Goal: Transaction & Acquisition: Book appointment/travel/reservation

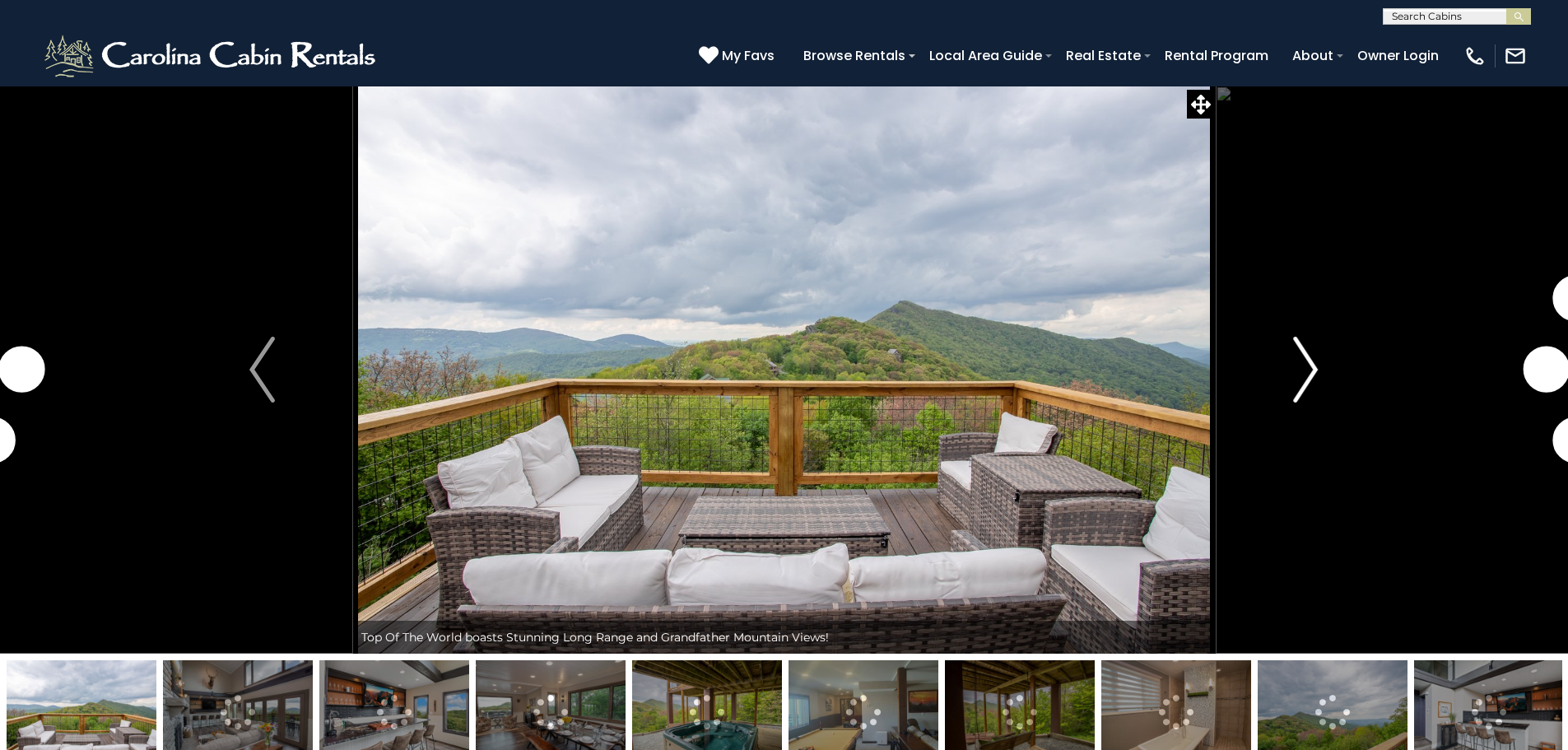
click at [1297, 348] on img "Next" at bounding box center [1305, 369] width 25 height 66
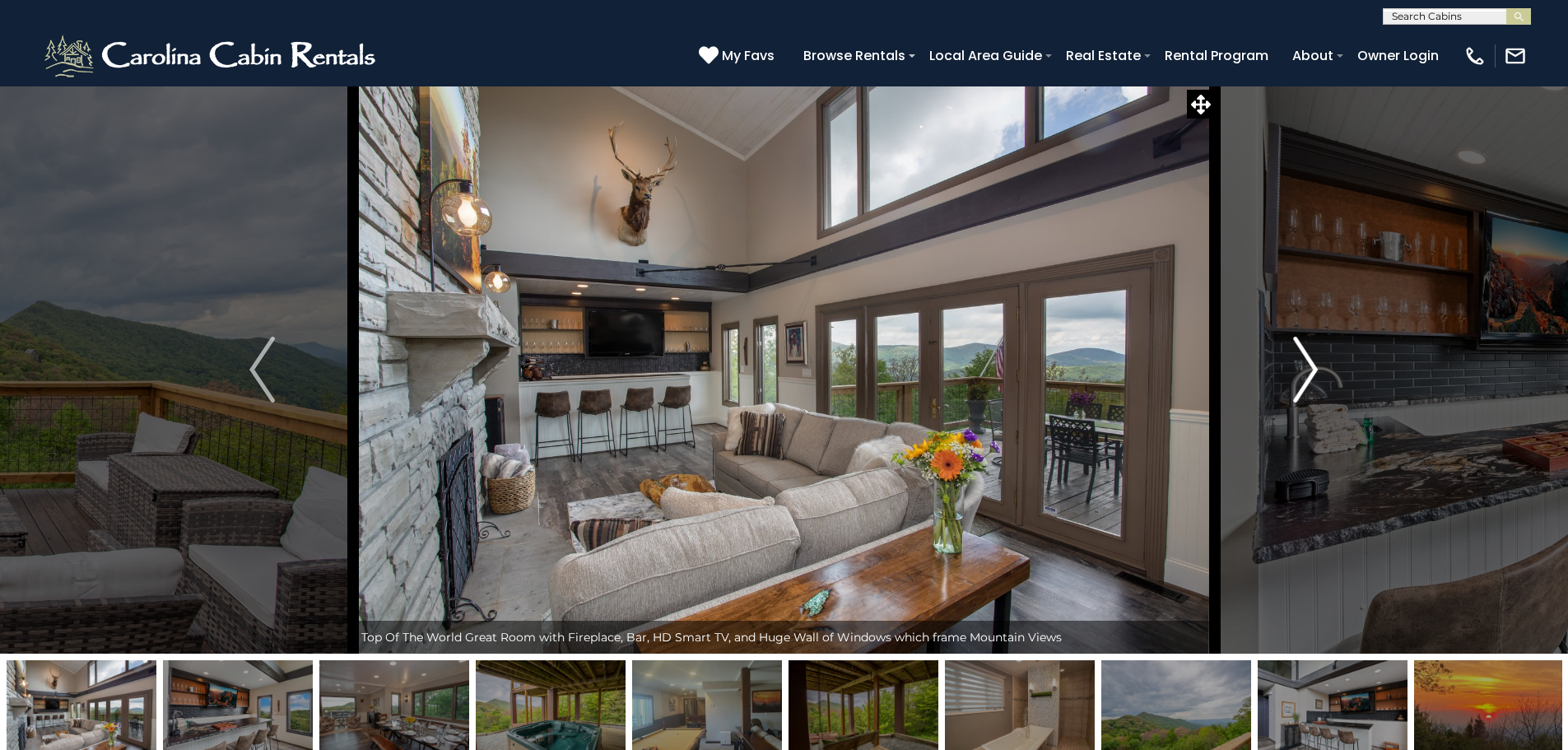
click at [1297, 348] on img "Next" at bounding box center [1305, 369] width 25 height 66
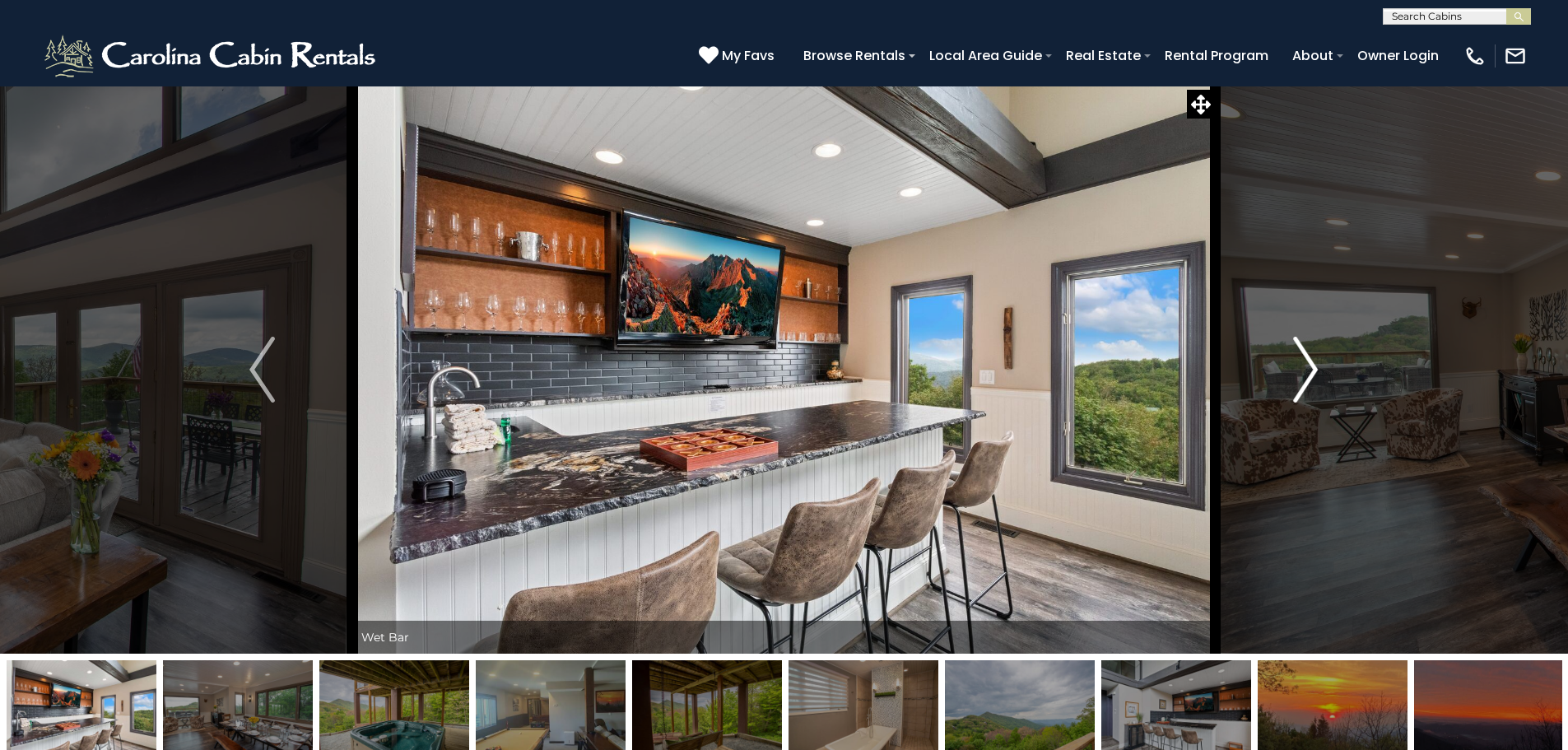
click at [1297, 348] on img "Next" at bounding box center [1305, 369] width 25 height 66
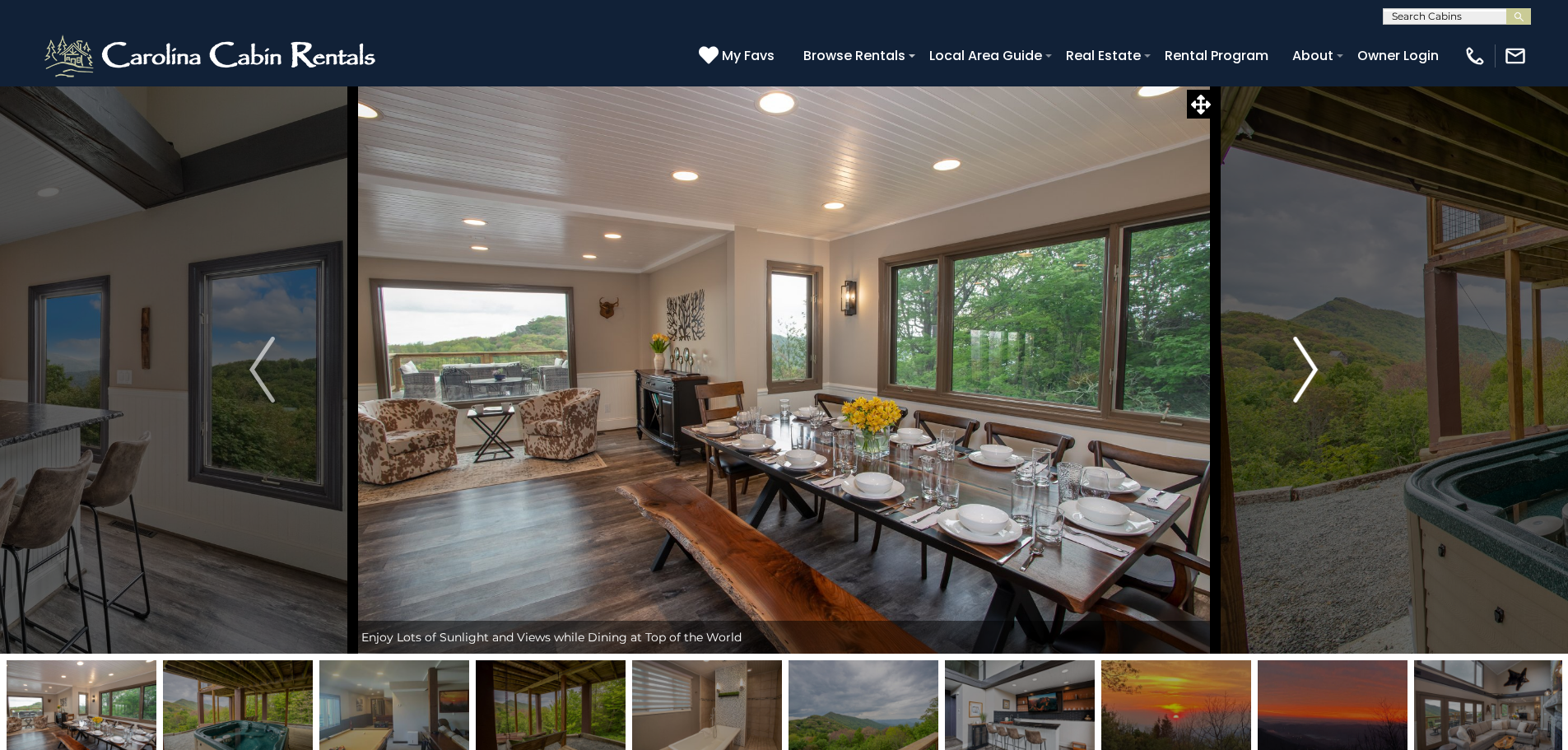
click at [1297, 348] on img "Next" at bounding box center [1305, 369] width 25 height 66
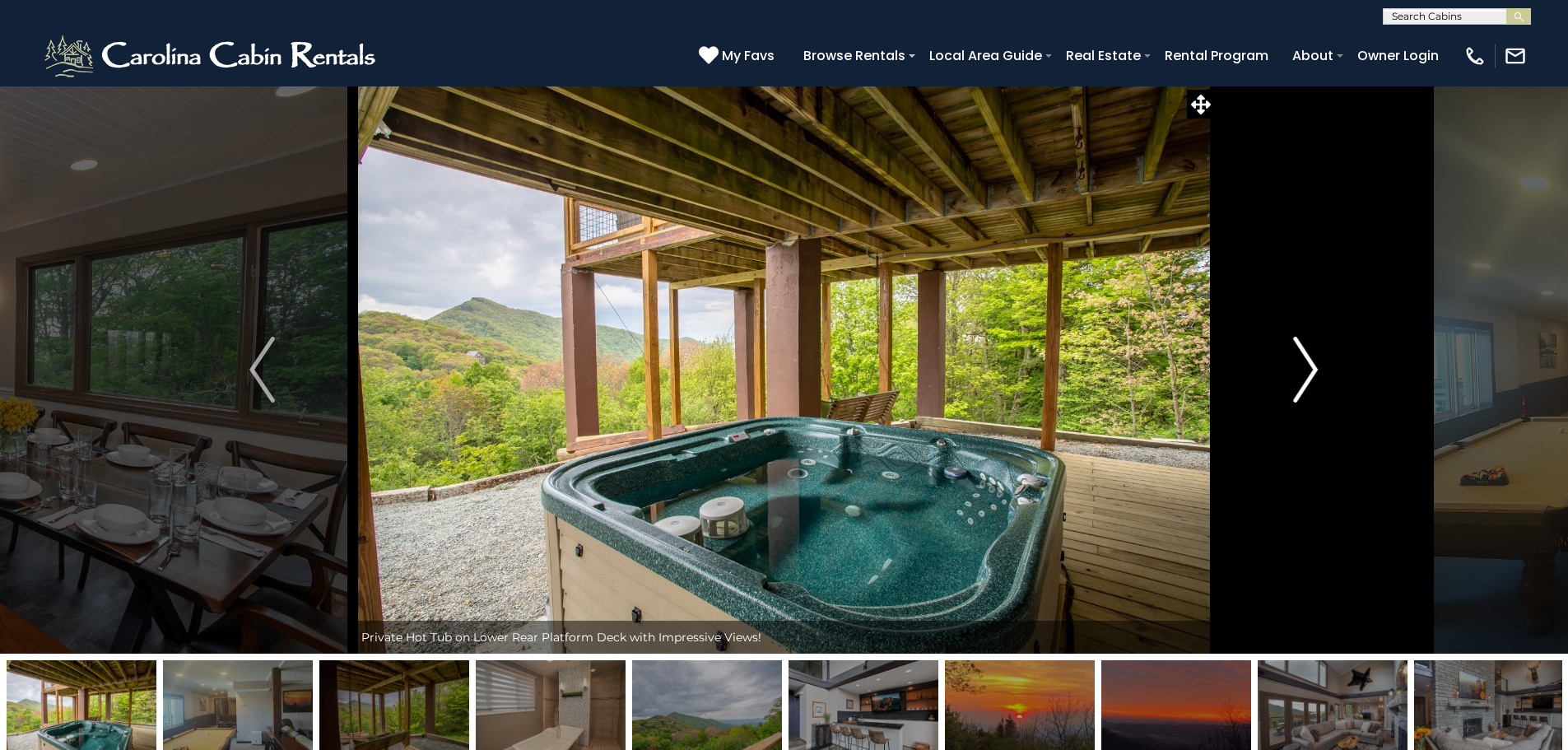
click at [1297, 348] on img "Next" at bounding box center [1305, 369] width 25 height 66
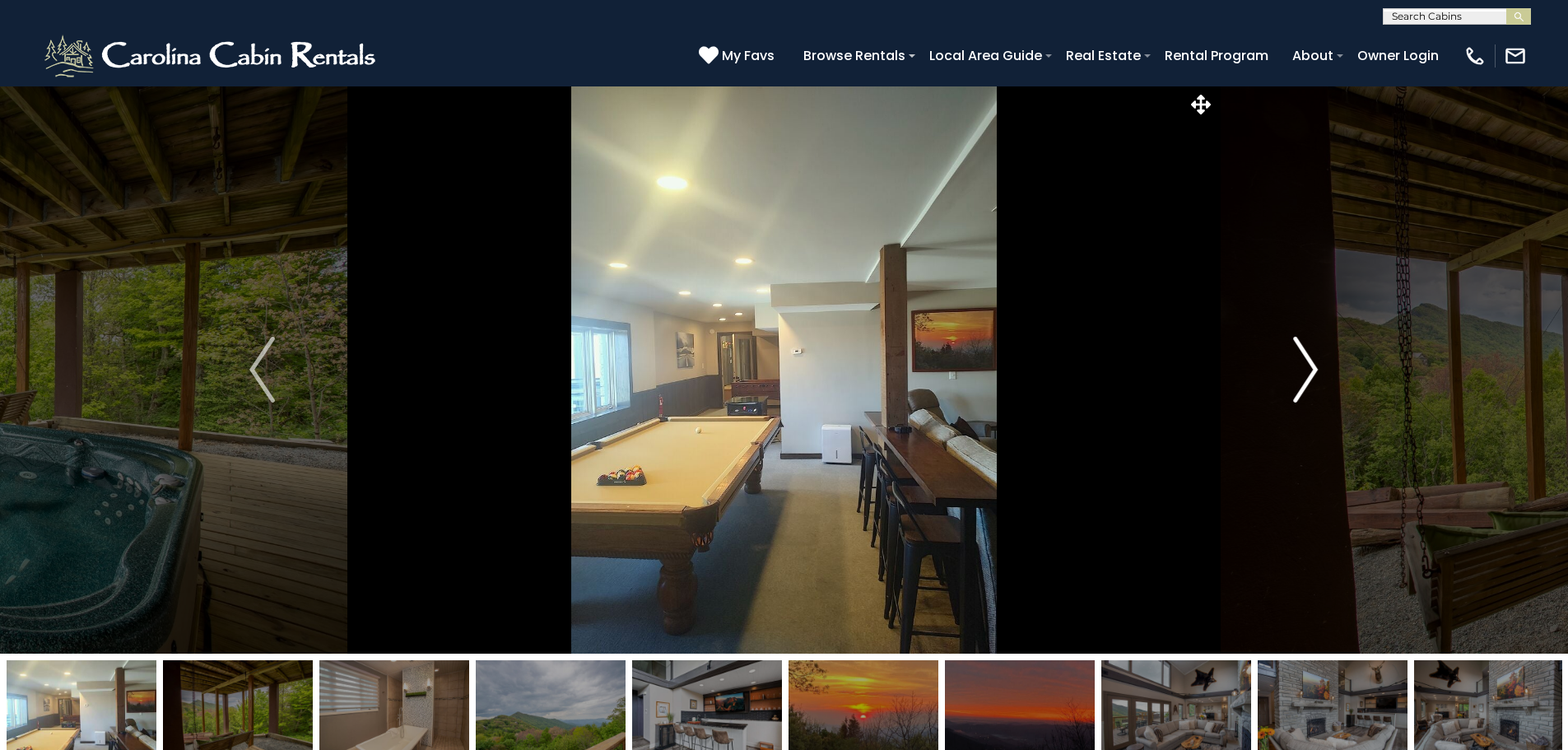
click at [1297, 348] on img "Next" at bounding box center [1305, 369] width 25 height 66
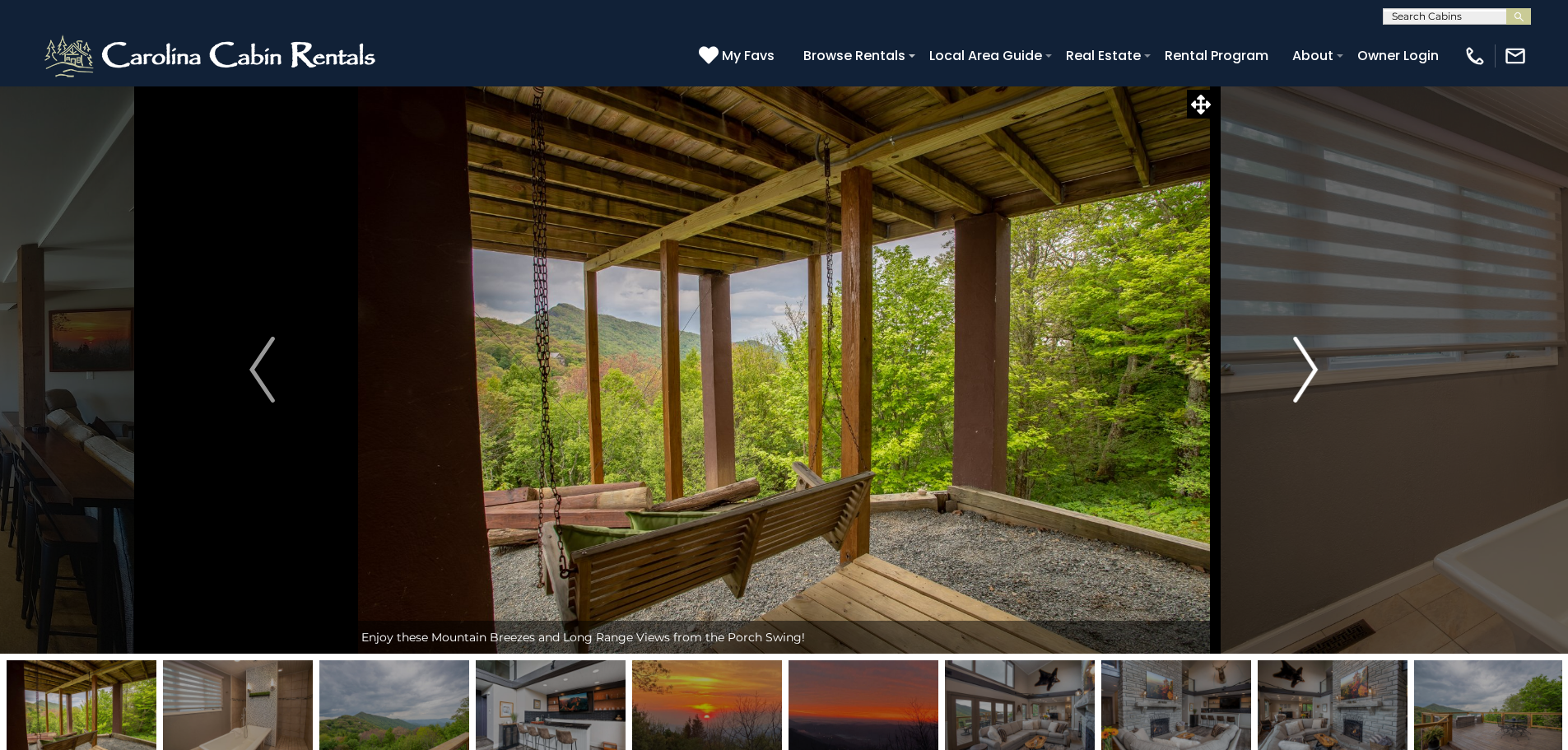
click at [1297, 348] on img "Next" at bounding box center [1305, 369] width 25 height 66
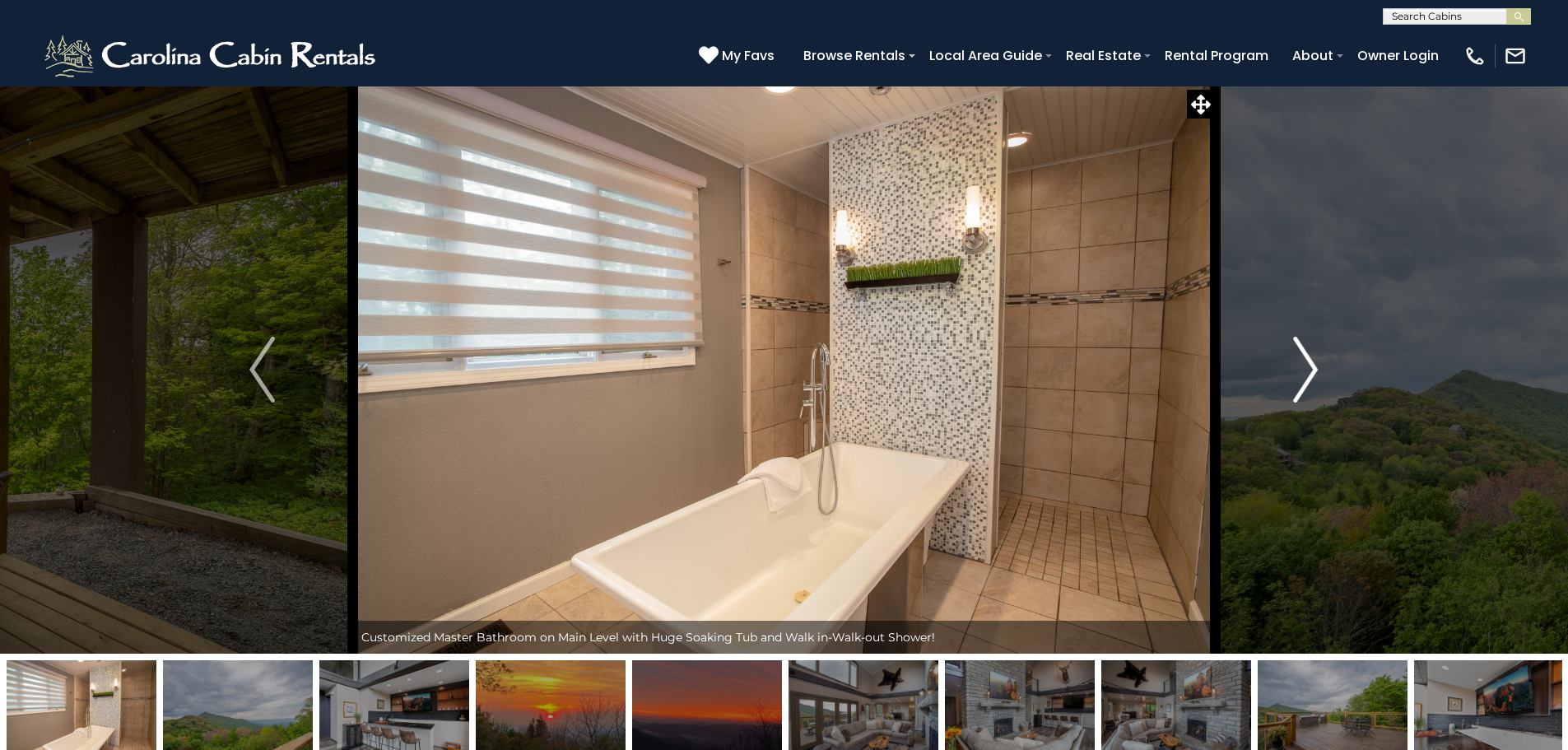
click at [1297, 348] on img "Next" at bounding box center [1305, 369] width 25 height 66
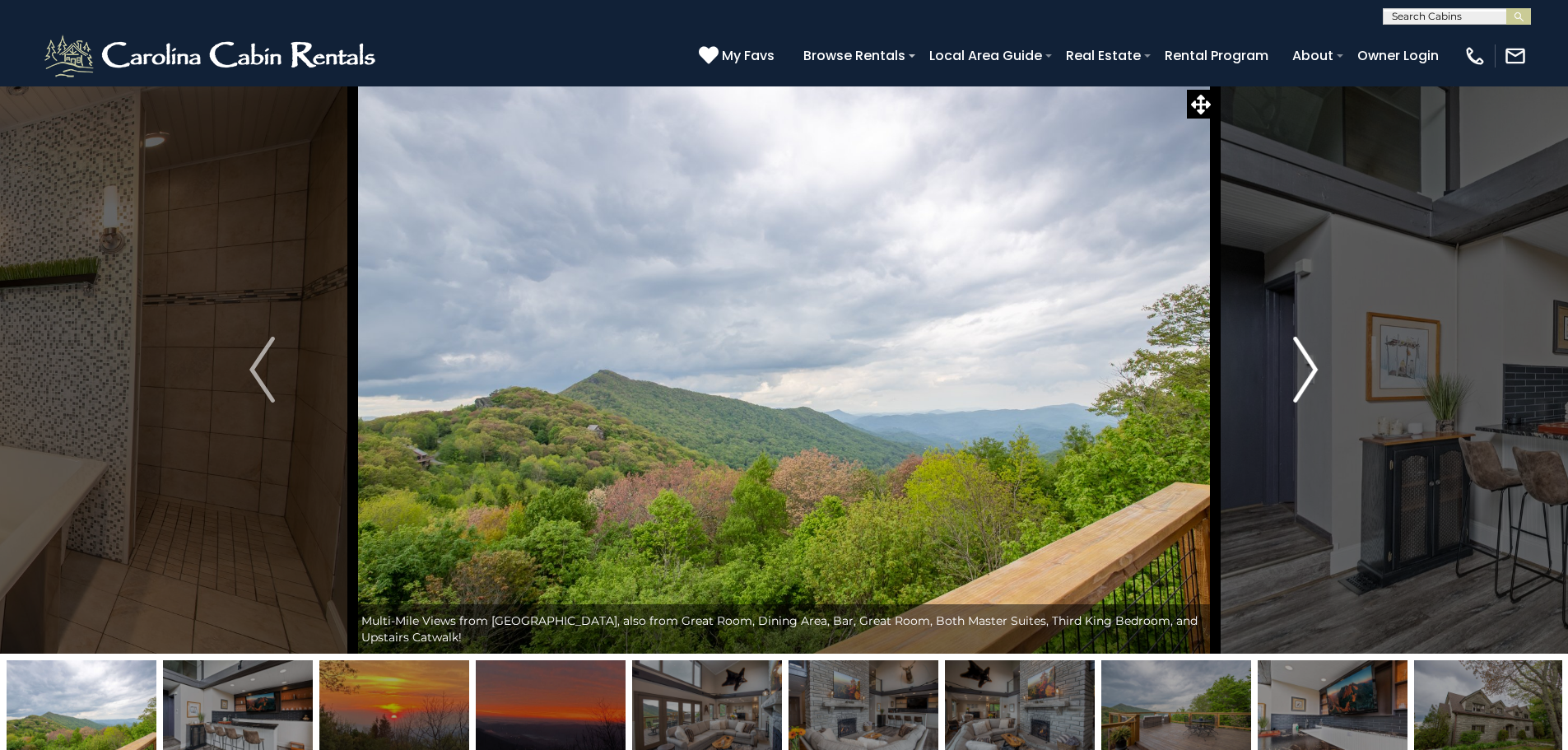
click at [1297, 348] on img "Next" at bounding box center [1305, 369] width 25 height 66
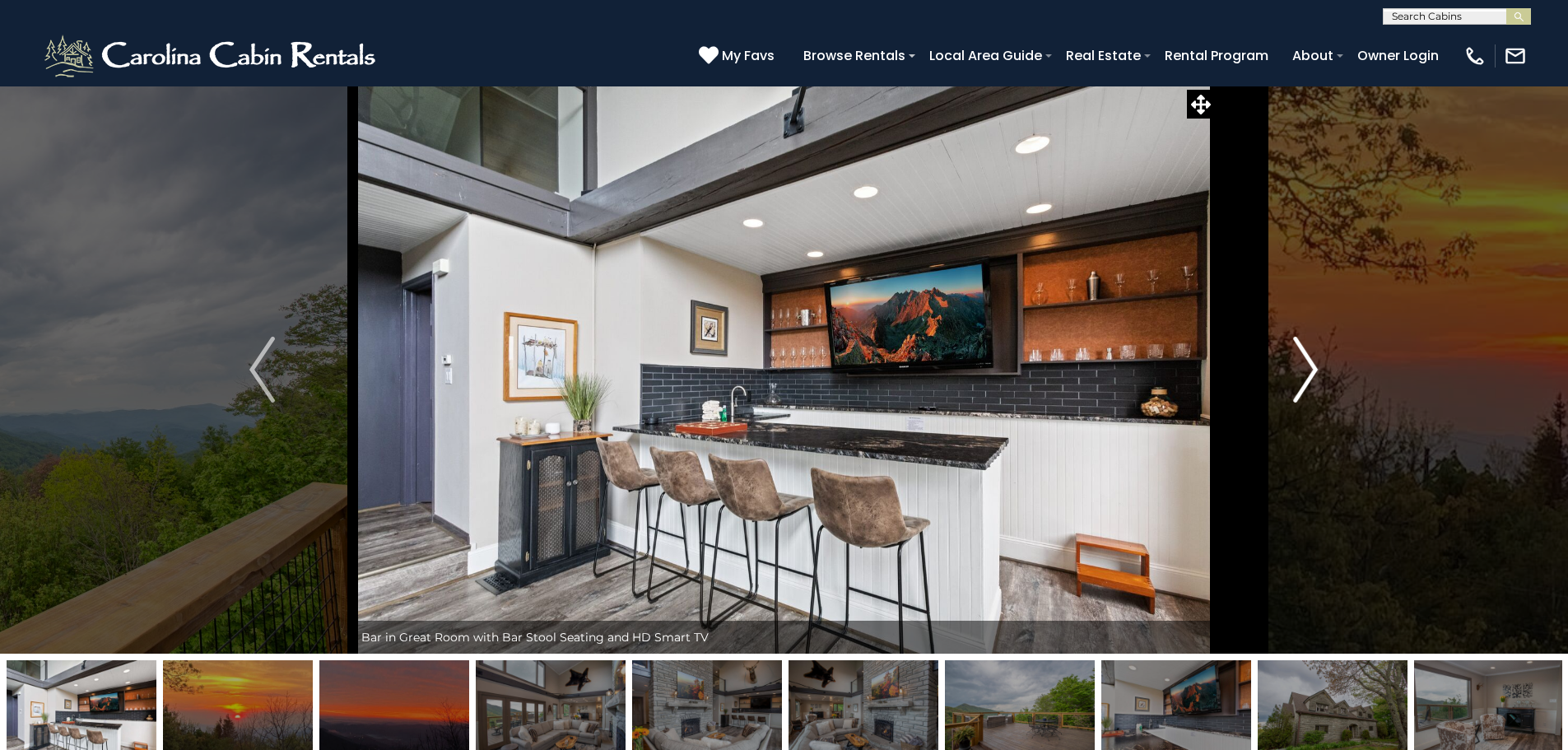
click at [1297, 348] on img "Next" at bounding box center [1305, 369] width 25 height 66
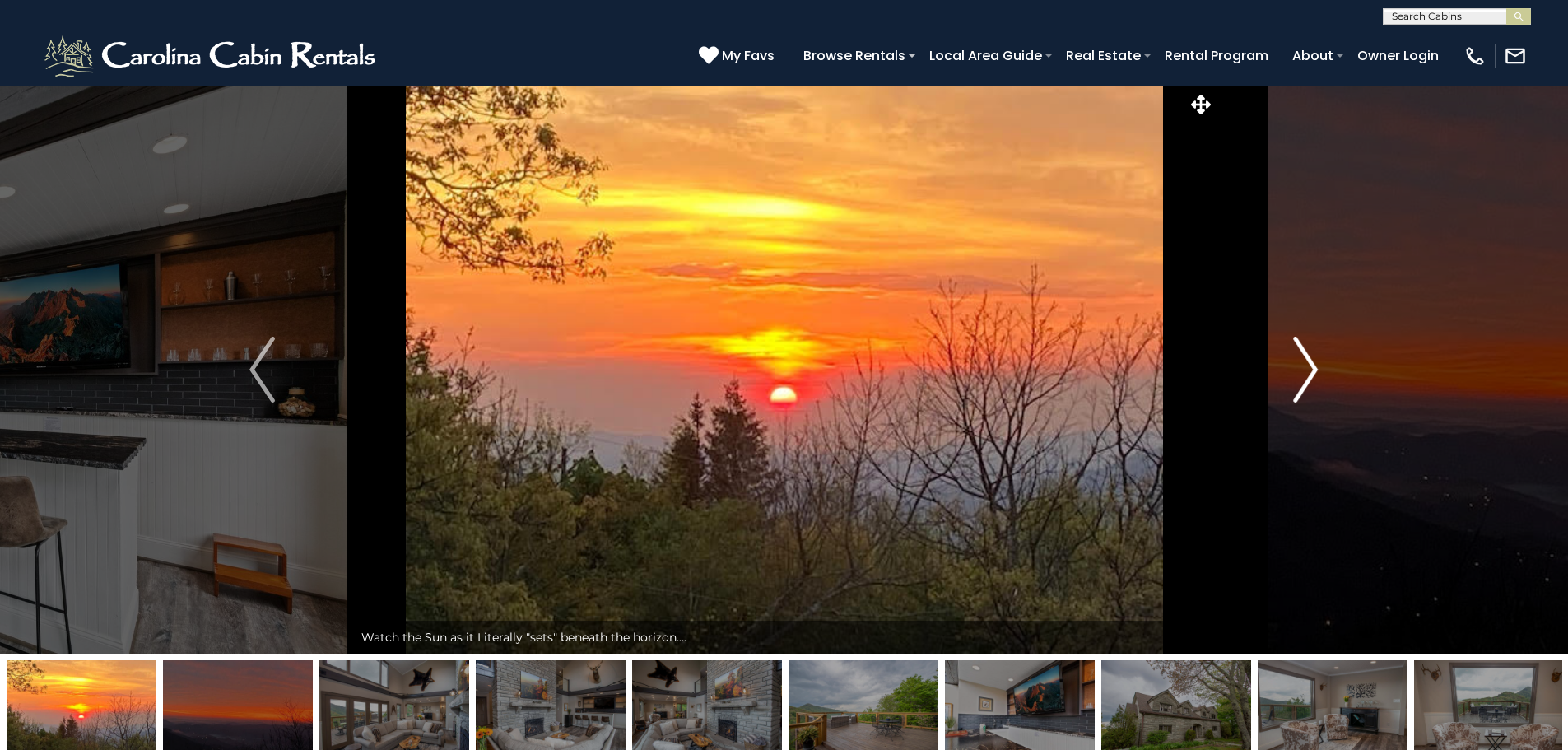
click at [1297, 348] on img "Next" at bounding box center [1305, 369] width 25 height 66
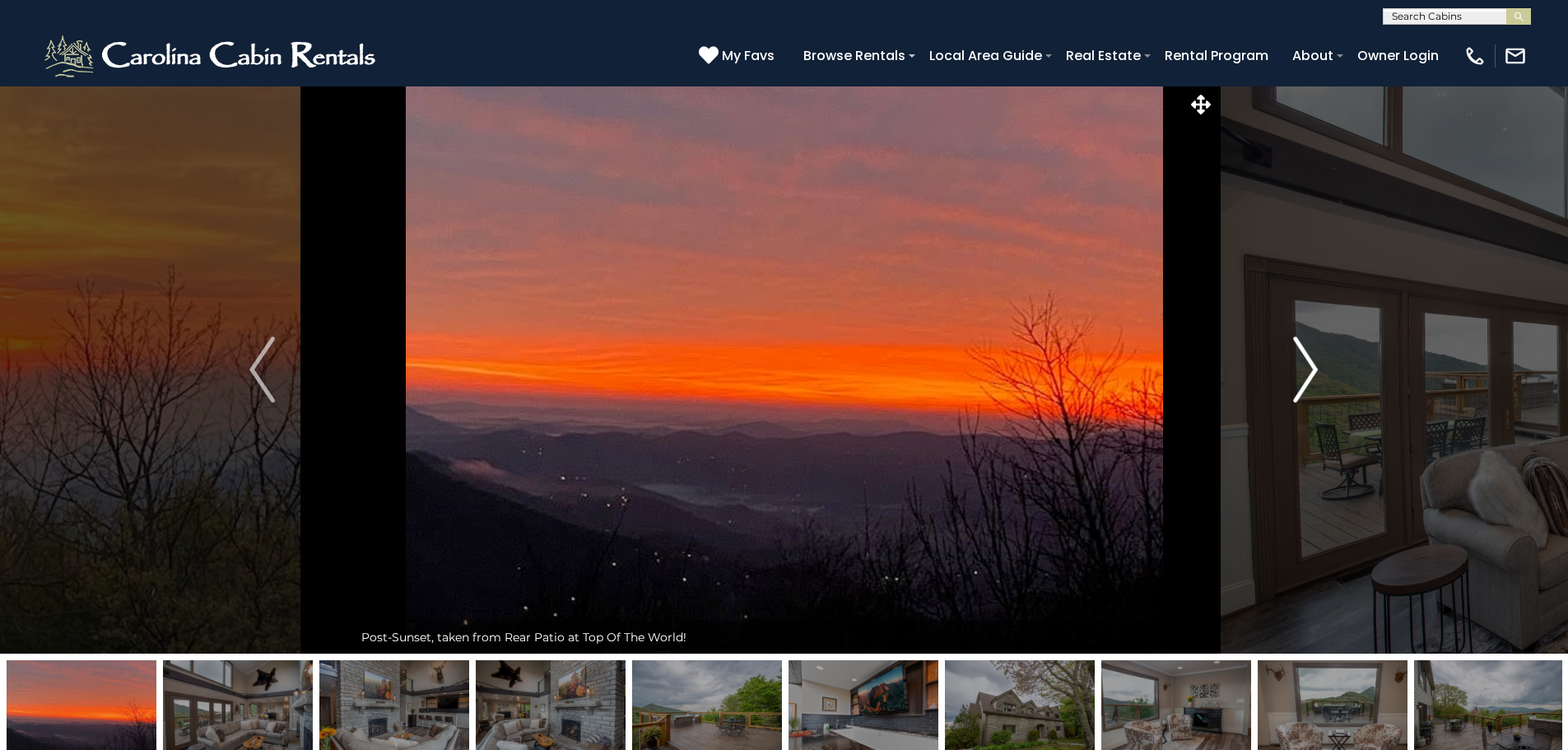
click at [1297, 348] on img "Next" at bounding box center [1305, 369] width 25 height 66
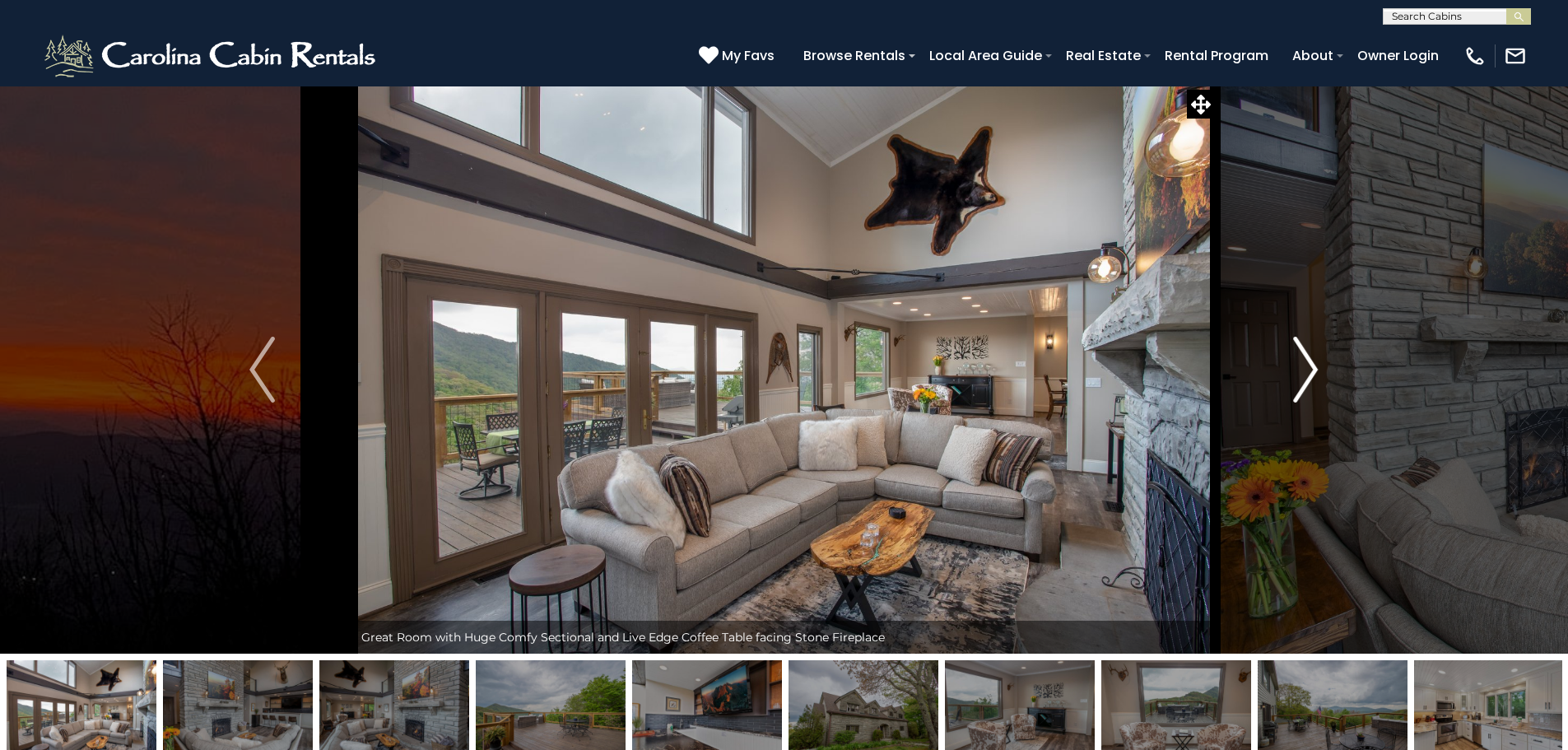
click at [1297, 348] on img "Next" at bounding box center [1305, 369] width 25 height 66
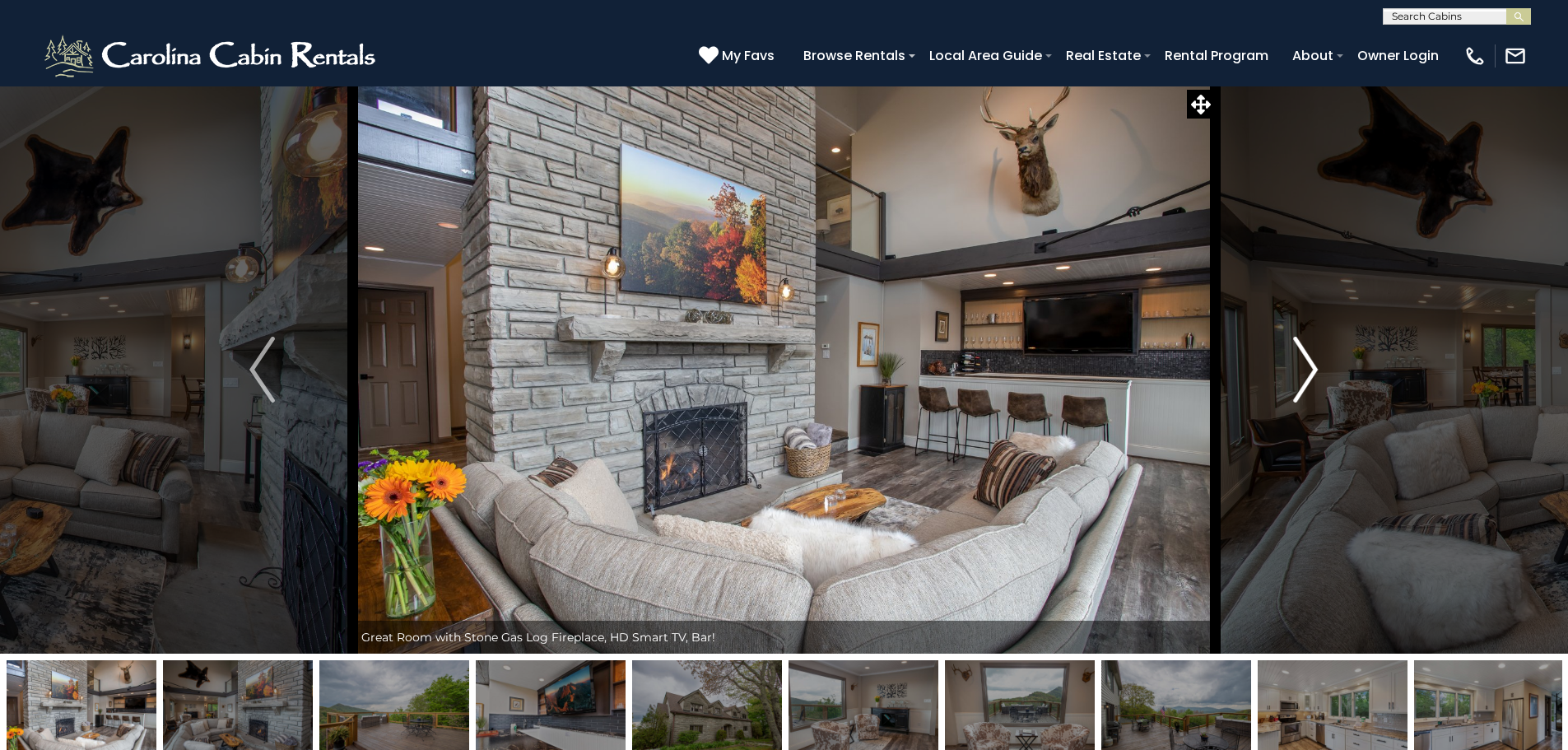
click at [1297, 348] on img "Next" at bounding box center [1305, 369] width 25 height 66
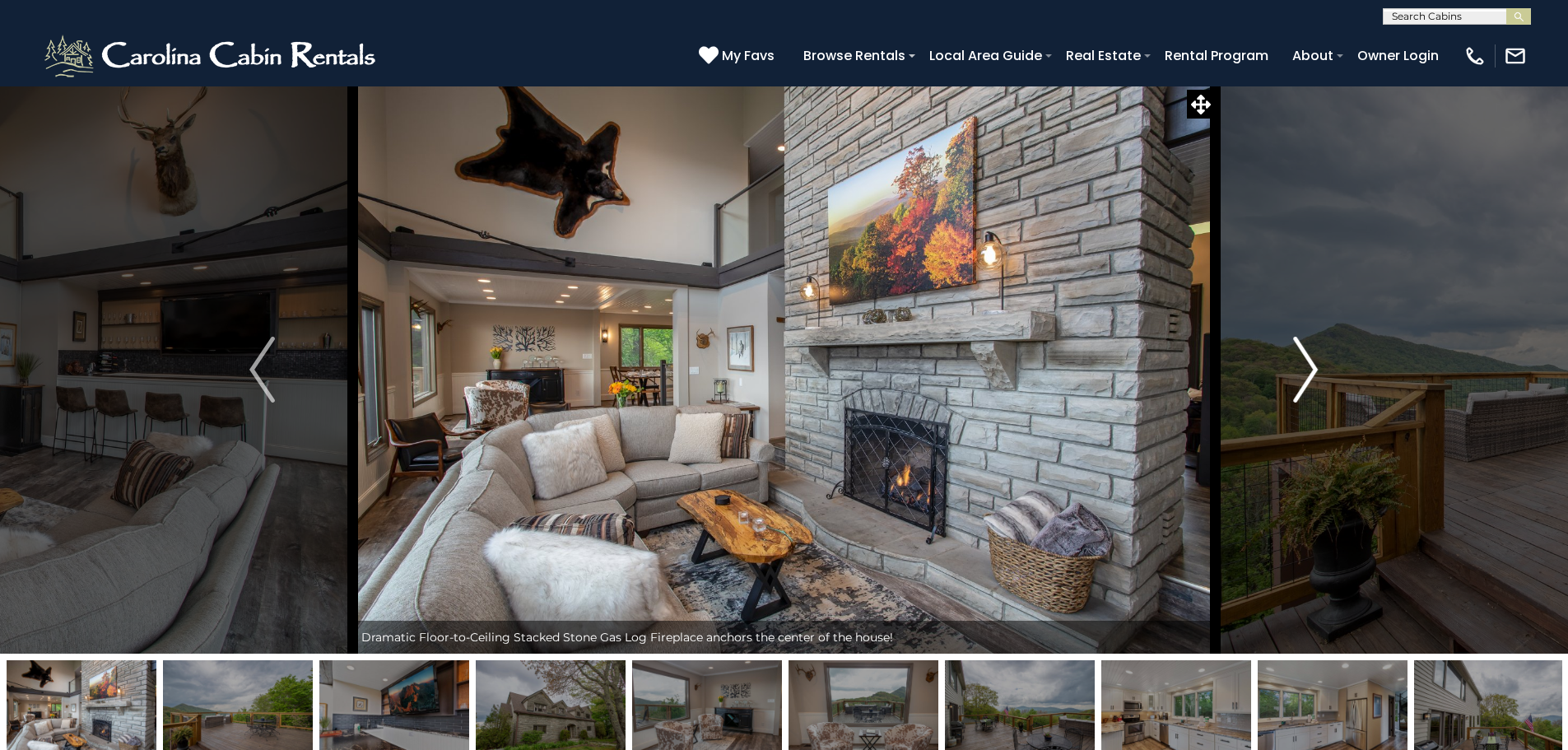
click at [1297, 348] on img "Next" at bounding box center [1305, 369] width 25 height 66
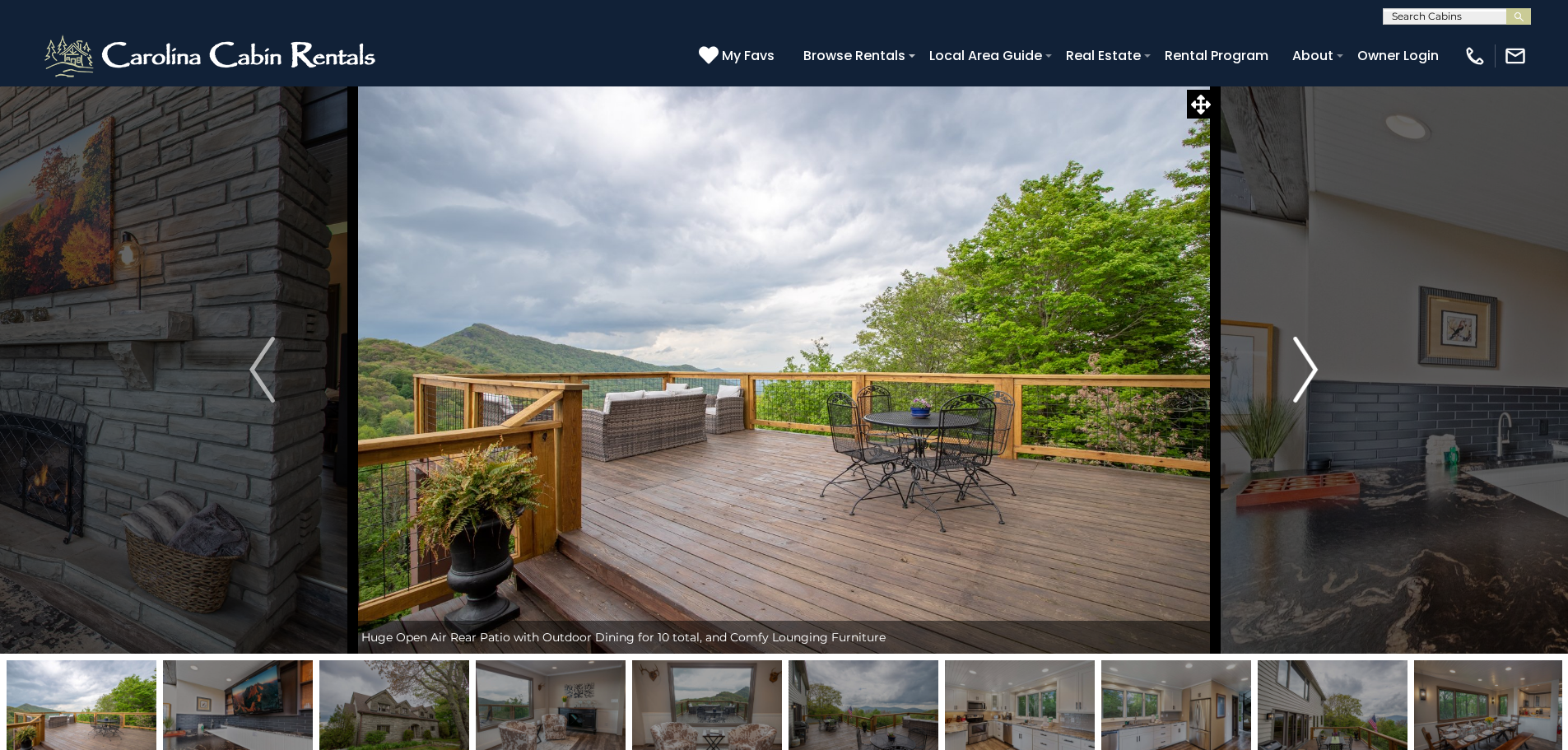
click at [1297, 348] on img "Next" at bounding box center [1305, 369] width 25 height 66
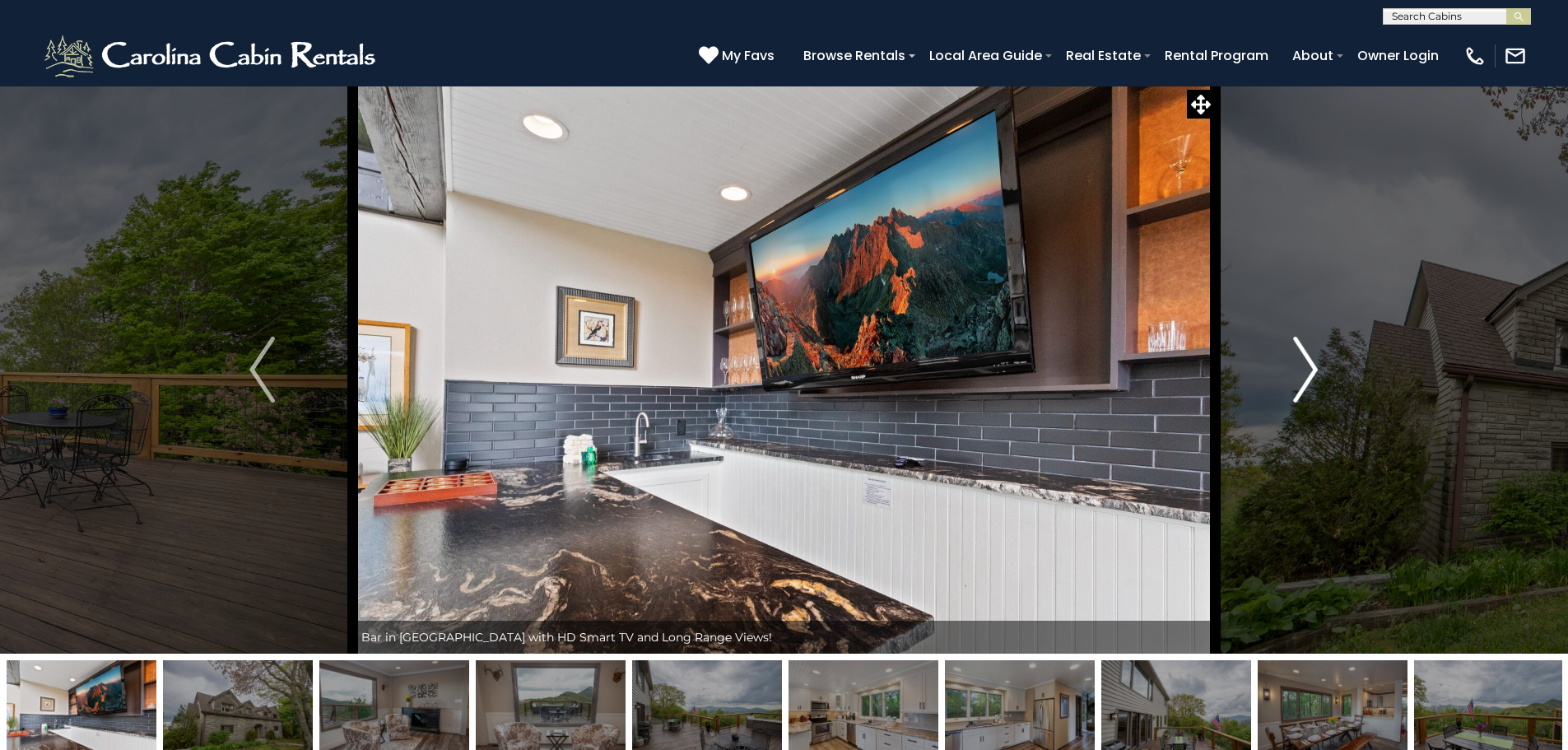
click at [1297, 348] on img "Next" at bounding box center [1305, 369] width 25 height 66
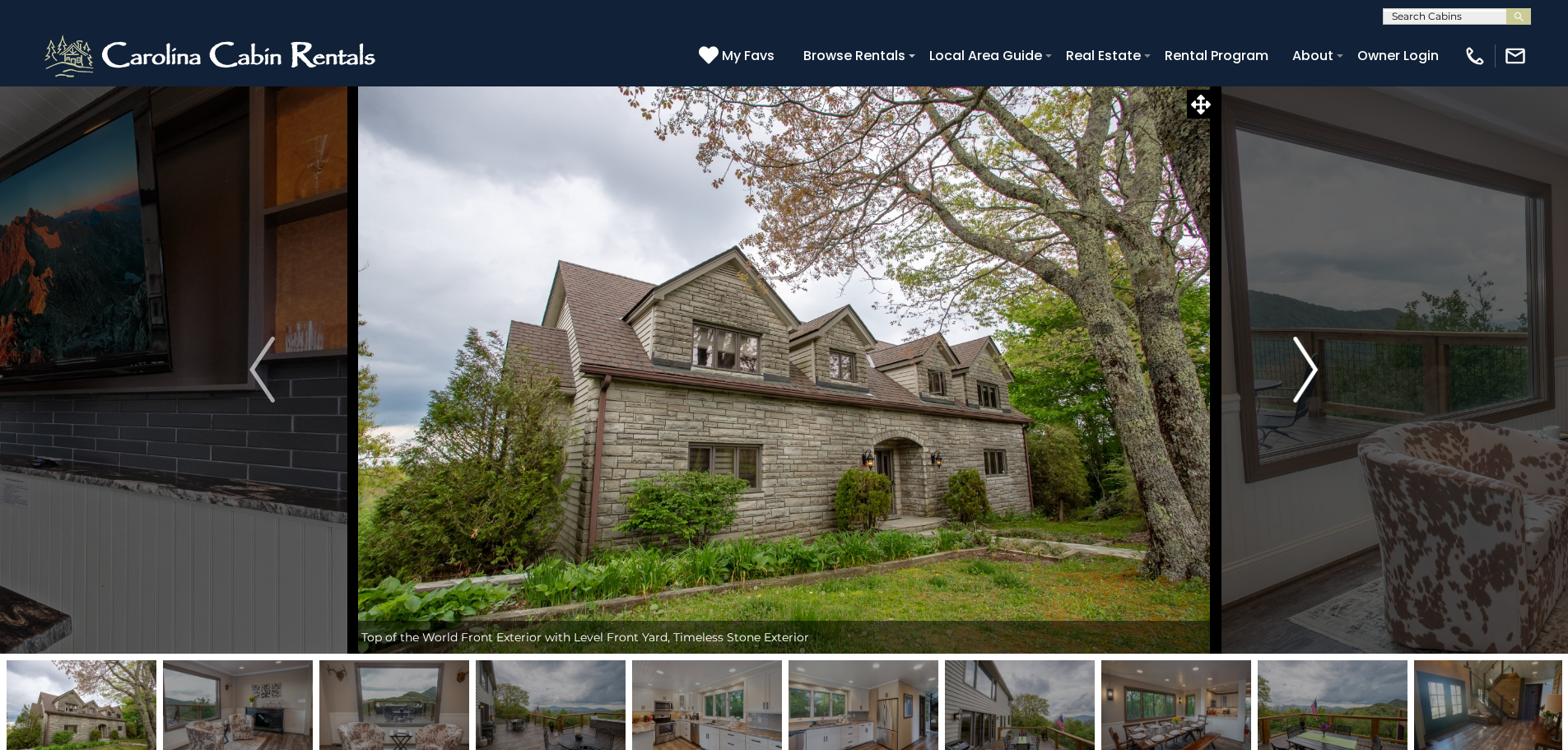
click at [1297, 348] on img "Next" at bounding box center [1305, 369] width 25 height 66
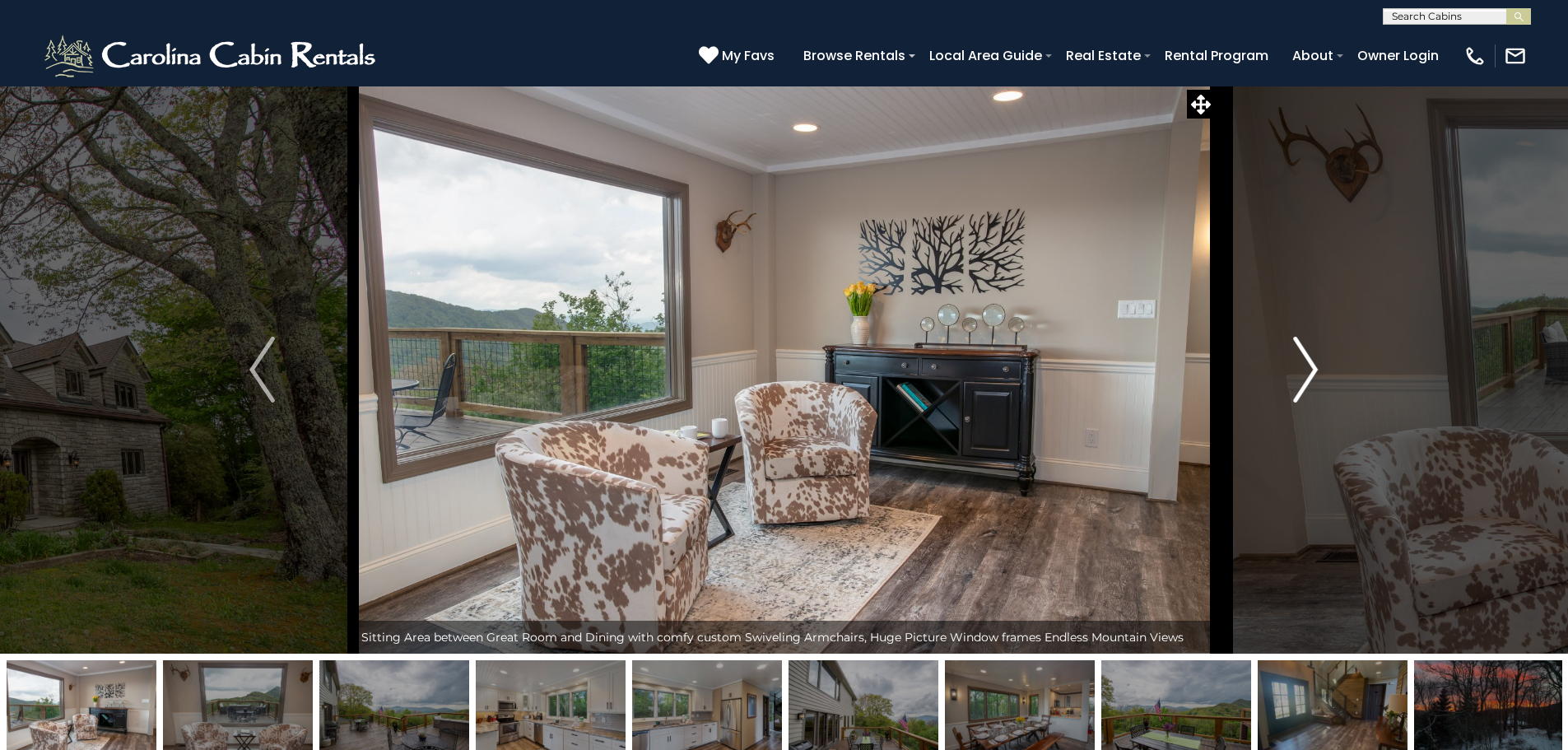
click at [1297, 348] on img "Next" at bounding box center [1305, 369] width 25 height 66
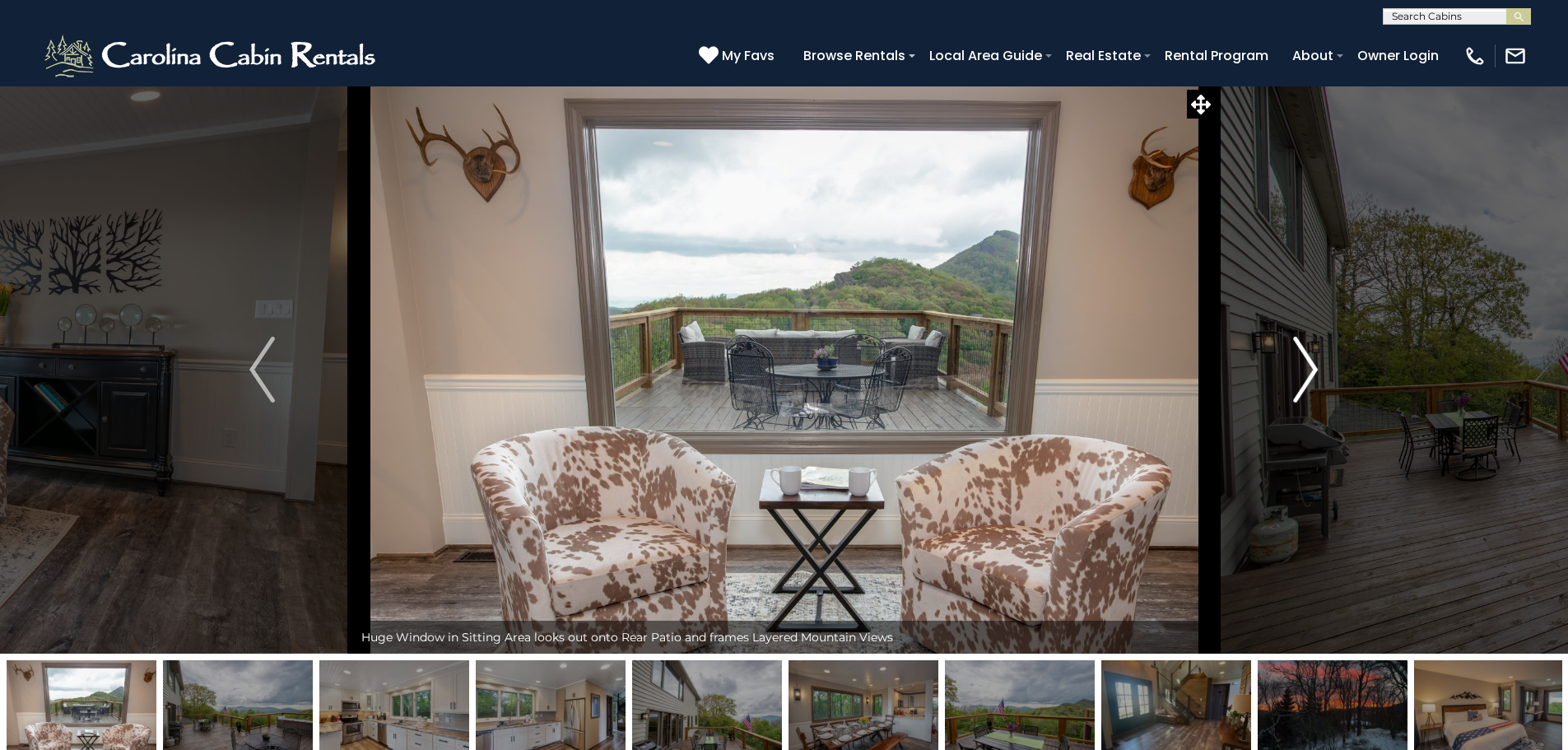
click at [1297, 348] on img "Next" at bounding box center [1305, 369] width 25 height 66
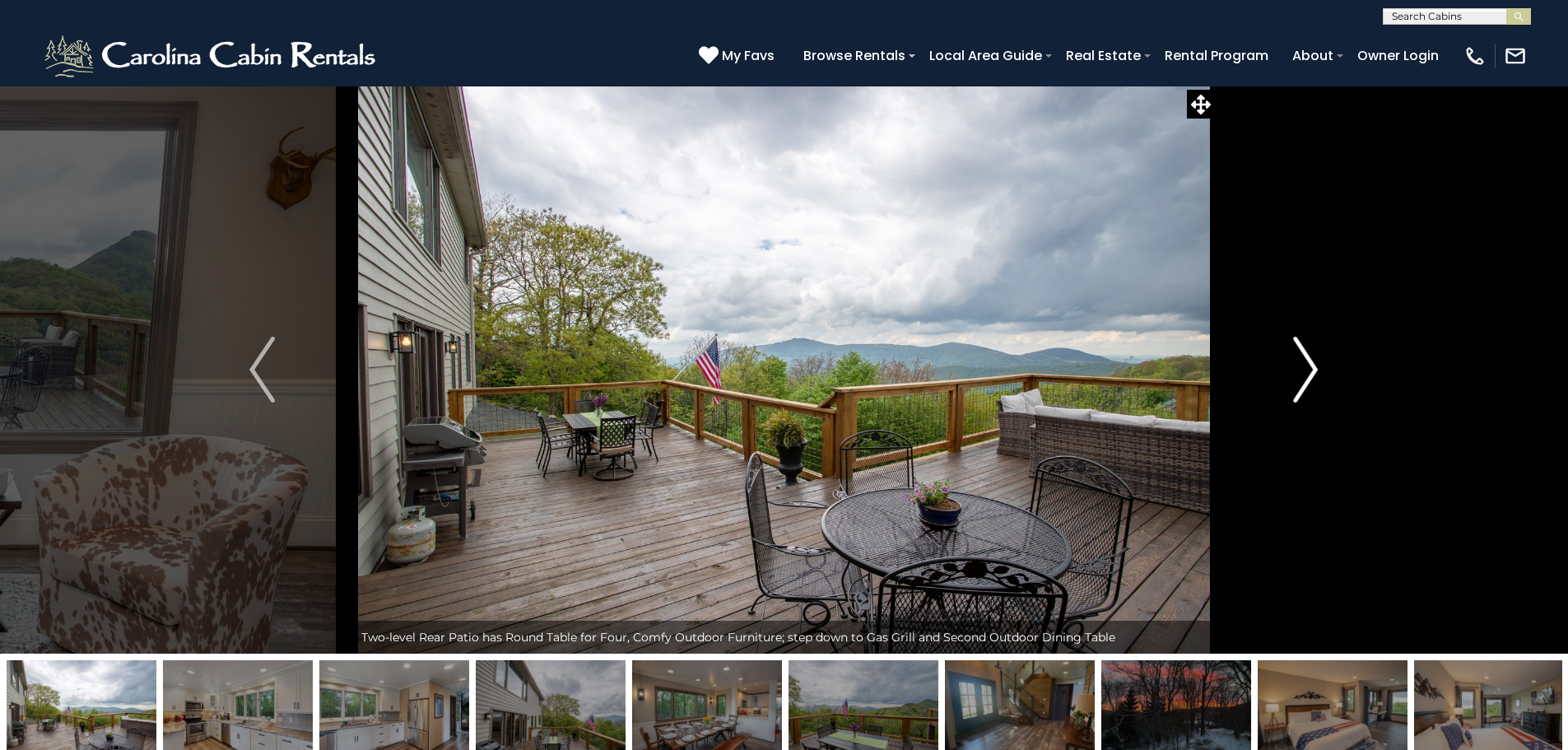
click at [1297, 348] on img "Next" at bounding box center [1305, 369] width 25 height 66
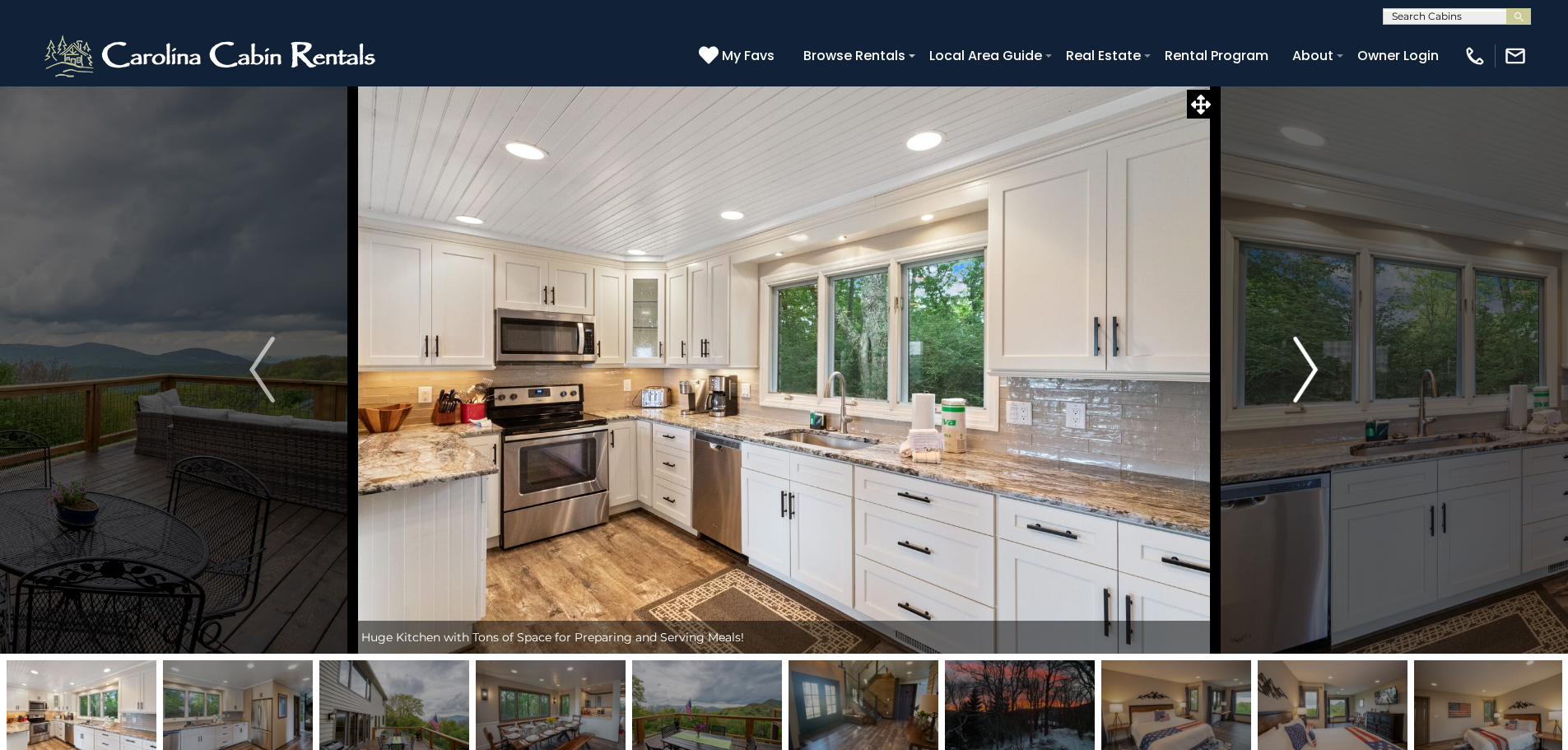
click at [1297, 348] on img "Next" at bounding box center [1305, 369] width 25 height 66
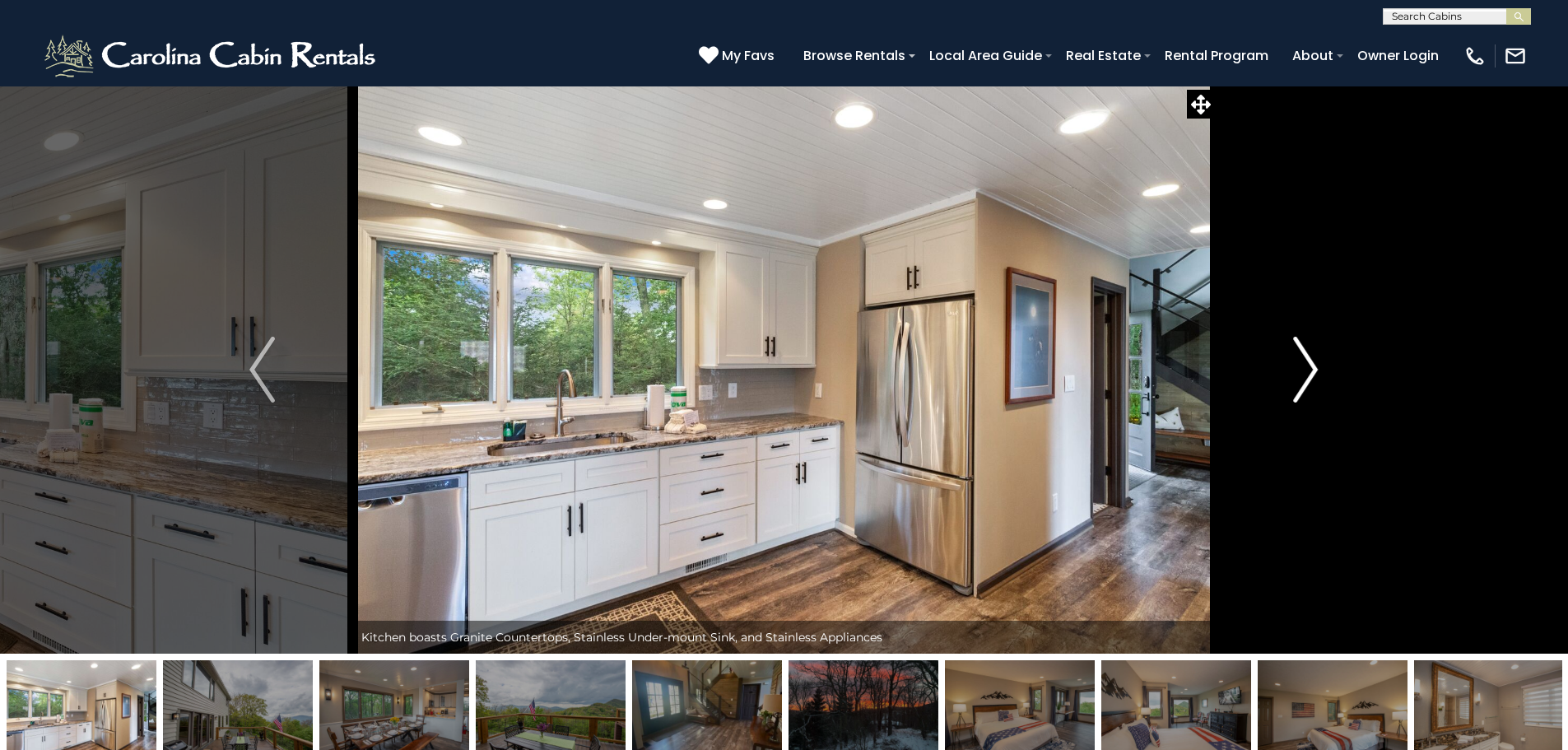
click at [1297, 348] on img "Next" at bounding box center [1305, 369] width 25 height 66
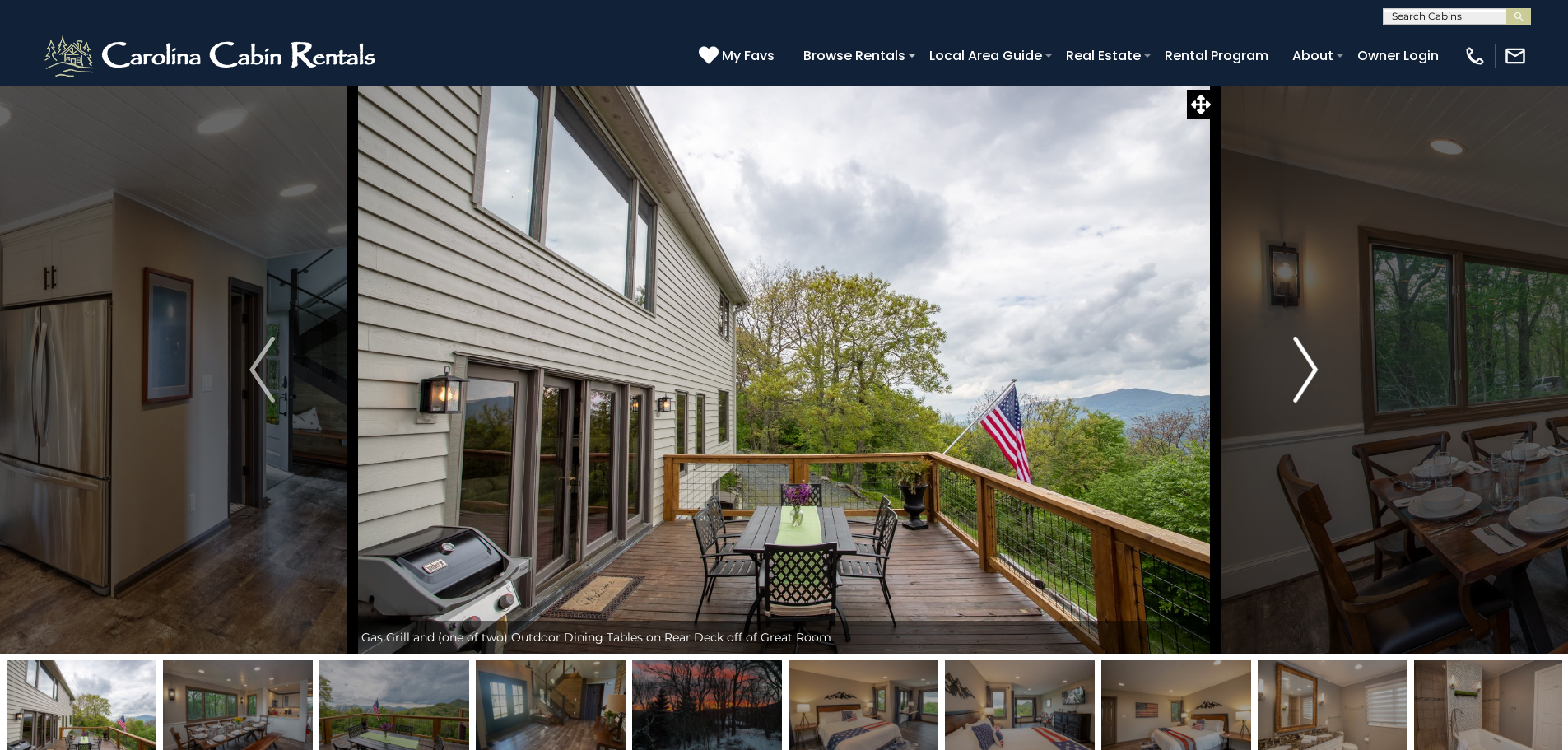
click at [1324, 380] on button "Next" at bounding box center [1305, 369] width 181 height 568
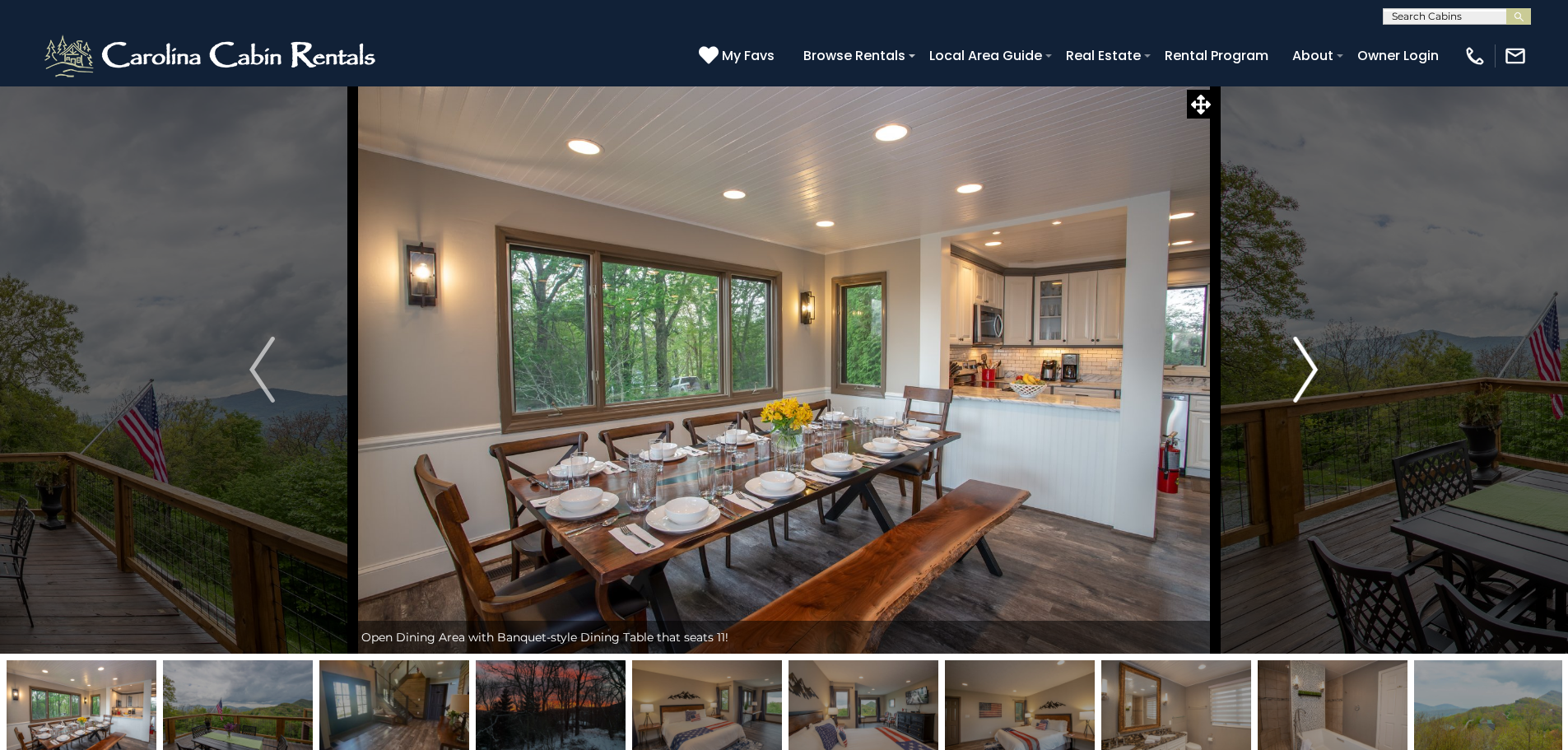
click at [1324, 380] on button "Next" at bounding box center [1305, 369] width 181 height 568
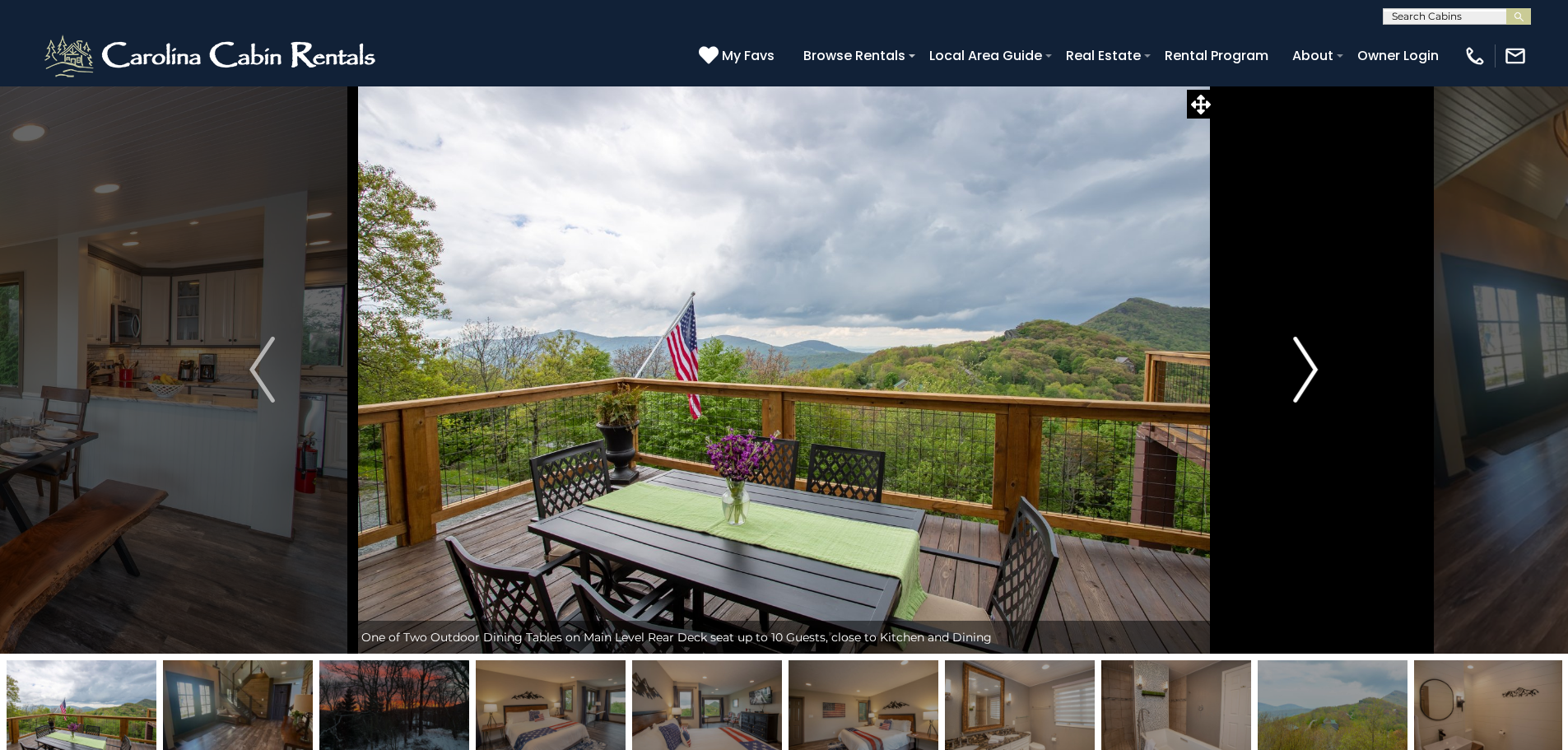
click at [1324, 380] on button "Next" at bounding box center [1305, 369] width 181 height 568
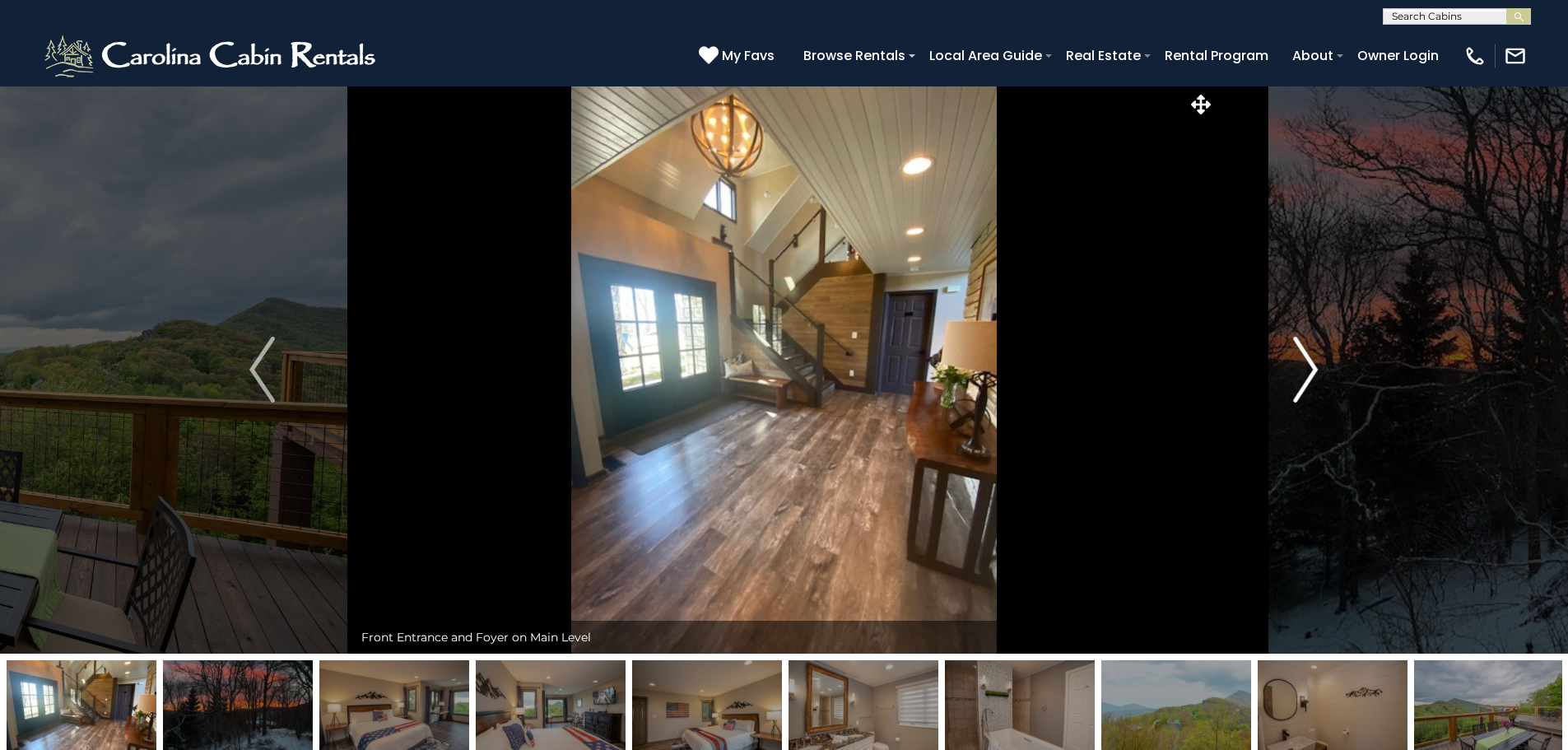
click at [1324, 380] on button "Next" at bounding box center [1305, 369] width 181 height 568
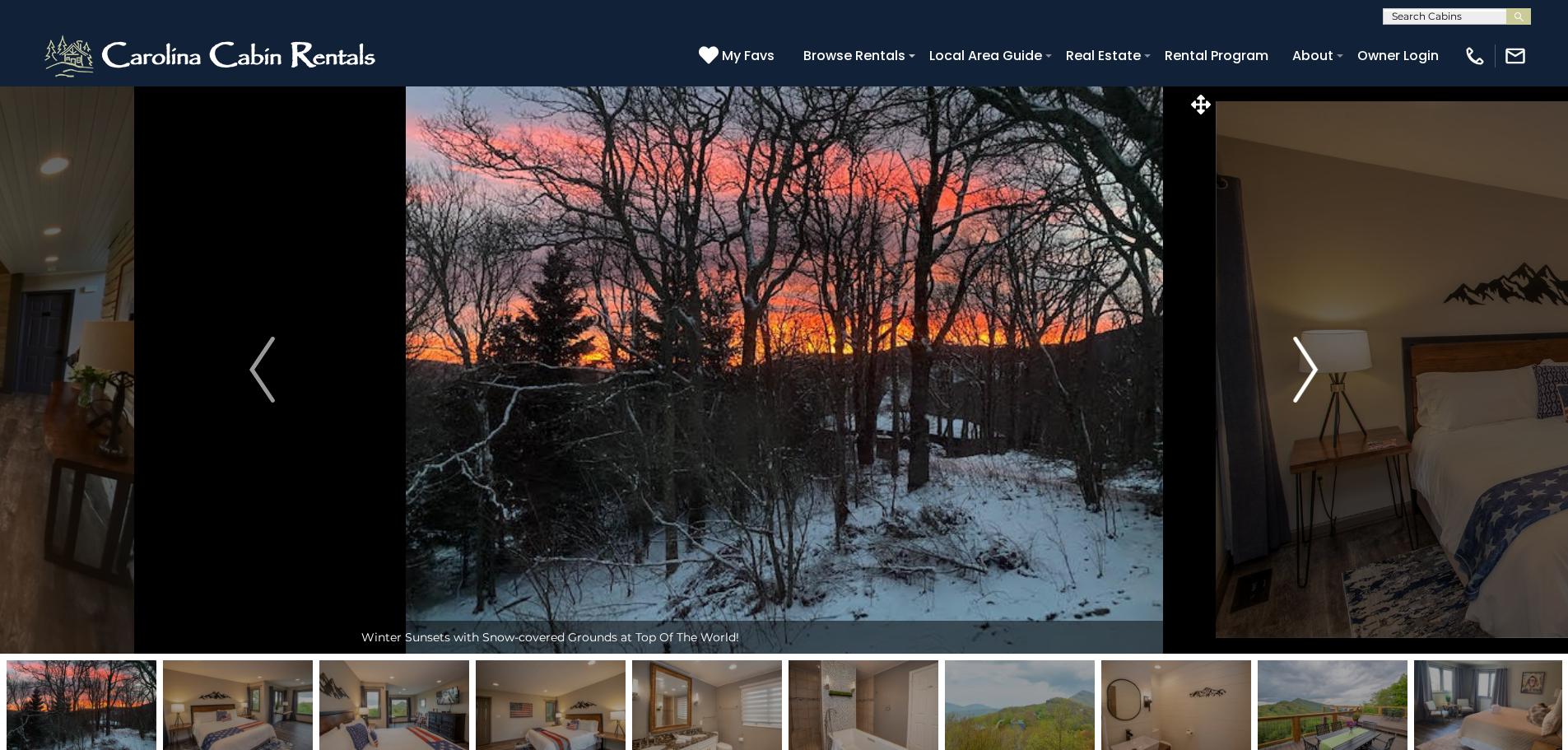
click at [1324, 380] on button "Next" at bounding box center [1305, 369] width 181 height 568
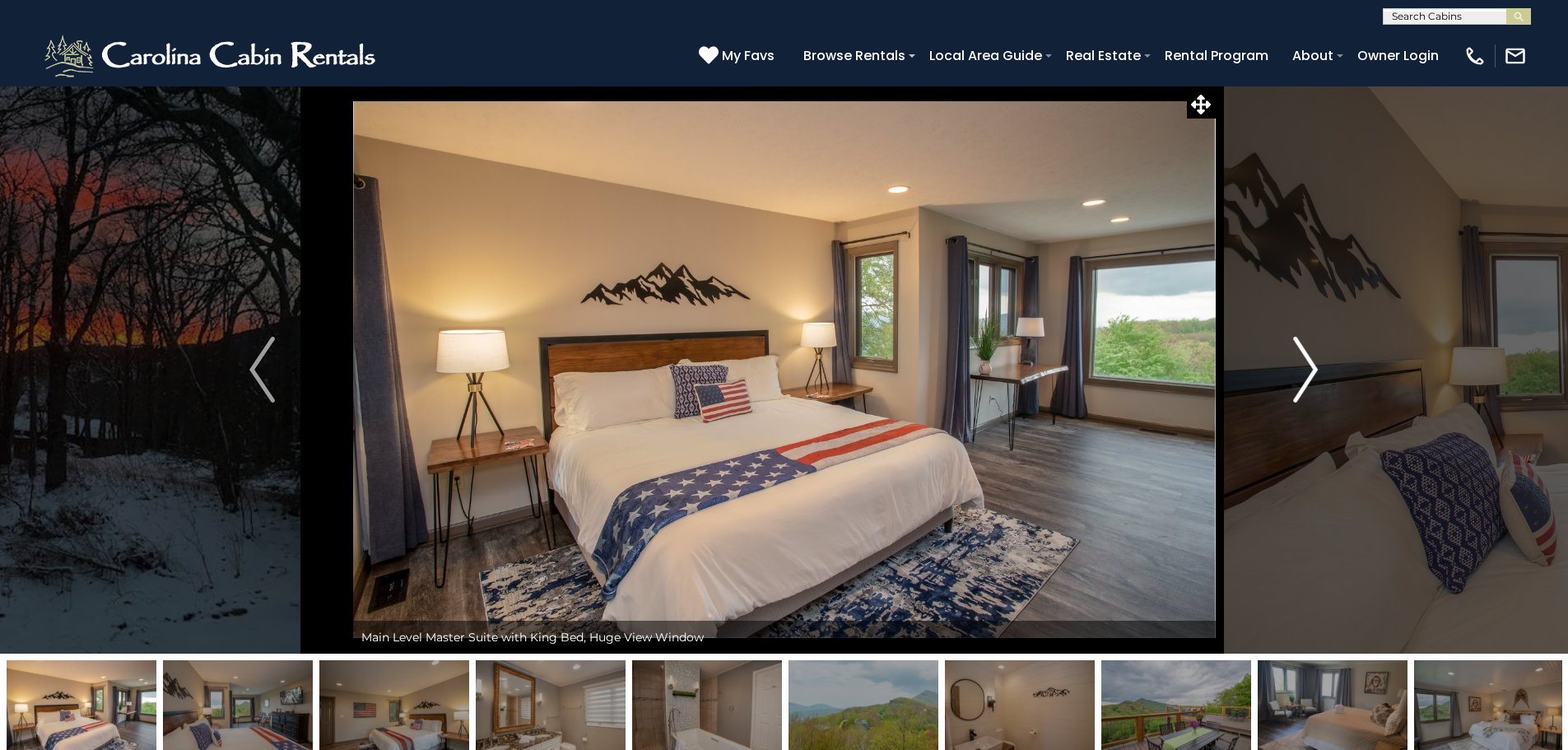
click at [1324, 380] on button "Next" at bounding box center [1305, 369] width 181 height 568
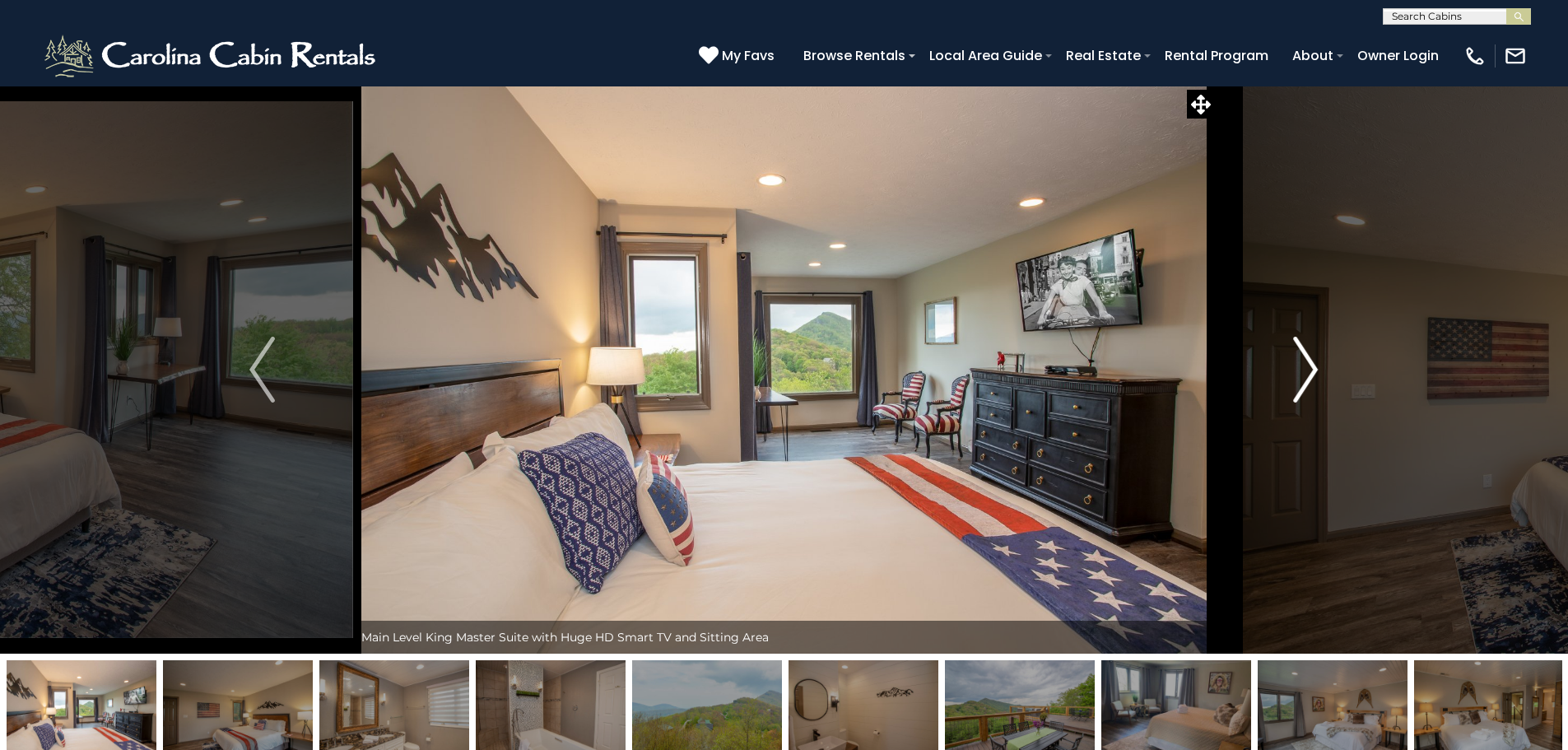
click at [1324, 380] on button "Next" at bounding box center [1305, 369] width 181 height 568
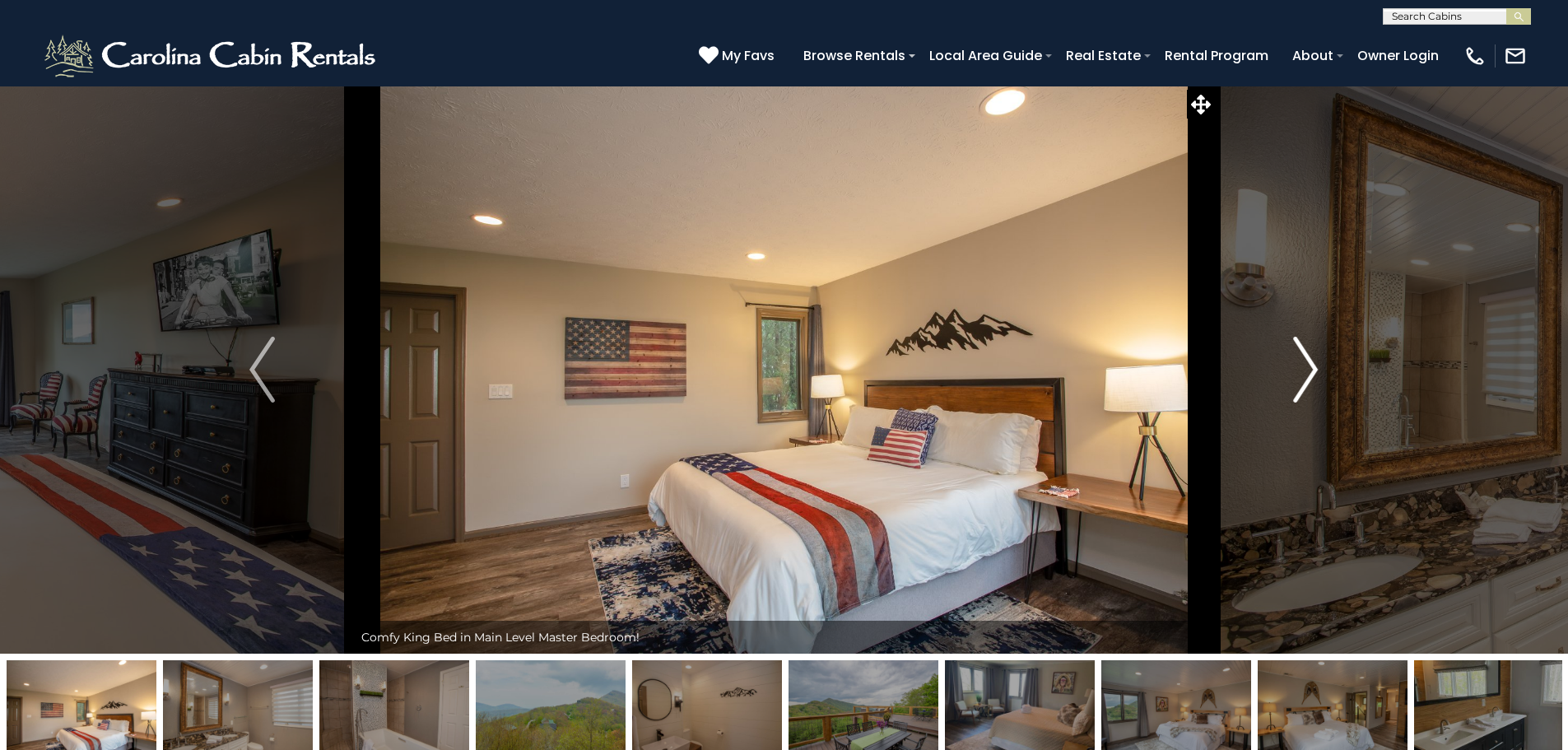
click at [1324, 380] on button "Next" at bounding box center [1305, 369] width 181 height 568
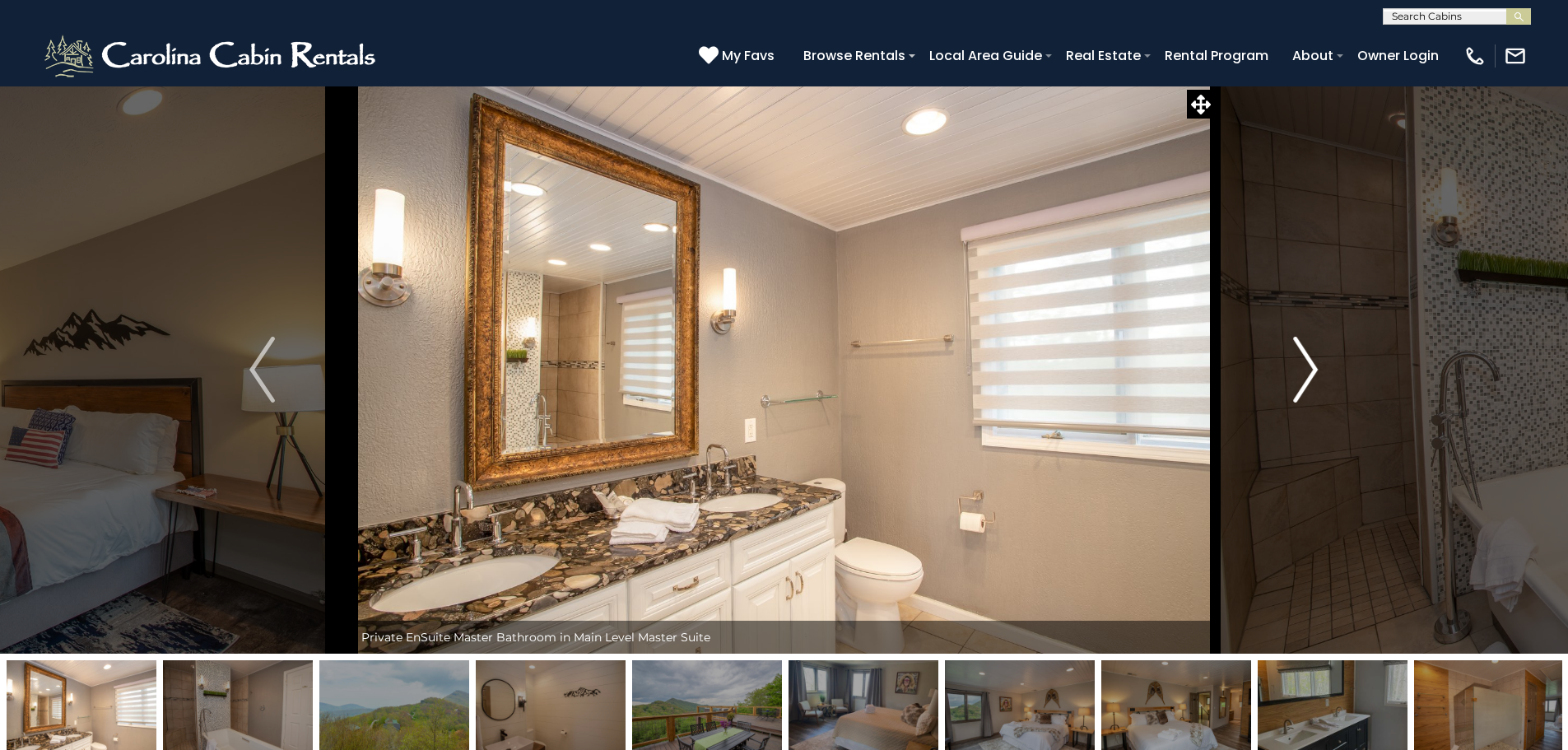
click at [1324, 380] on button "Next" at bounding box center [1305, 369] width 181 height 568
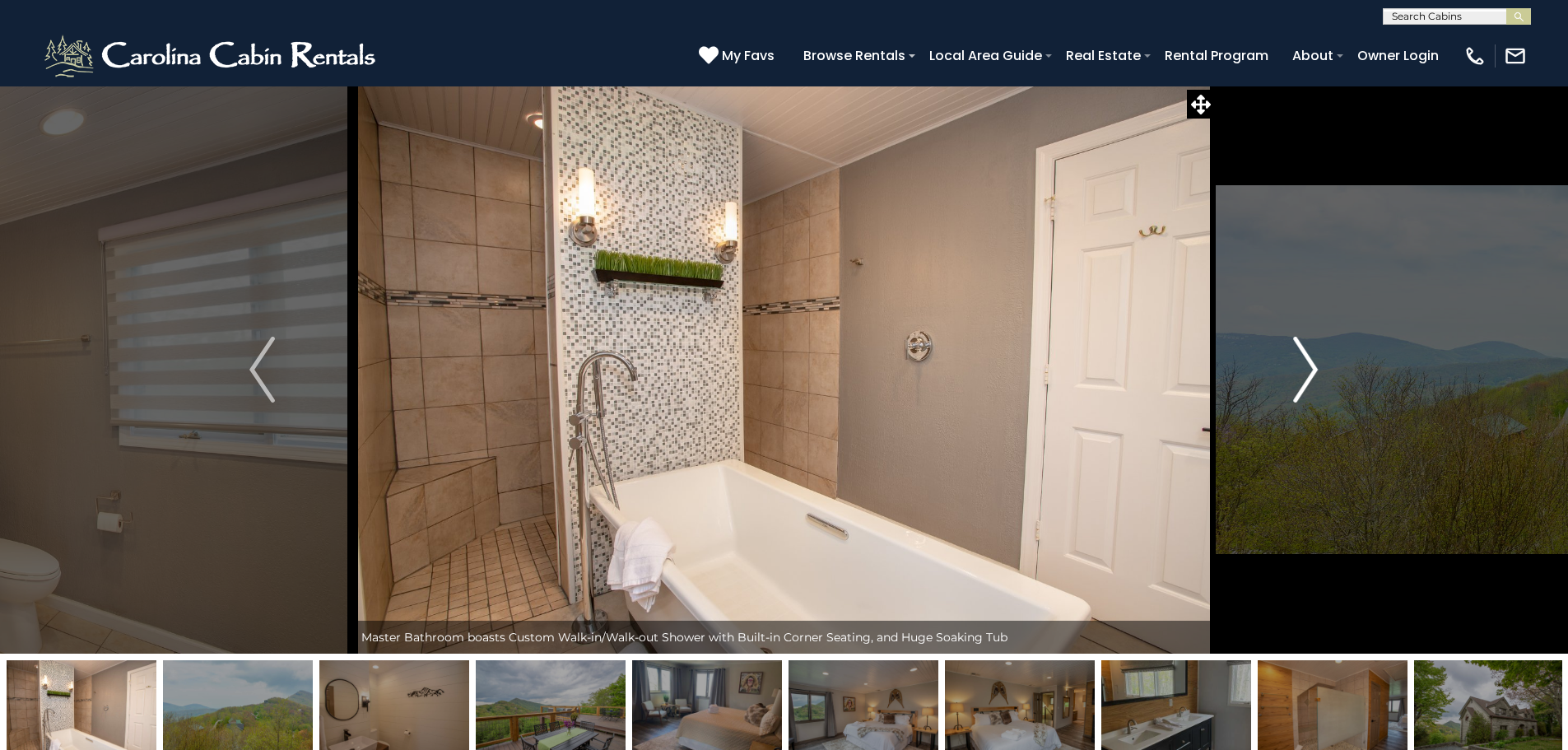
click at [1324, 380] on button "Next" at bounding box center [1305, 369] width 181 height 568
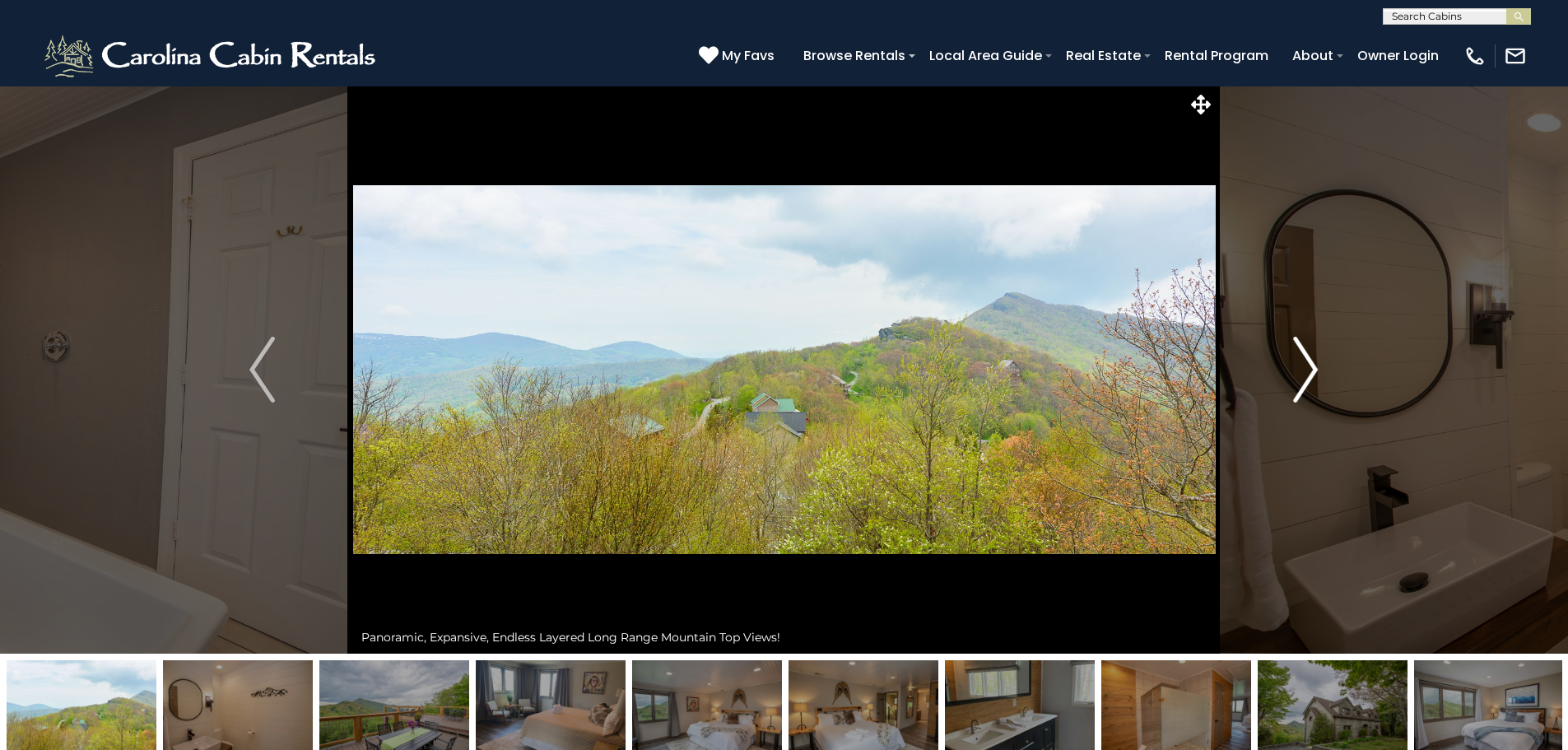
click at [1324, 380] on button "Next" at bounding box center [1305, 369] width 181 height 568
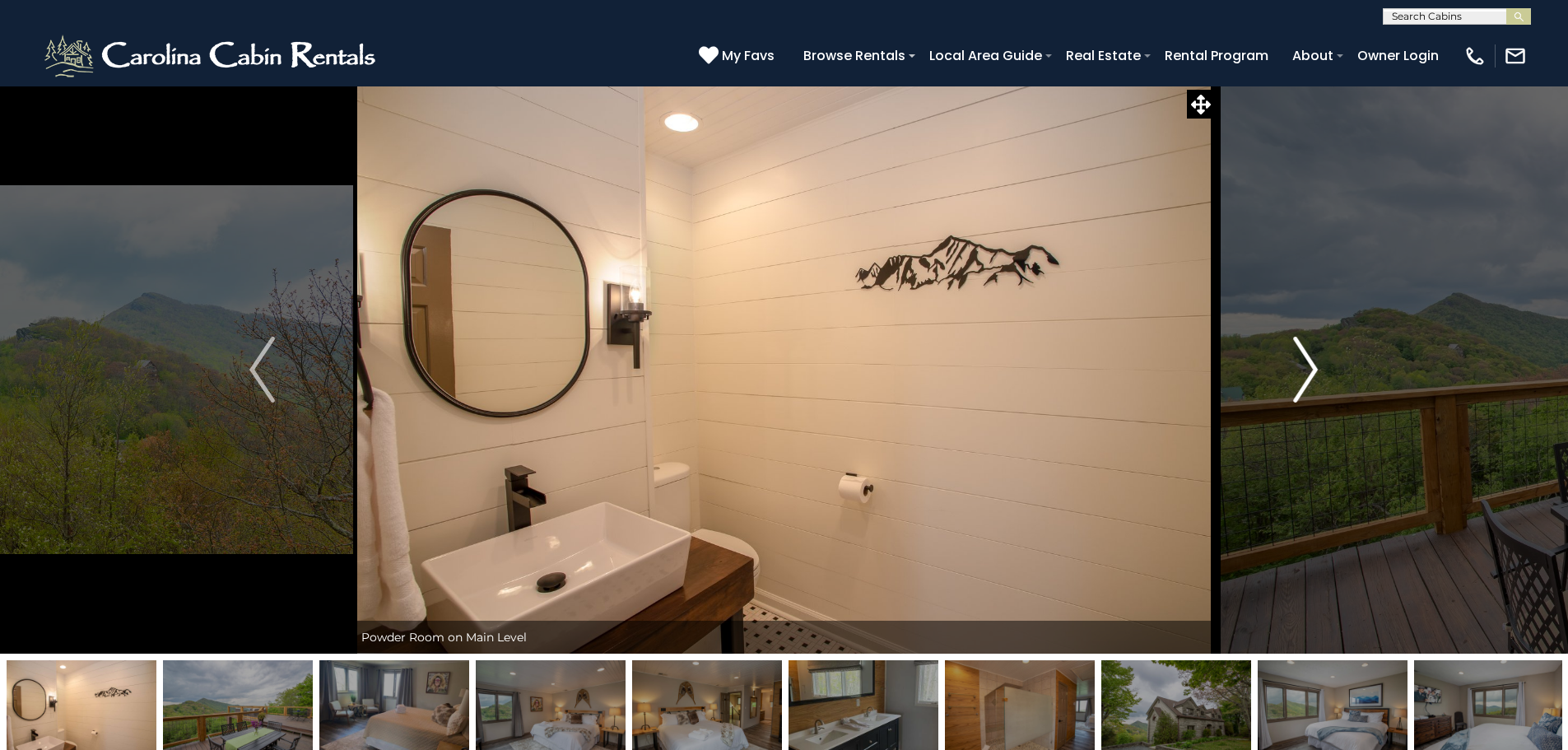
click at [1324, 380] on button "Next" at bounding box center [1305, 369] width 181 height 568
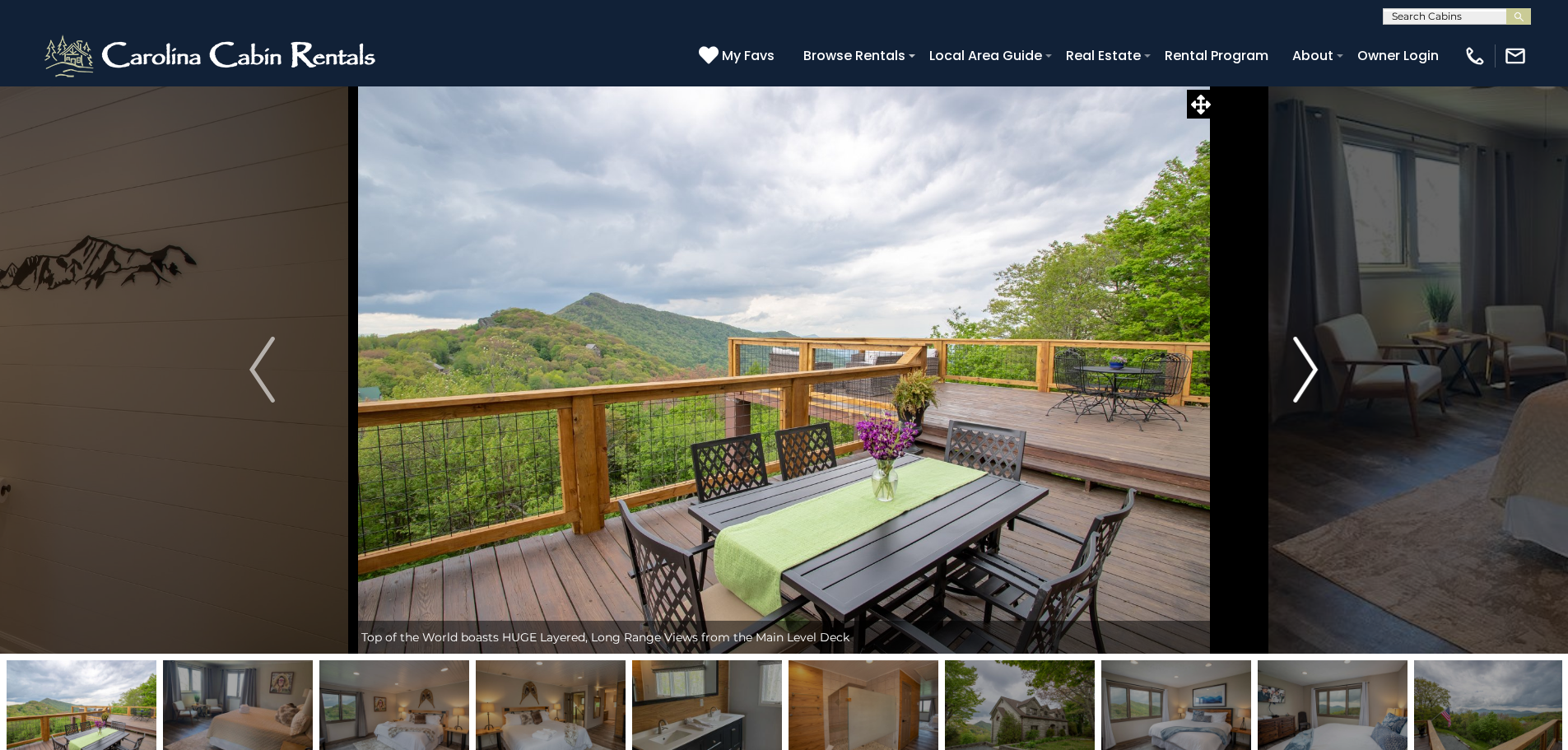
click at [1324, 380] on button "Next" at bounding box center [1305, 369] width 181 height 568
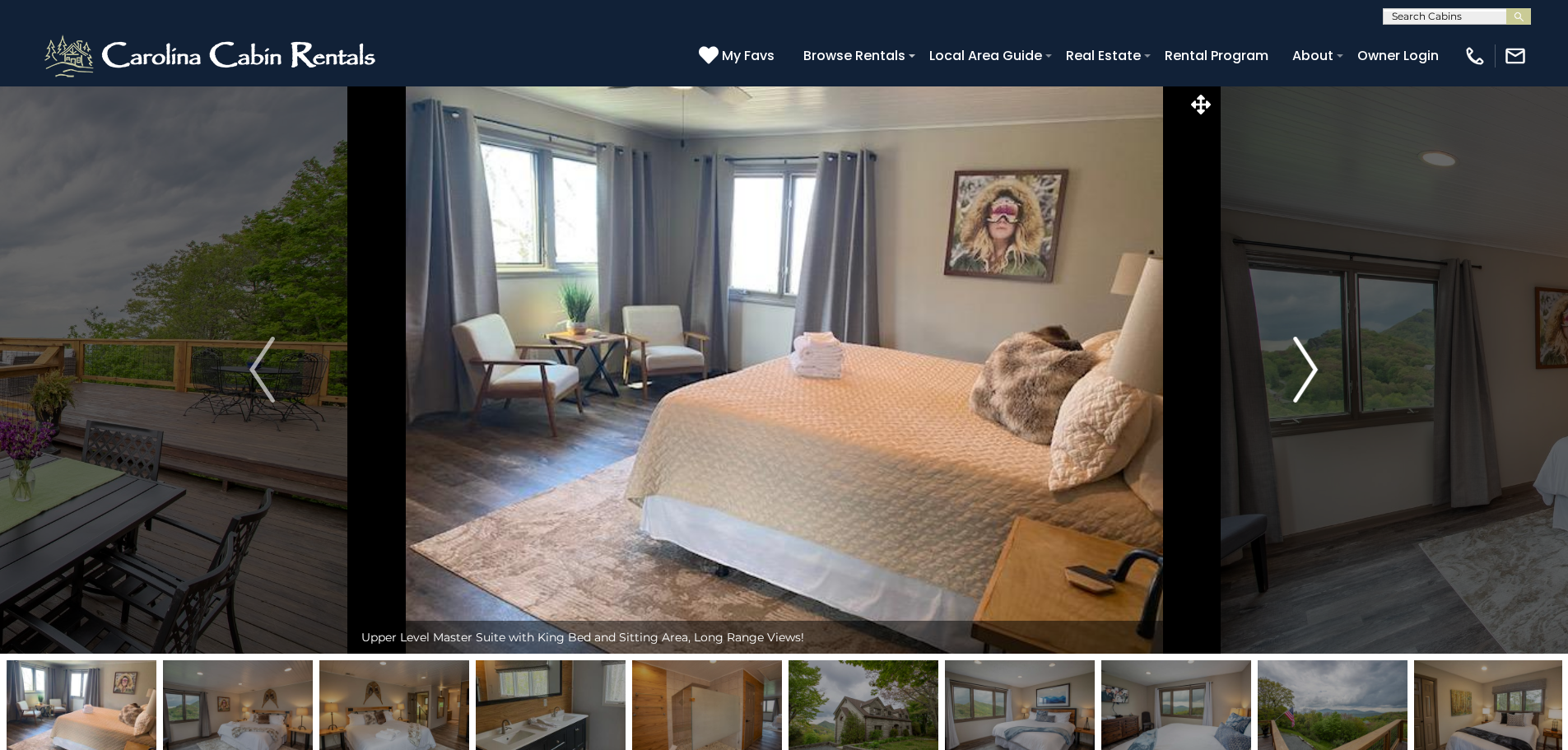
click at [1324, 380] on button "Next" at bounding box center [1305, 369] width 181 height 568
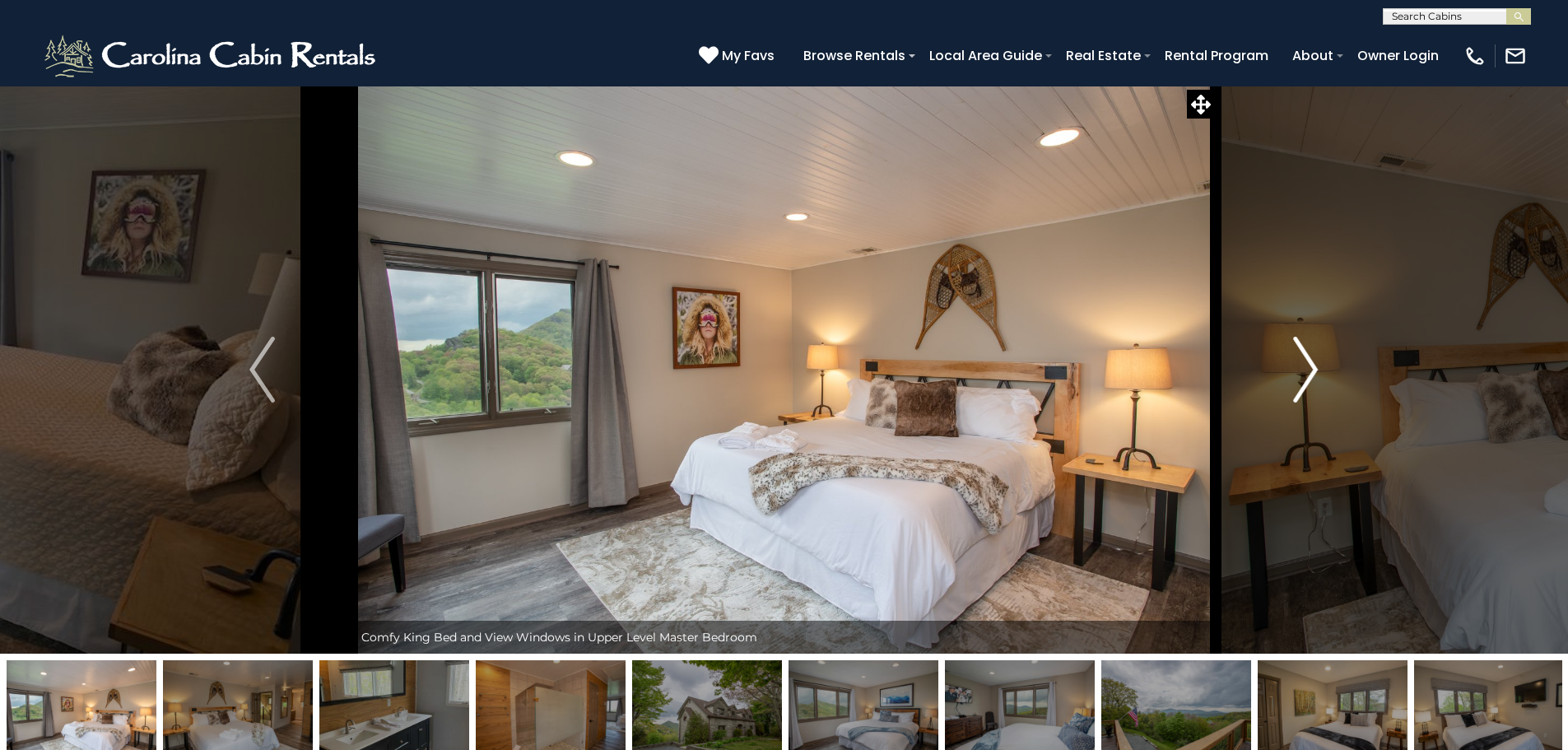
click at [1324, 380] on button "Next" at bounding box center [1305, 369] width 181 height 568
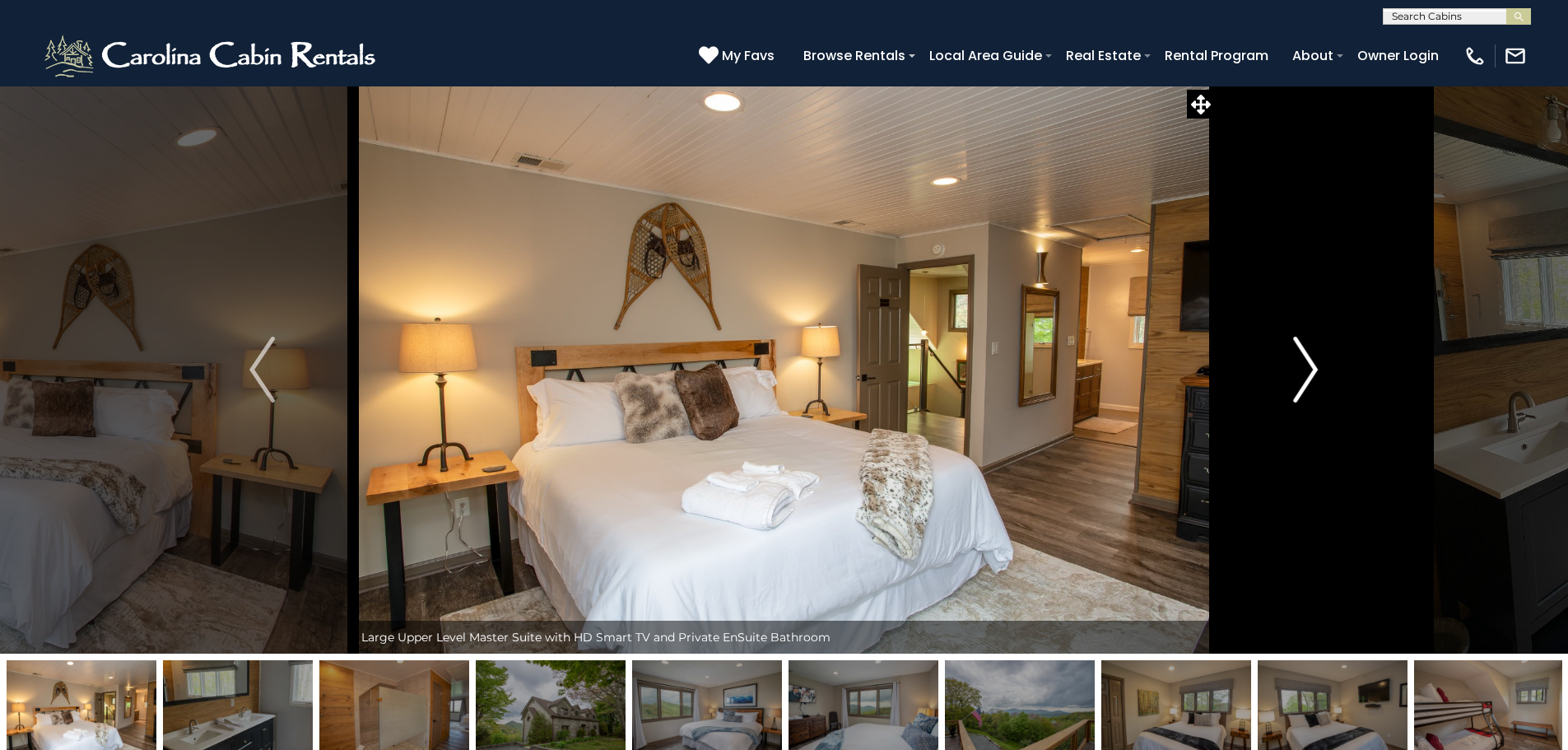
click at [1324, 380] on button "Next" at bounding box center [1305, 369] width 181 height 568
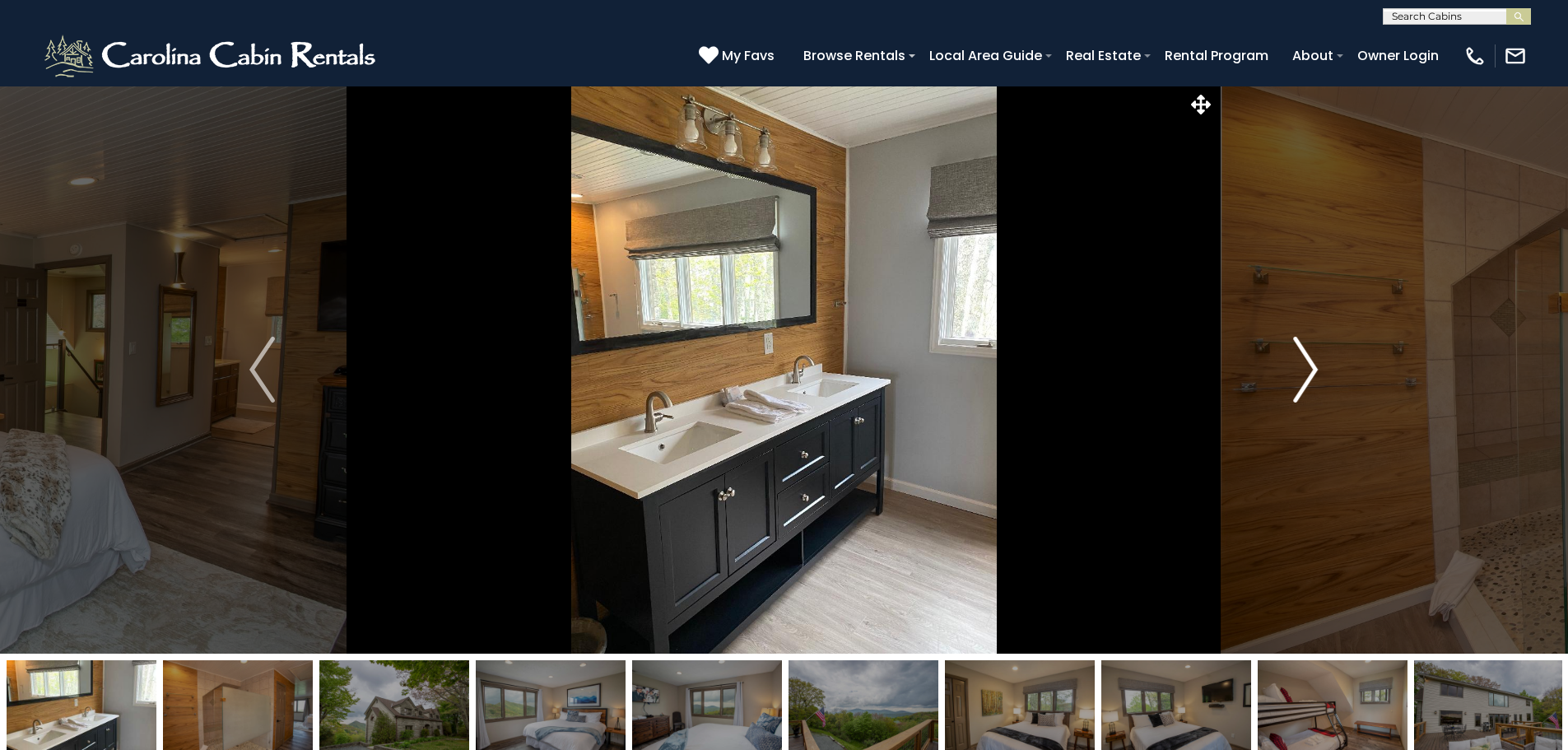
click at [1324, 380] on button "Next" at bounding box center [1305, 369] width 181 height 568
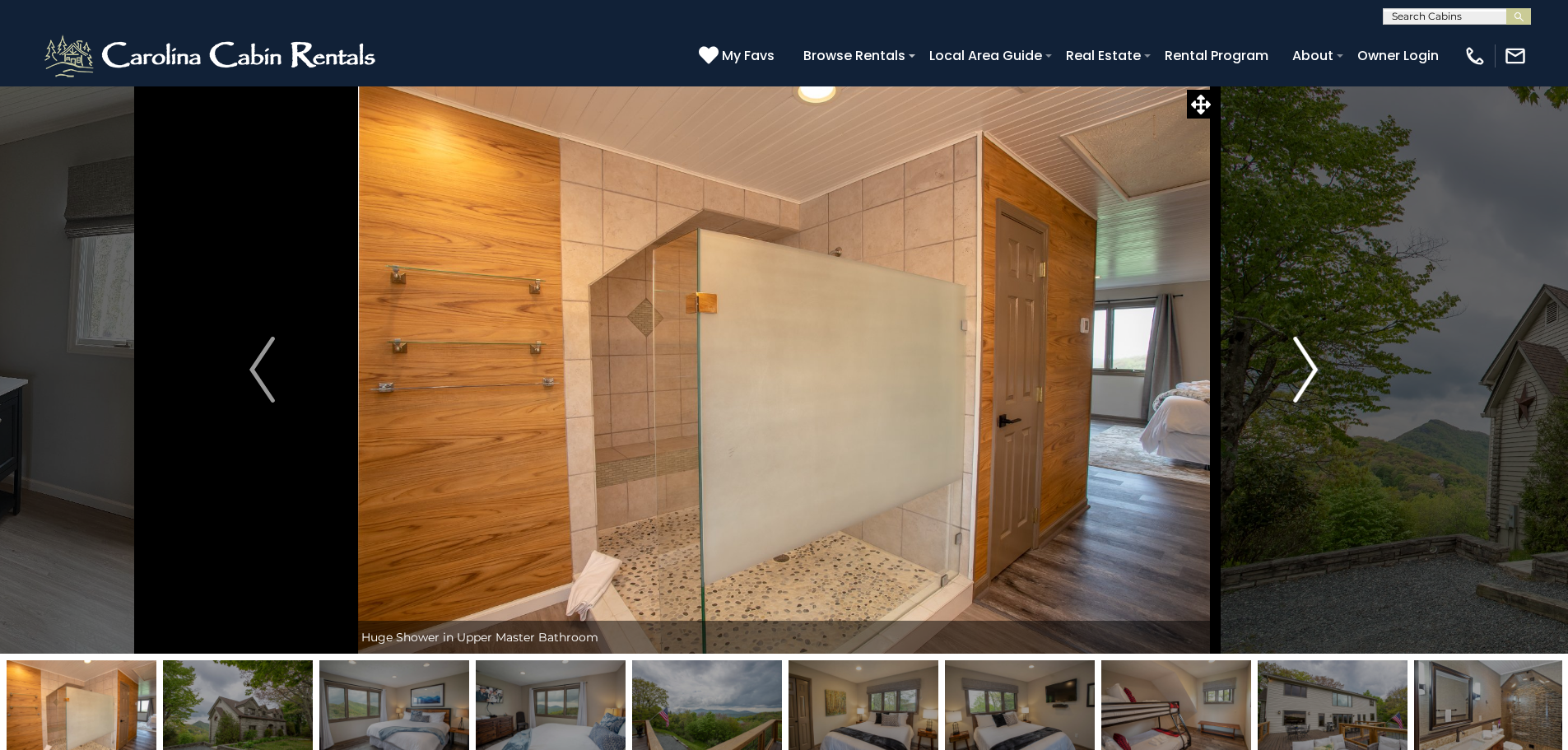
click at [1324, 380] on button "Next" at bounding box center [1305, 369] width 181 height 568
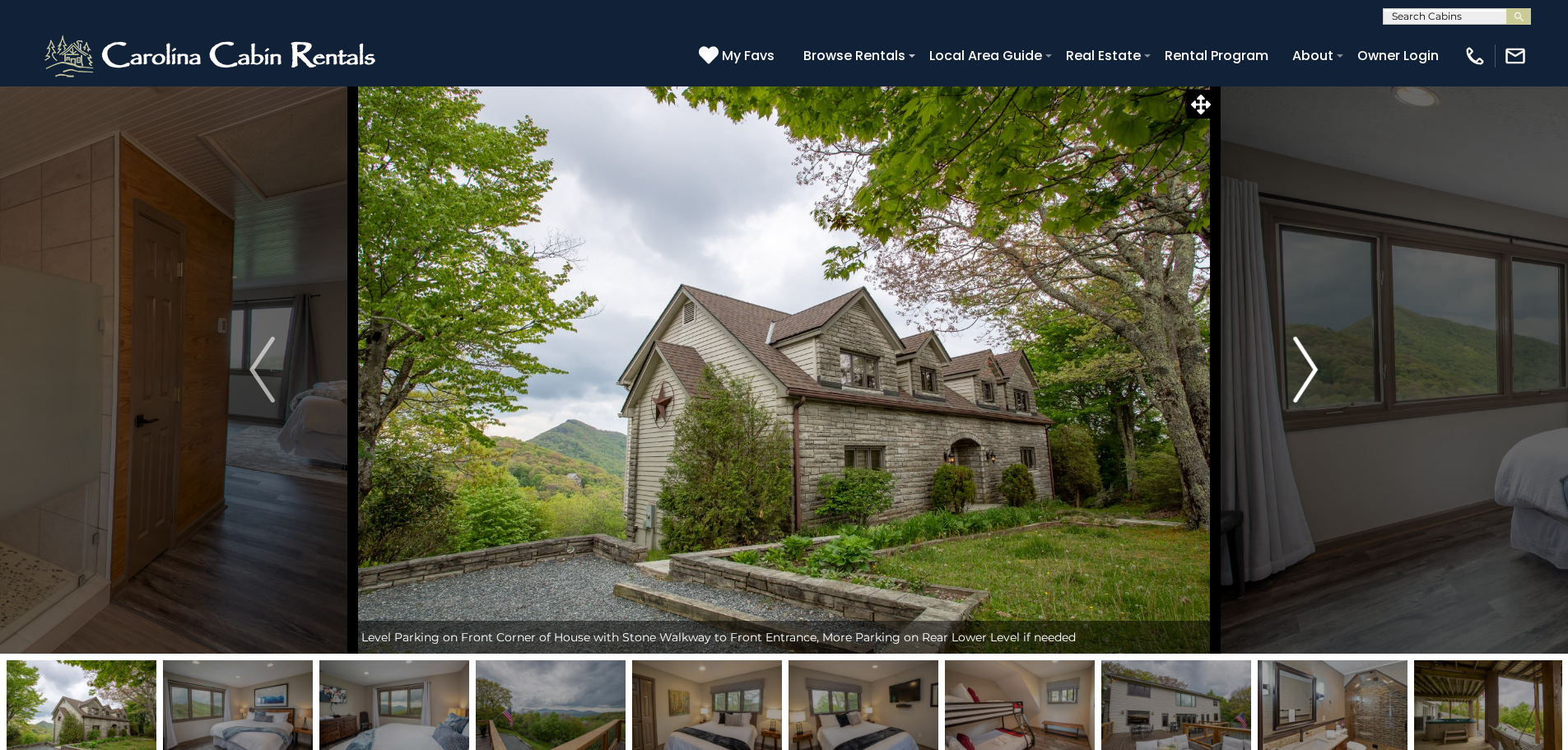
click at [1324, 380] on button "Next" at bounding box center [1305, 369] width 181 height 568
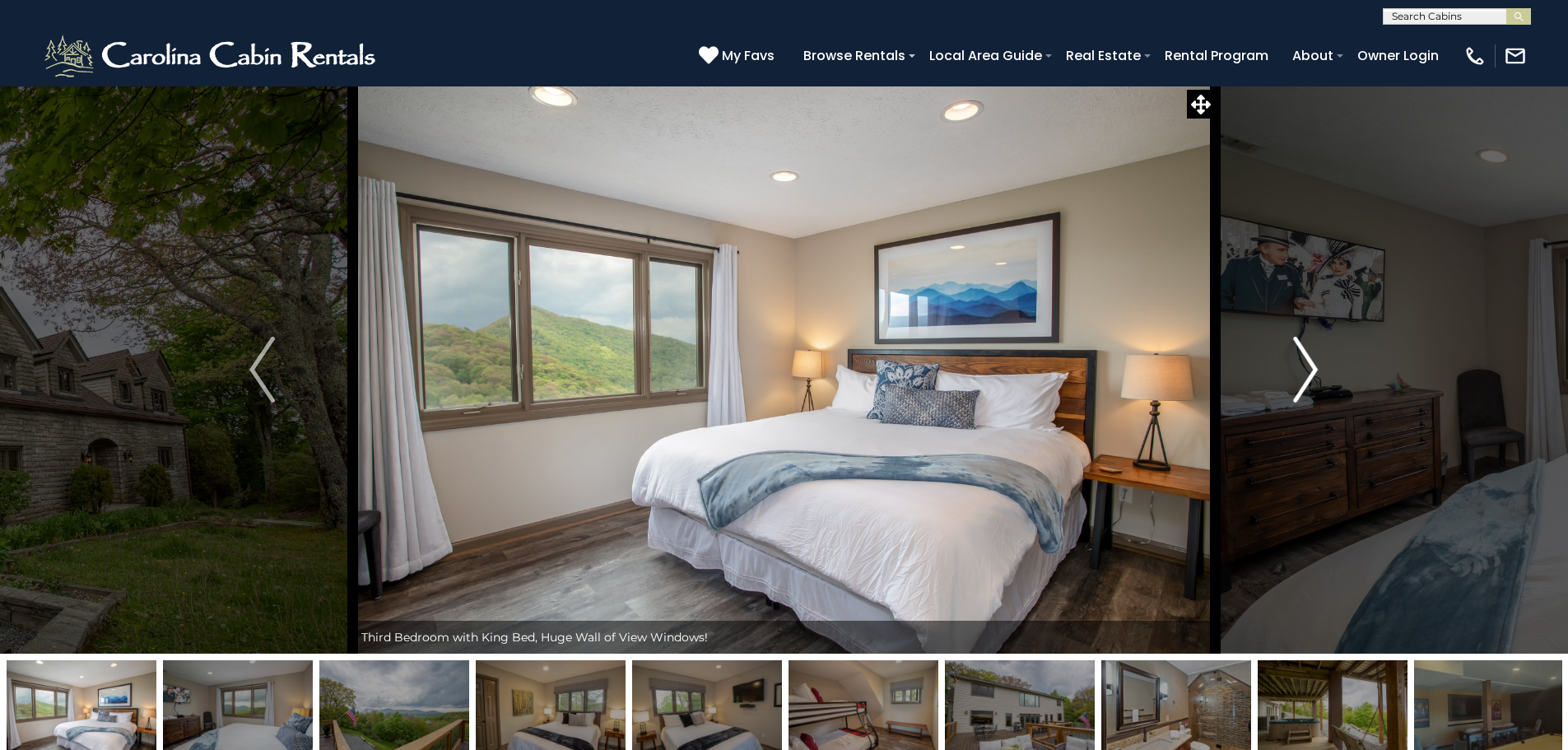
click at [1324, 380] on button "Next" at bounding box center [1305, 369] width 181 height 568
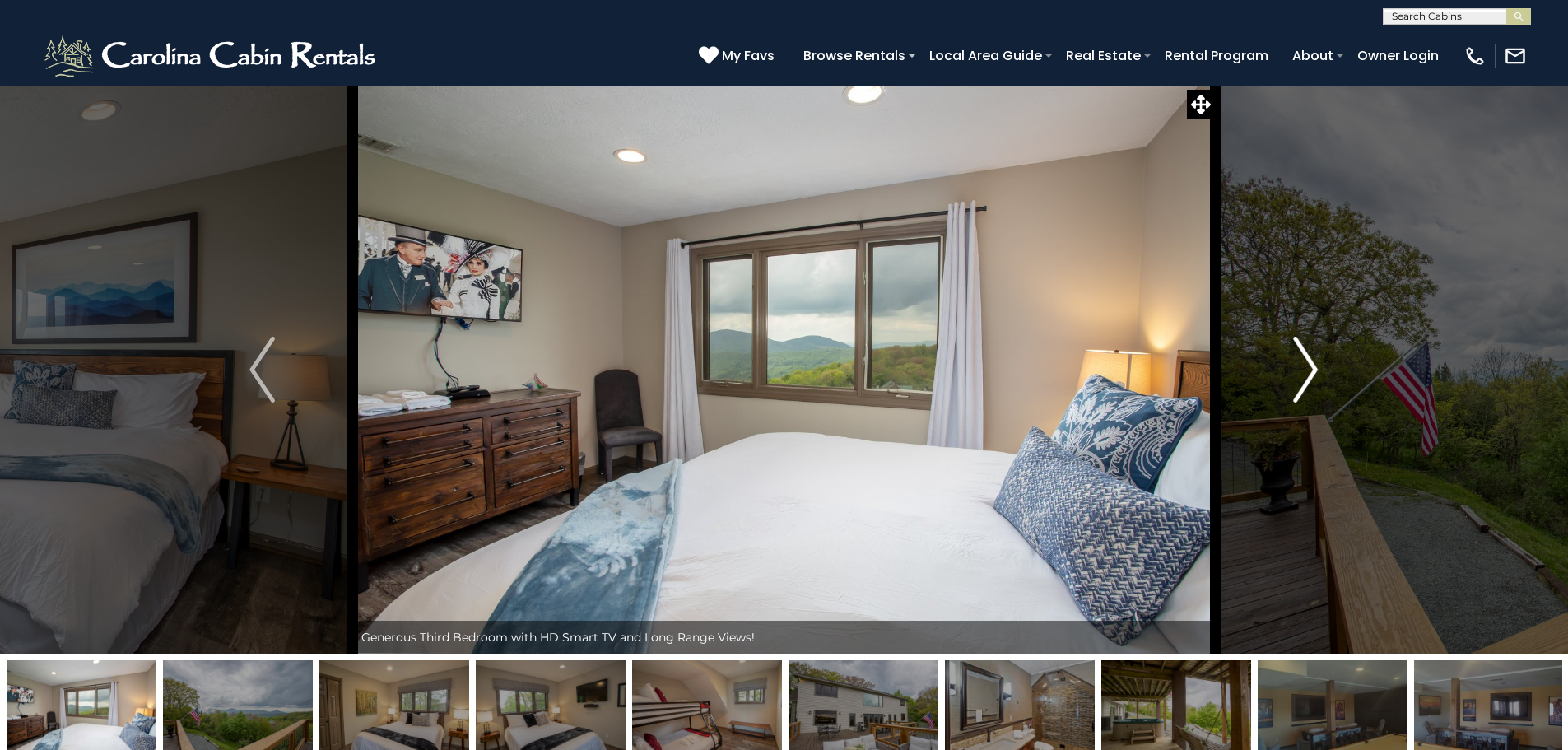
click at [1324, 380] on button "Next" at bounding box center [1305, 369] width 181 height 568
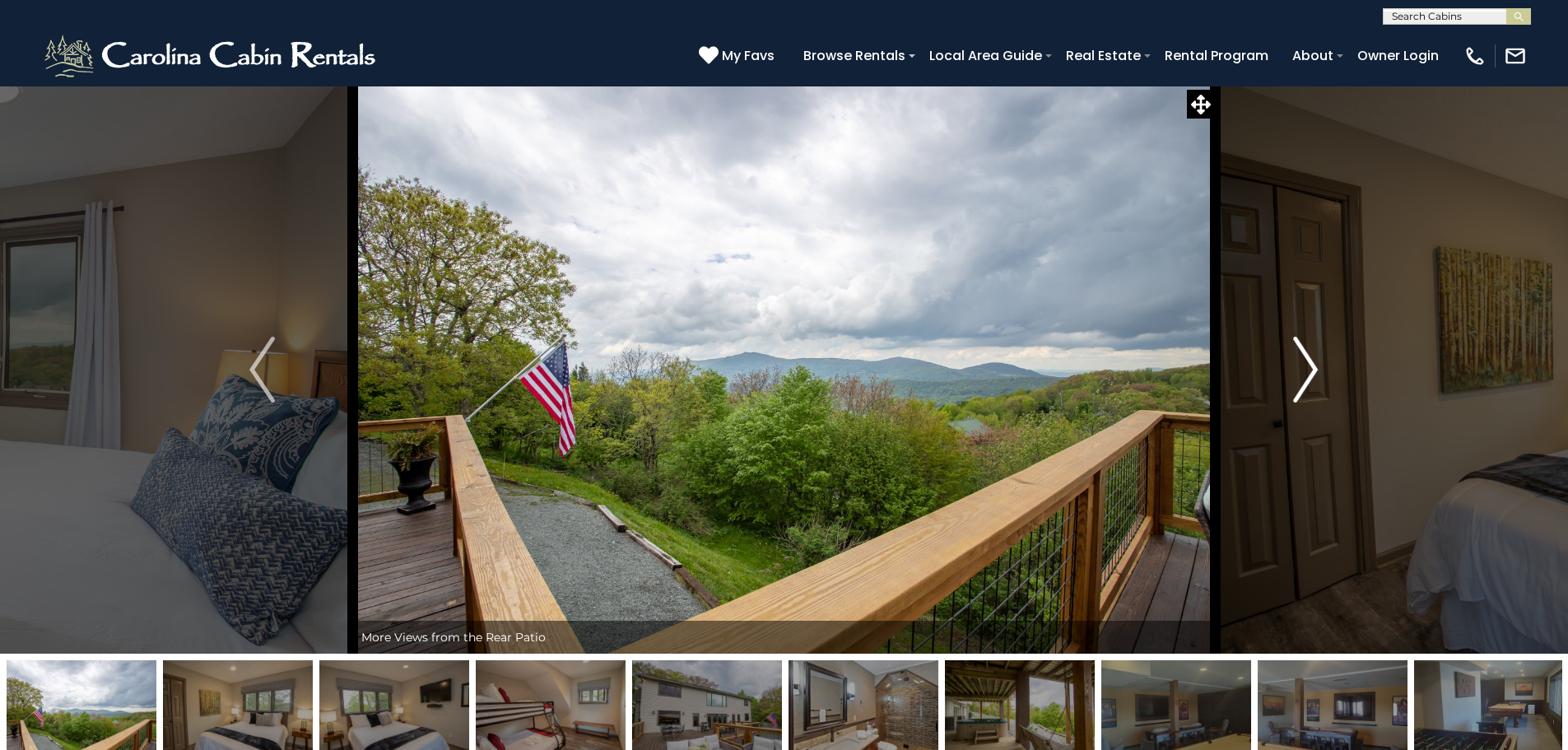
click at [1324, 380] on button "Next" at bounding box center [1305, 369] width 181 height 568
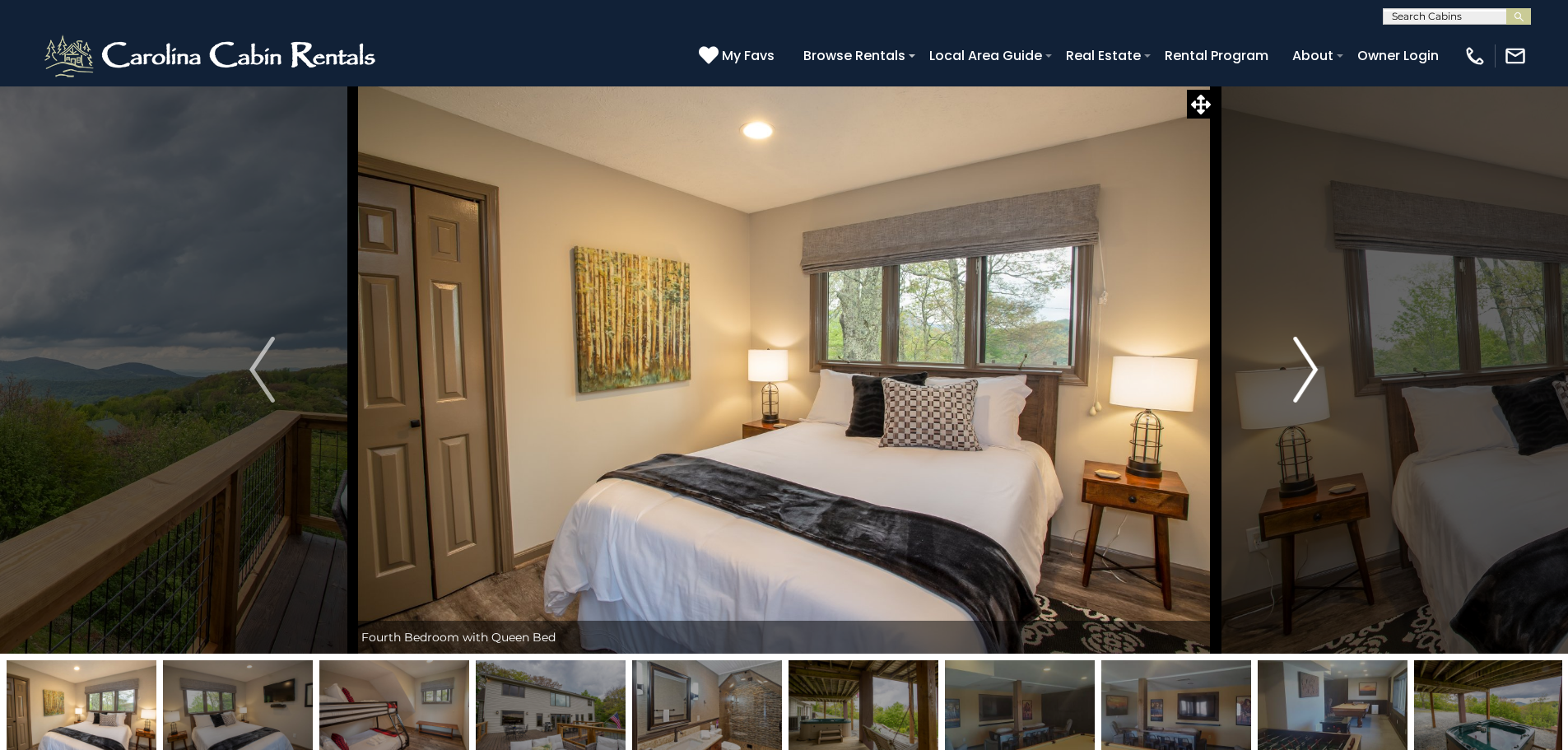
click at [1324, 380] on button "Next" at bounding box center [1305, 369] width 181 height 568
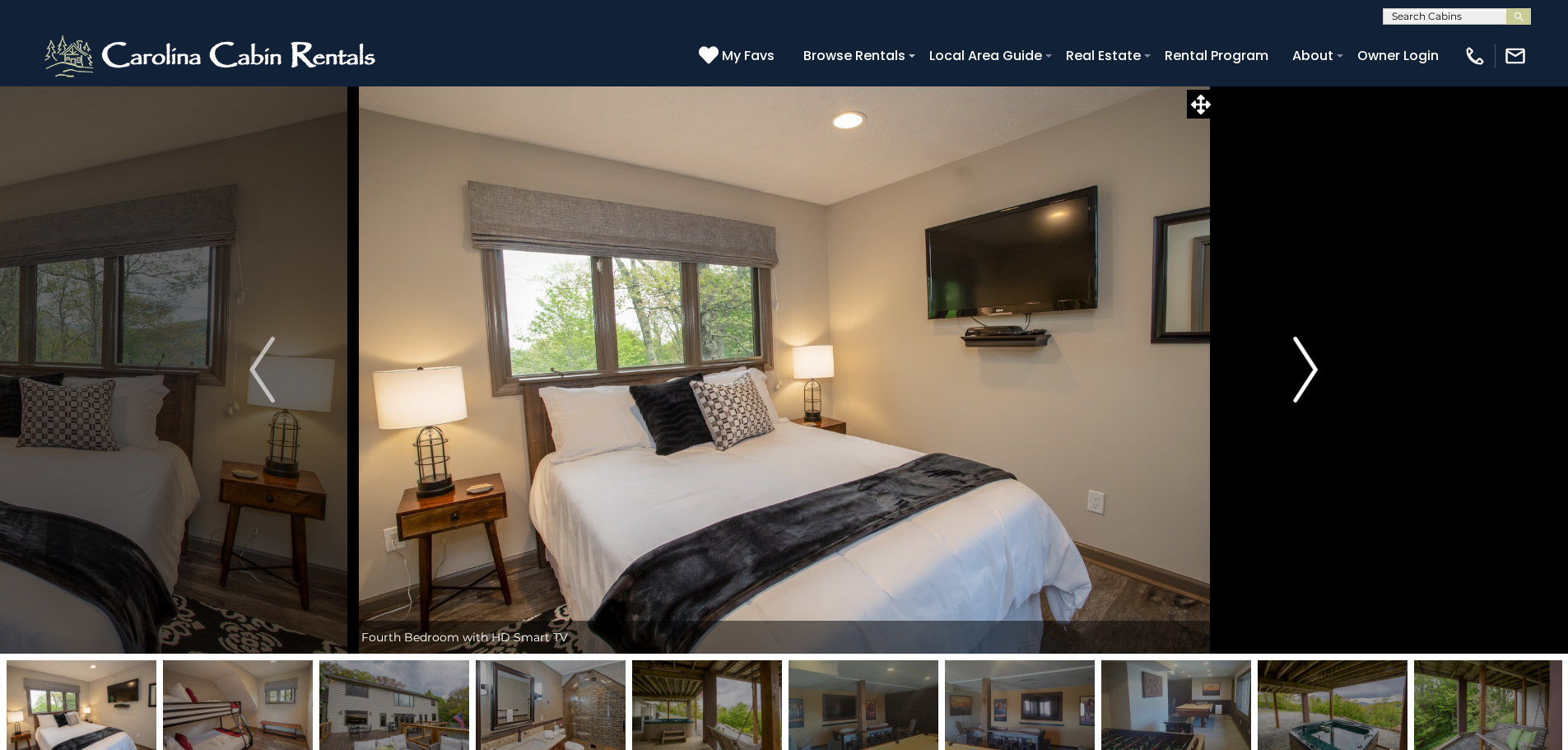
click at [1324, 380] on button "Next" at bounding box center [1305, 369] width 181 height 568
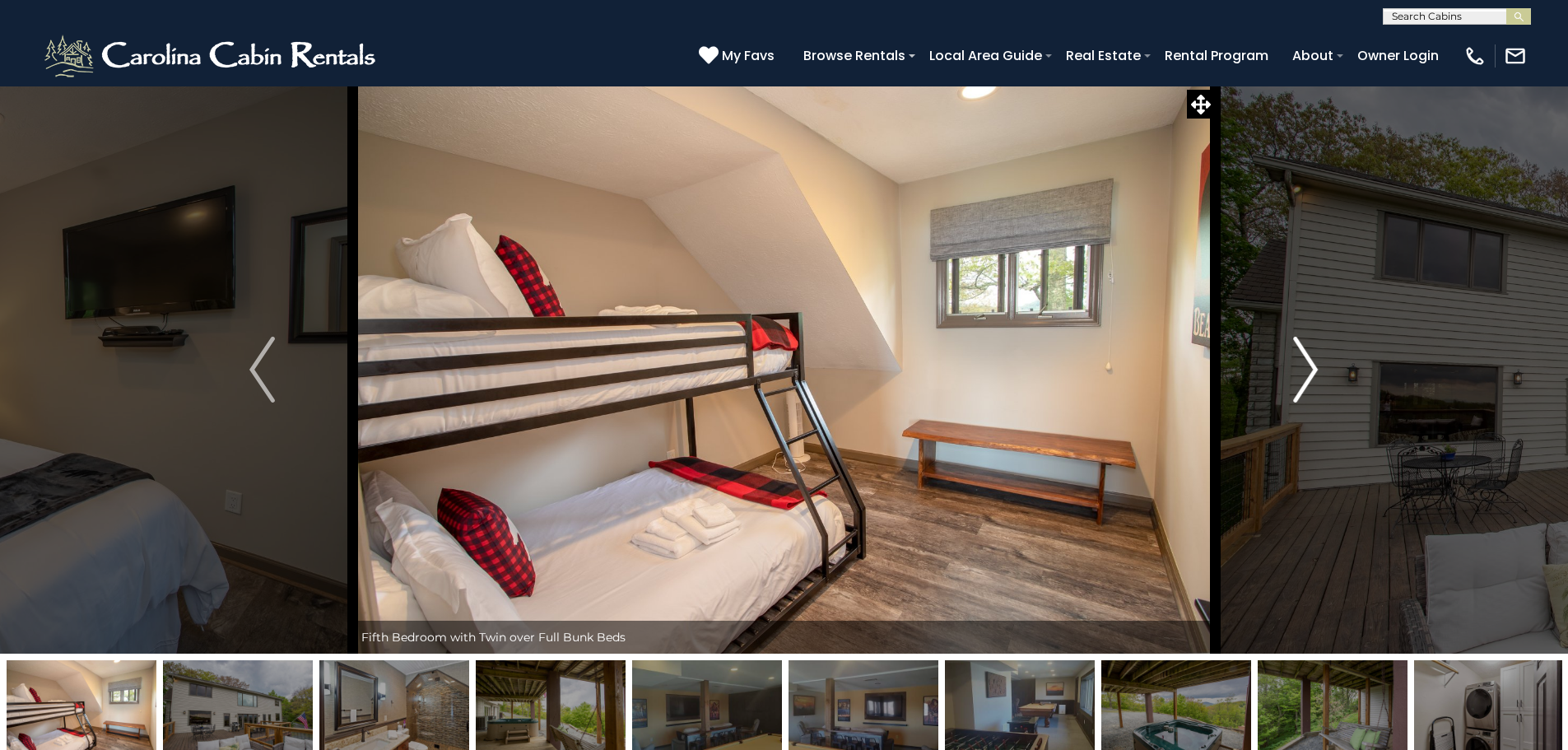
click at [1324, 380] on button "Next" at bounding box center [1305, 369] width 181 height 568
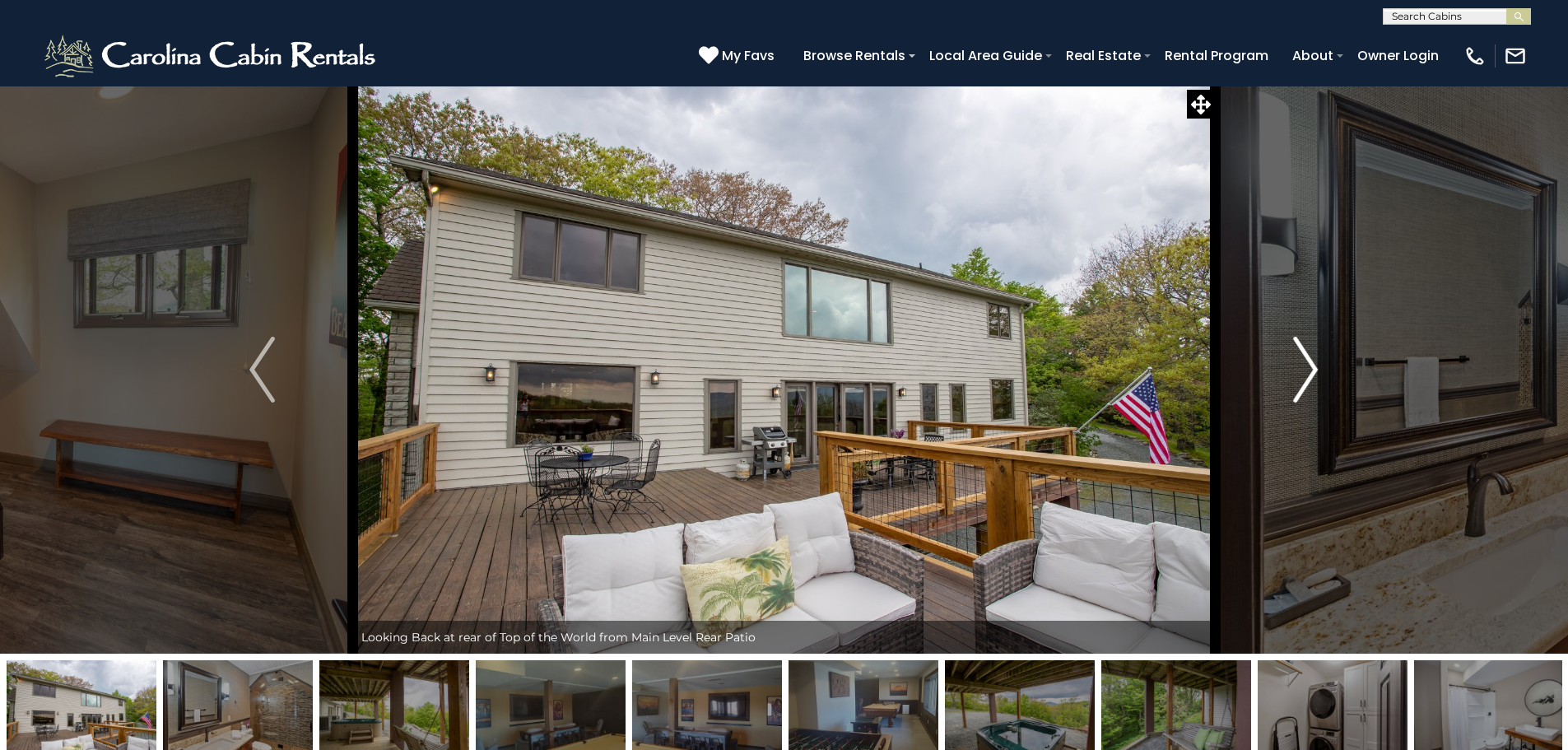
click at [1324, 380] on button "Next" at bounding box center [1305, 369] width 181 height 568
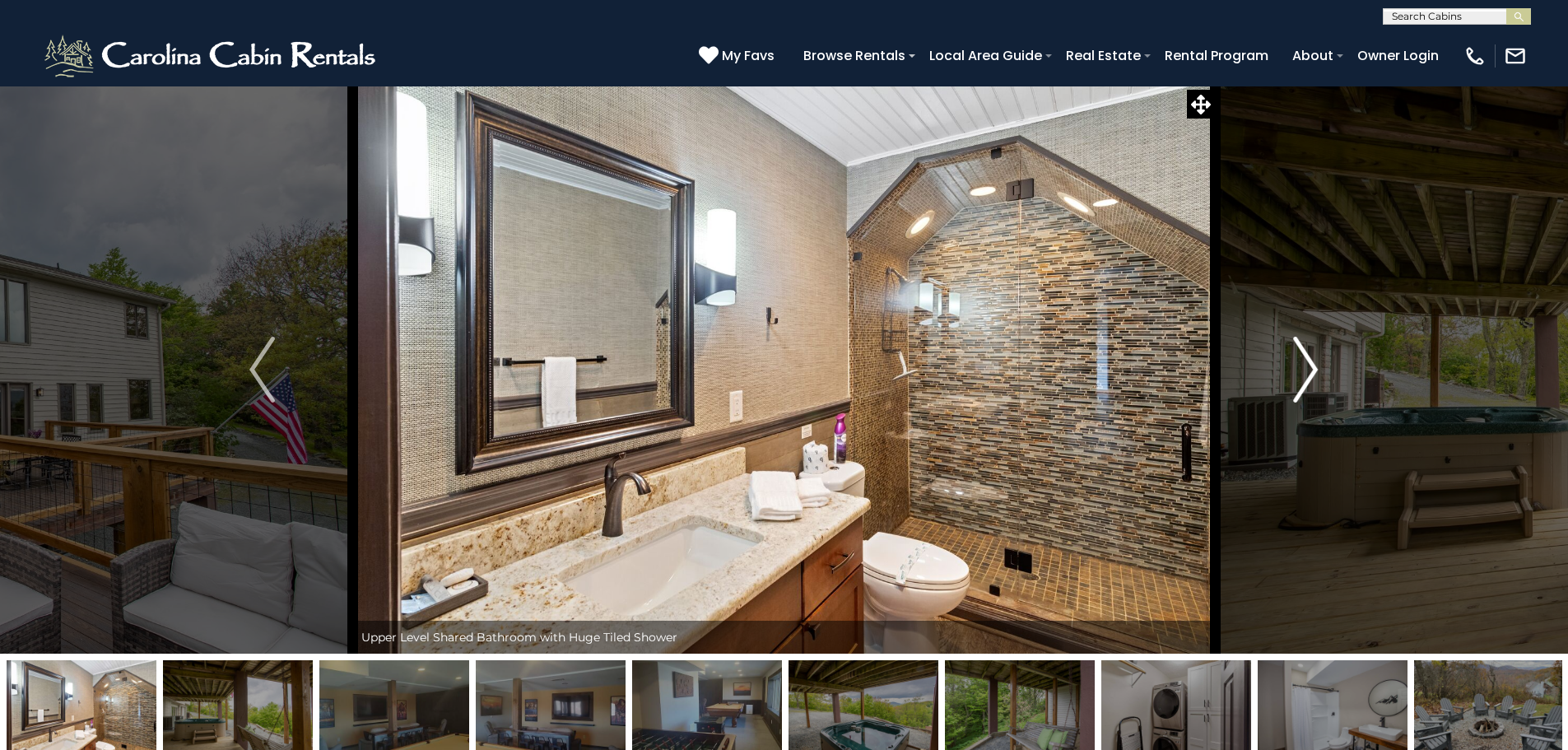
click at [1324, 380] on button "Next" at bounding box center [1305, 369] width 181 height 568
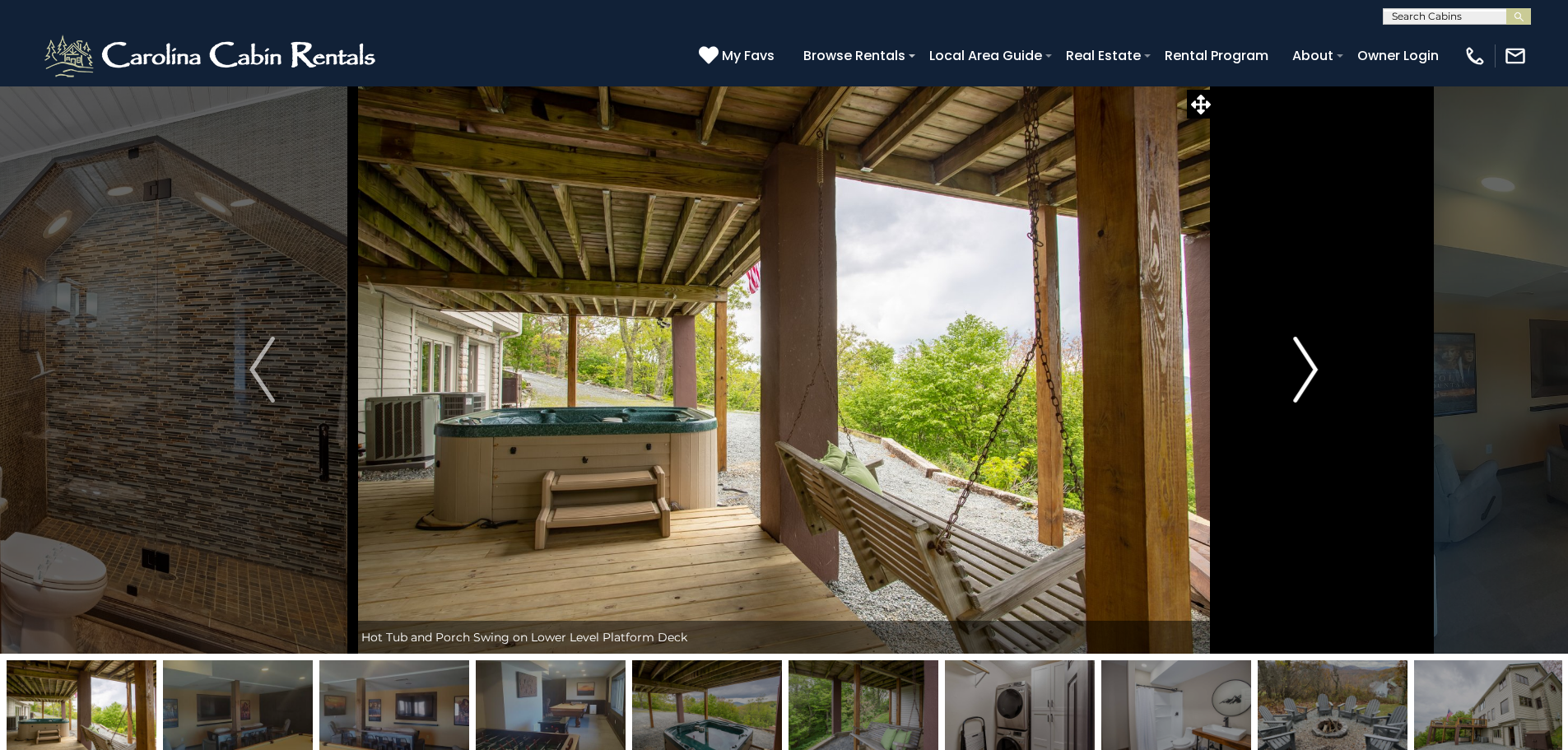
click at [1324, 380] on button "Next" at bounding box center [1305, 369] width 181 height 568
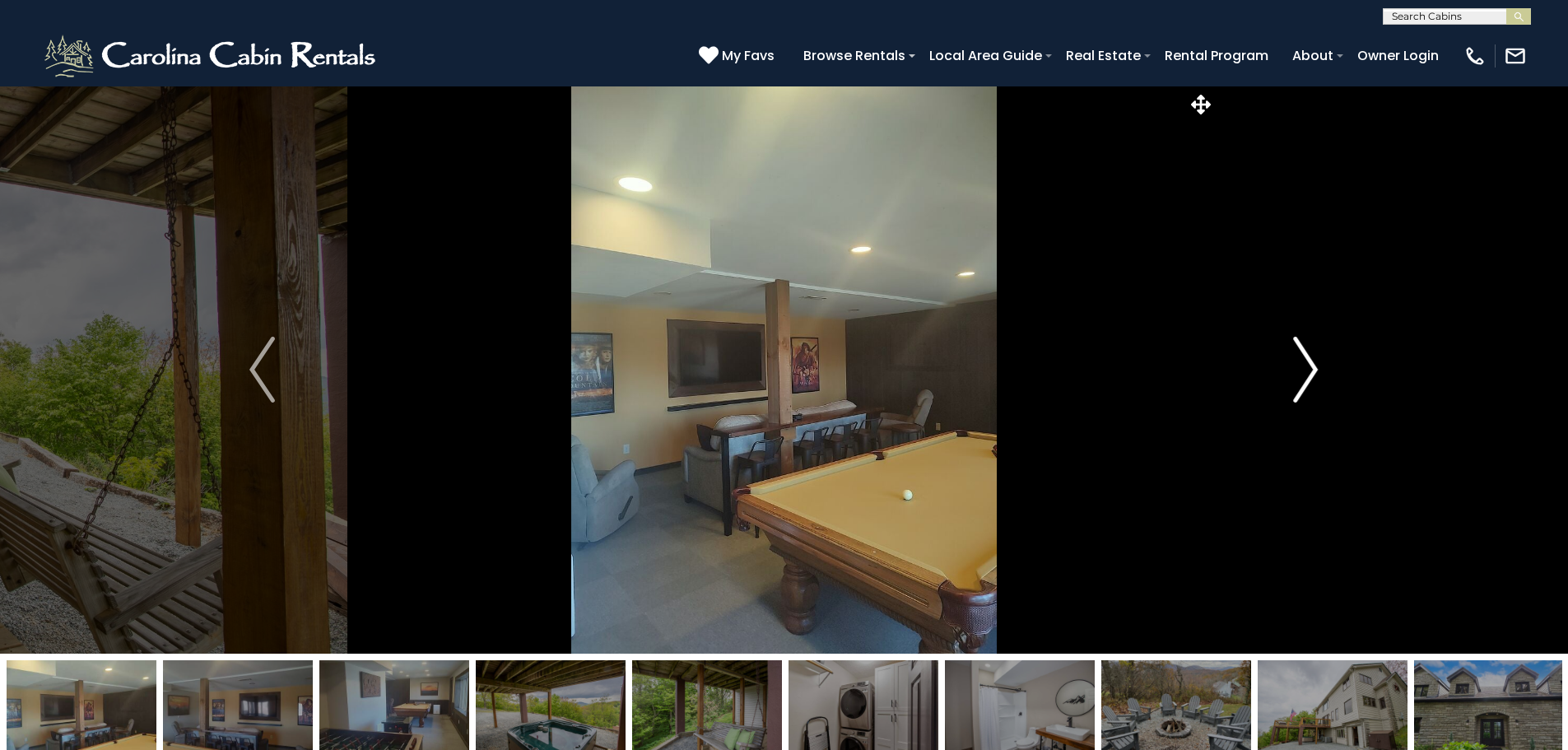
click at [1324, 380] on button "Next" at bounding box center [1305, 369] width 181 height 568
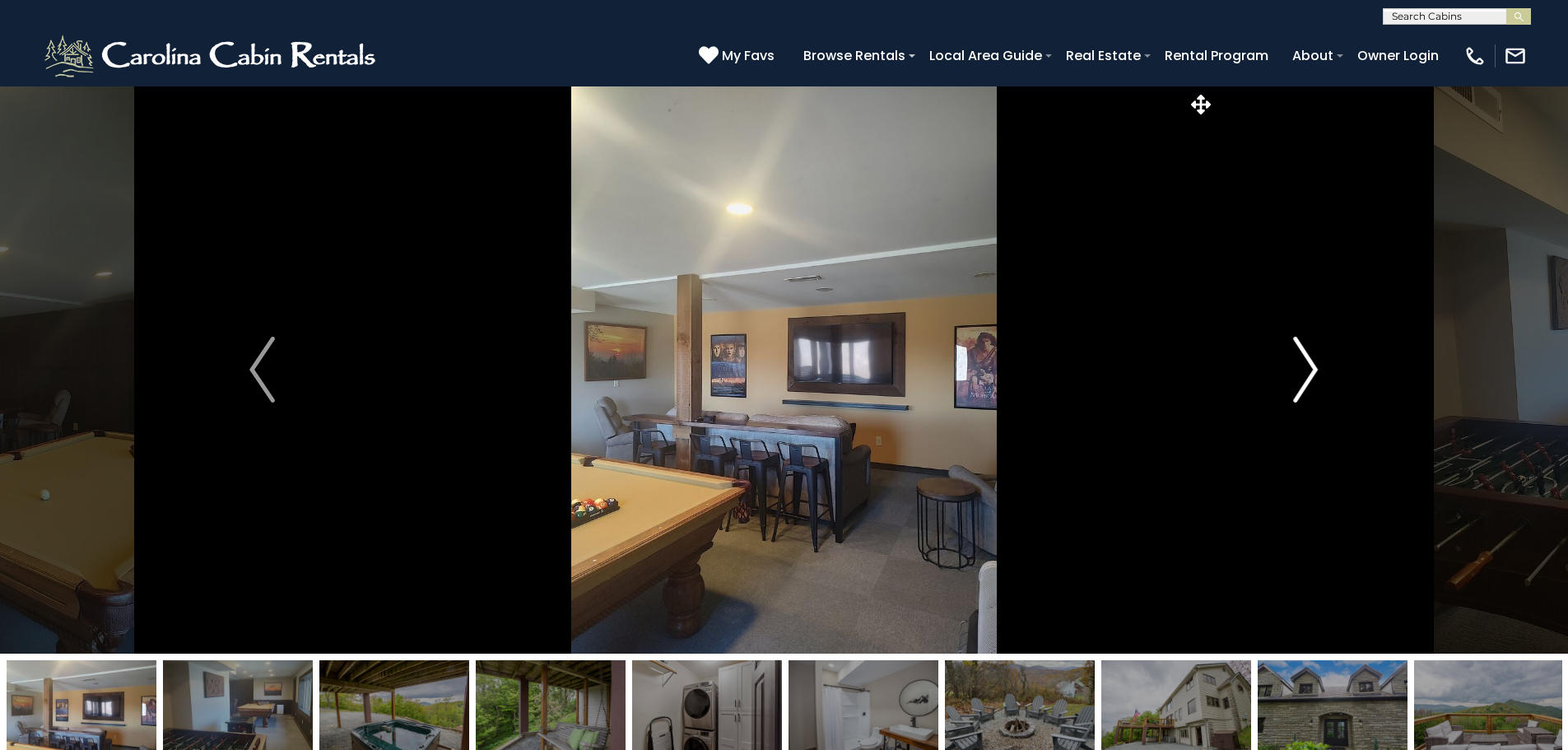
click at [1324, 380] on button "Next" at bounding box center [1305, 369] width 181 height 568
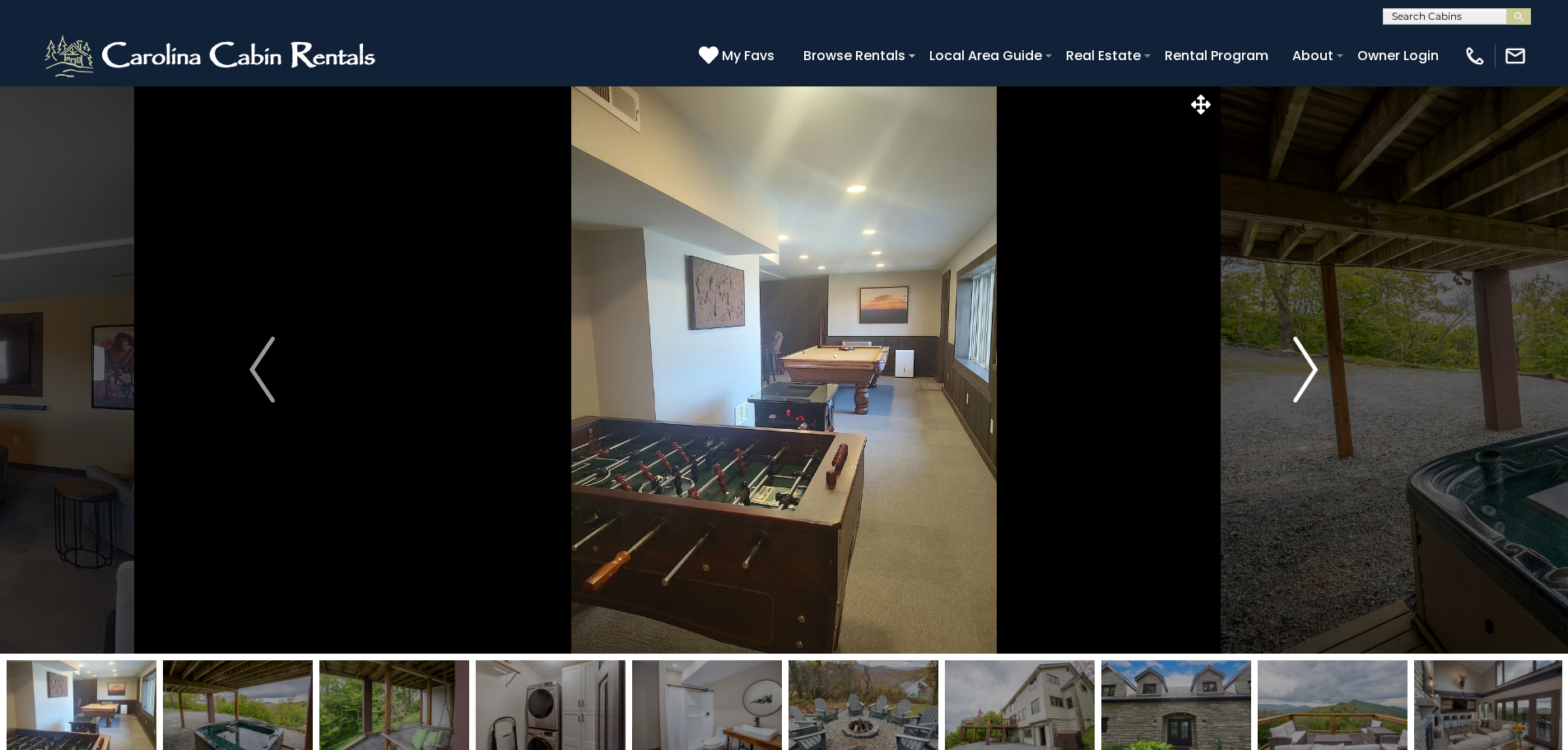
click at [1324, 380] on button "Next" at bounding box center [1305, 369] width 181 height 568
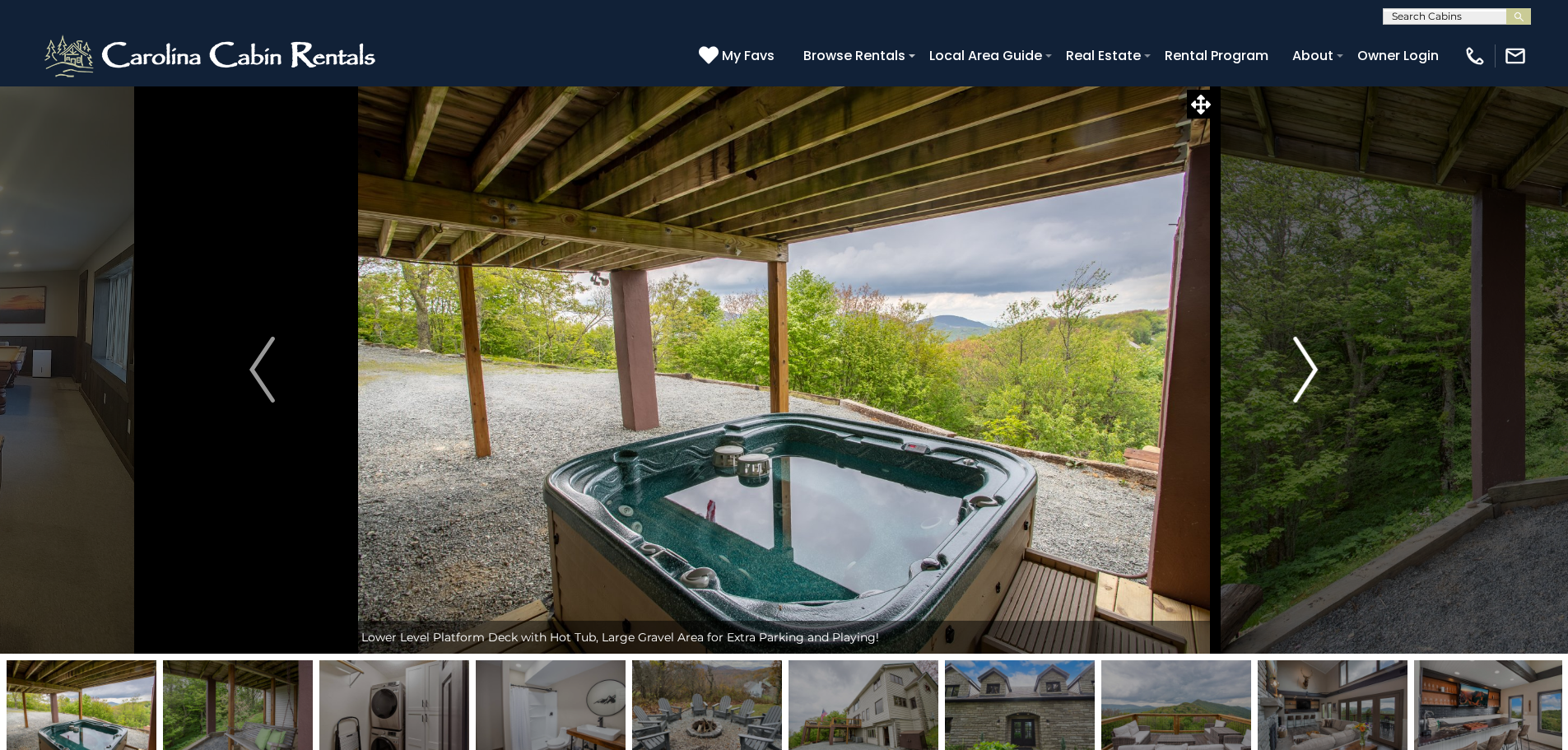
click at [1324, 380] on button "Next" at bounding box center [1305, 369] width 181 height 568
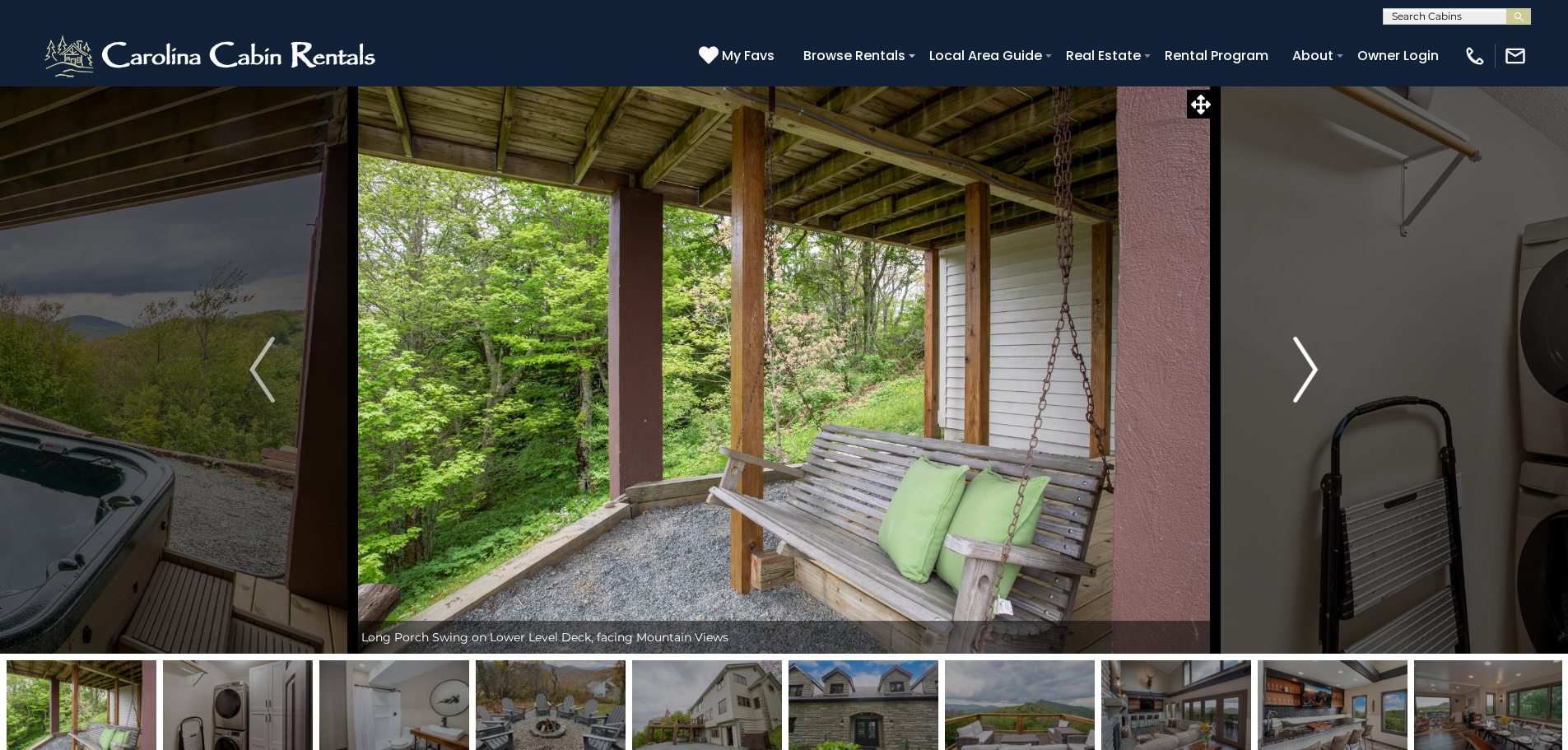
click at [1324, 380] on button "Next" at bounding box center [1305, 369] width 181 height 568
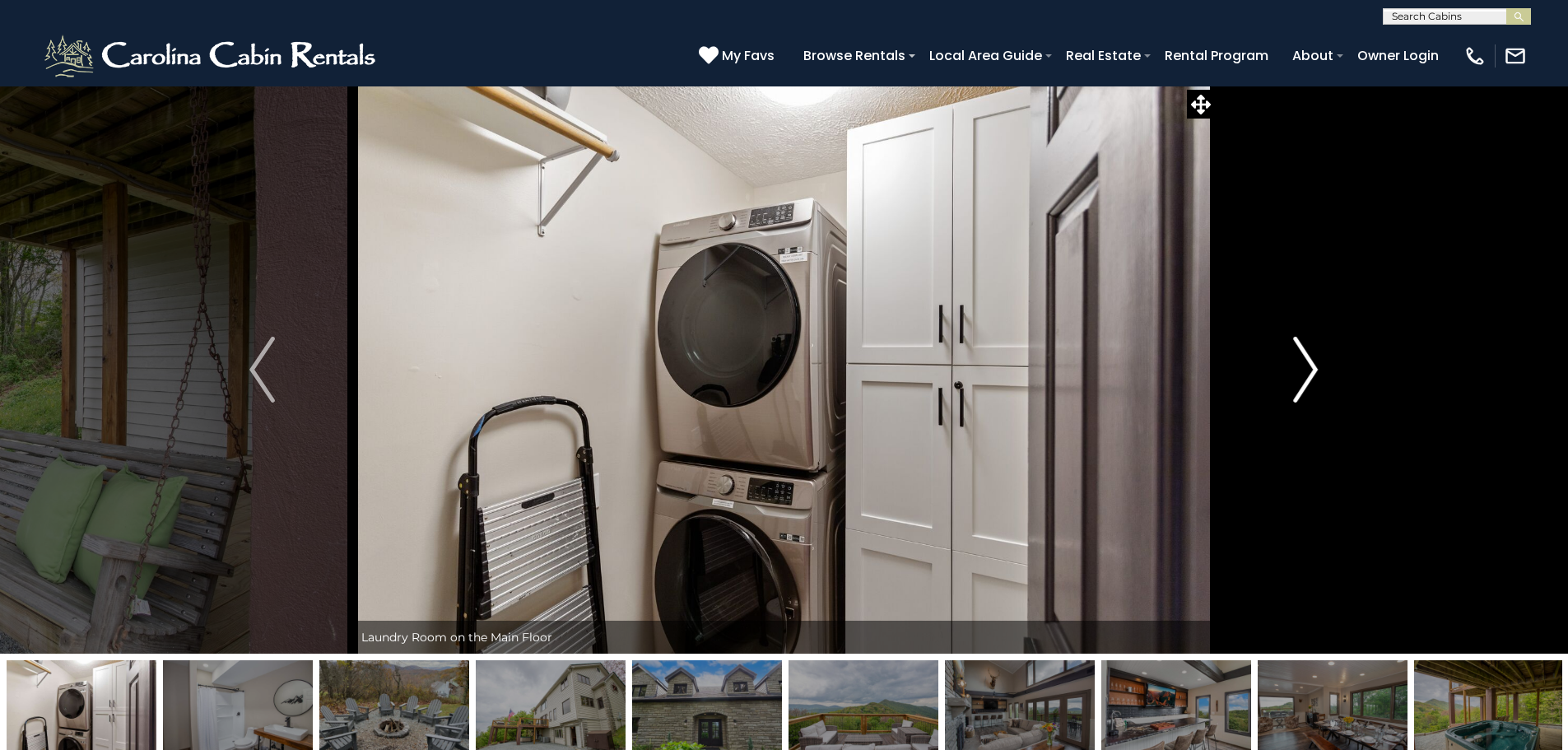
click at [1324, 380] on button "Next" at bounding box center [1305, 369] width 181 height 568
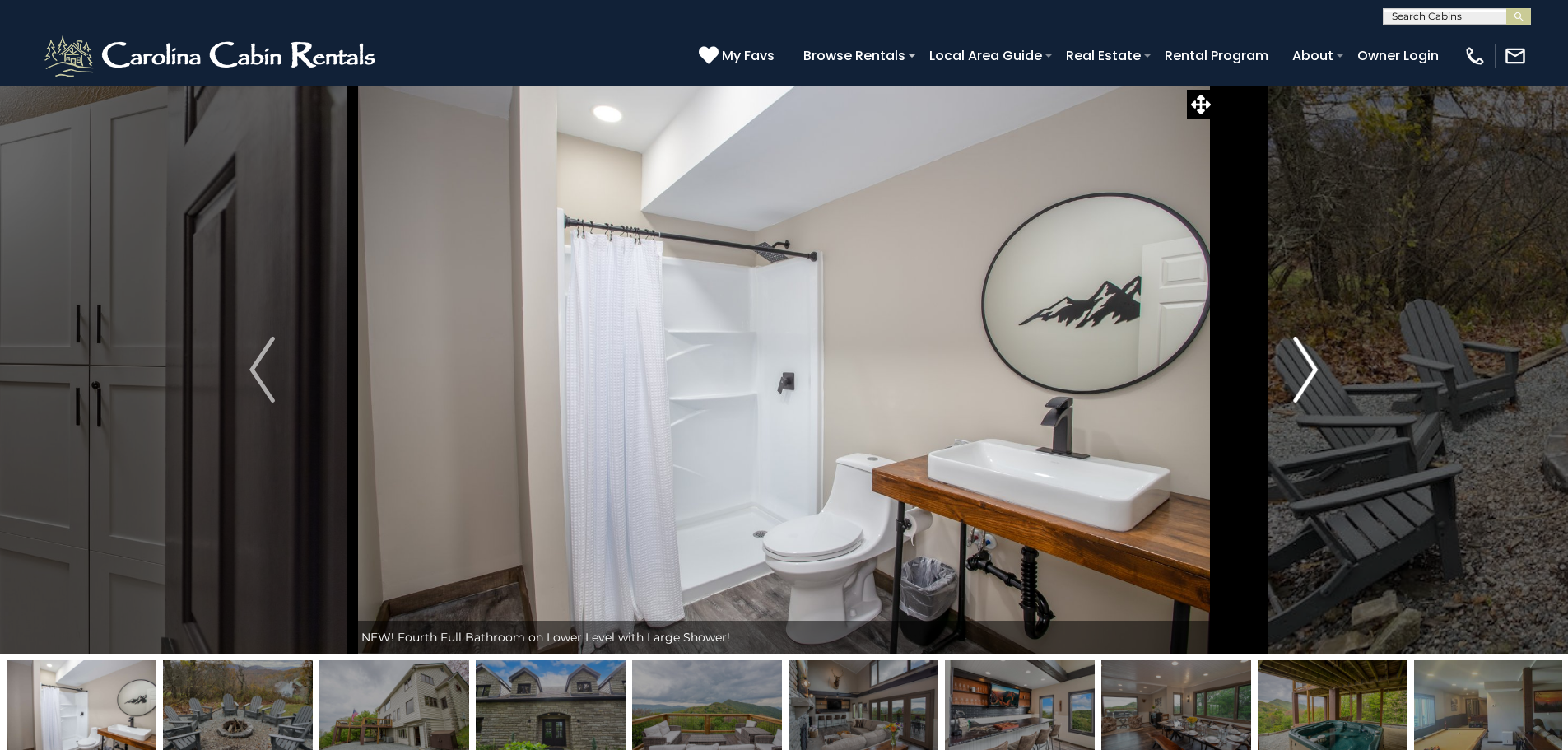
click at [1324, 380] on button "Next" at bounding box center [1305, 369] width 181 height 568
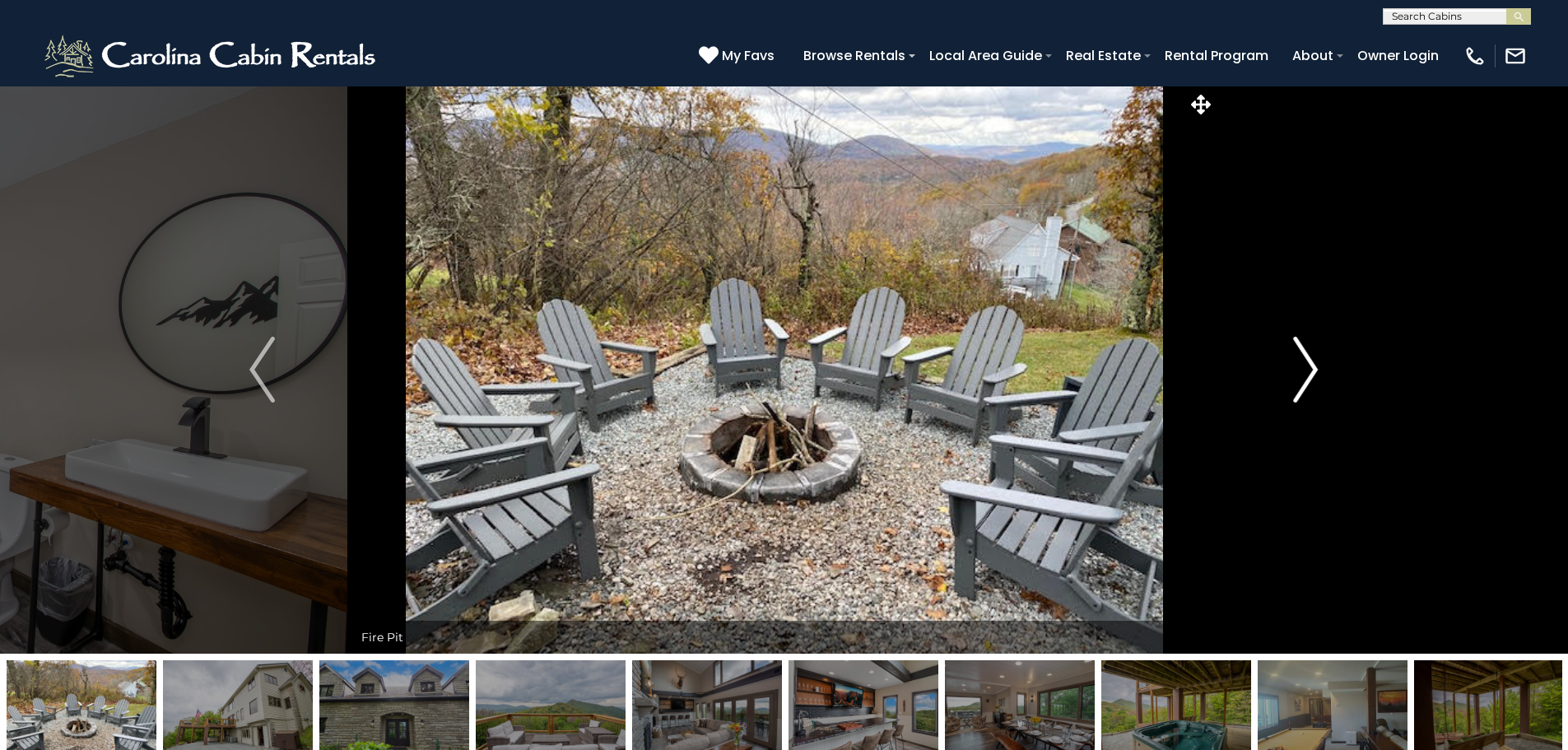
click at [1324, 380] on button "Next" at bounding box center [1305, 369] width 181 height 568
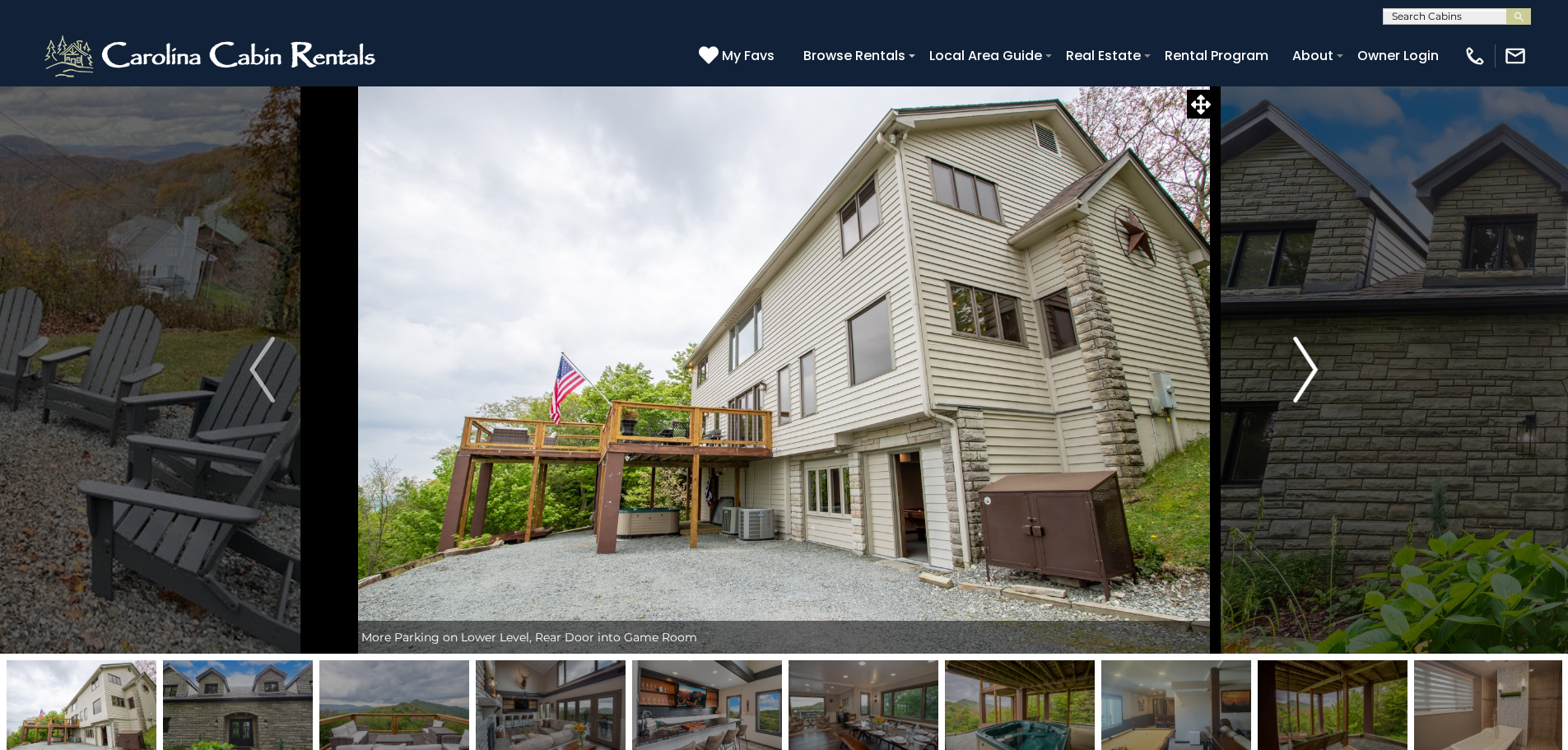
click at [1324, 380] on button "Next" at bounding box center [1305, 369] width 181 height 568
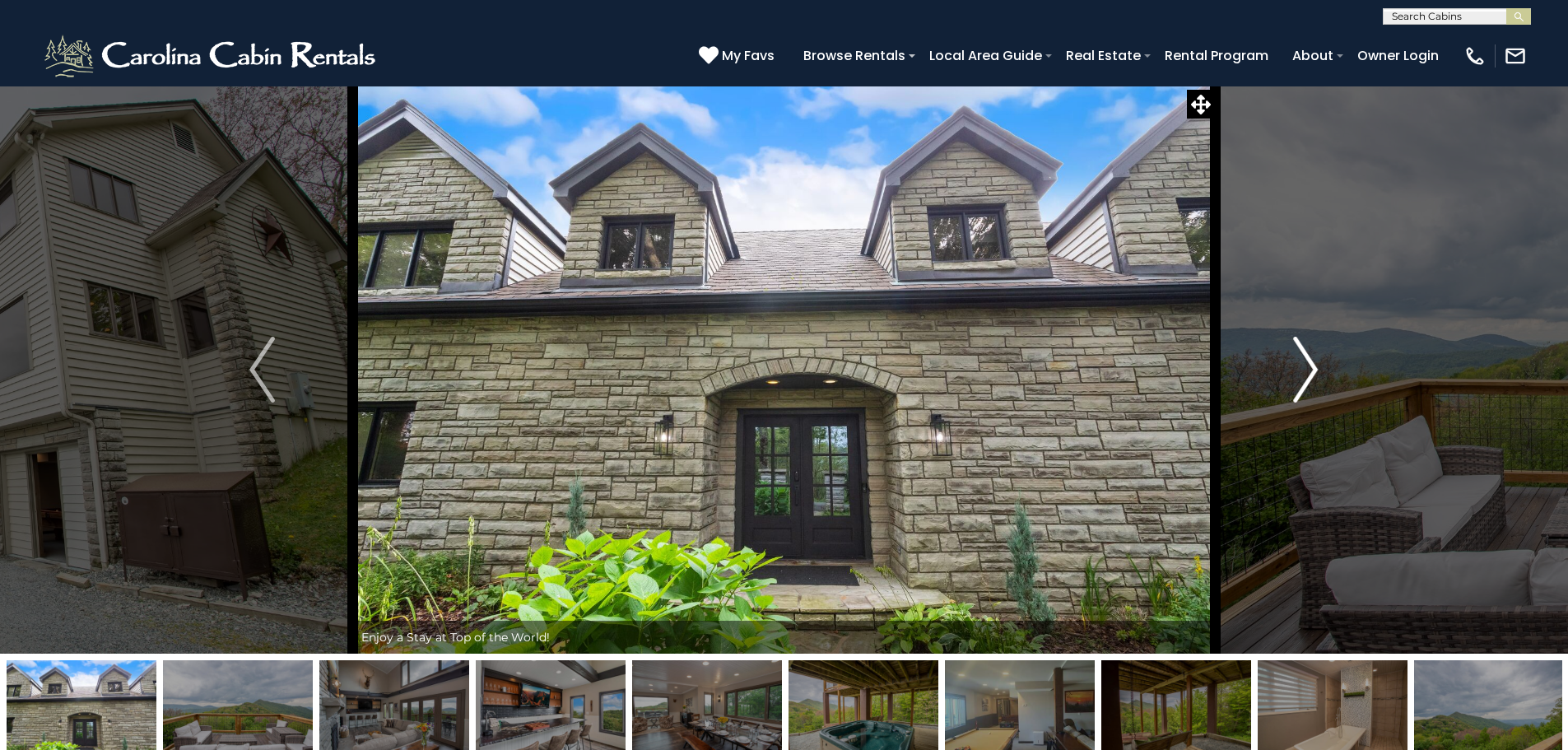
click at [1324, 380] on button "Next" at bounding box center [1305, 369] width 181 height 568
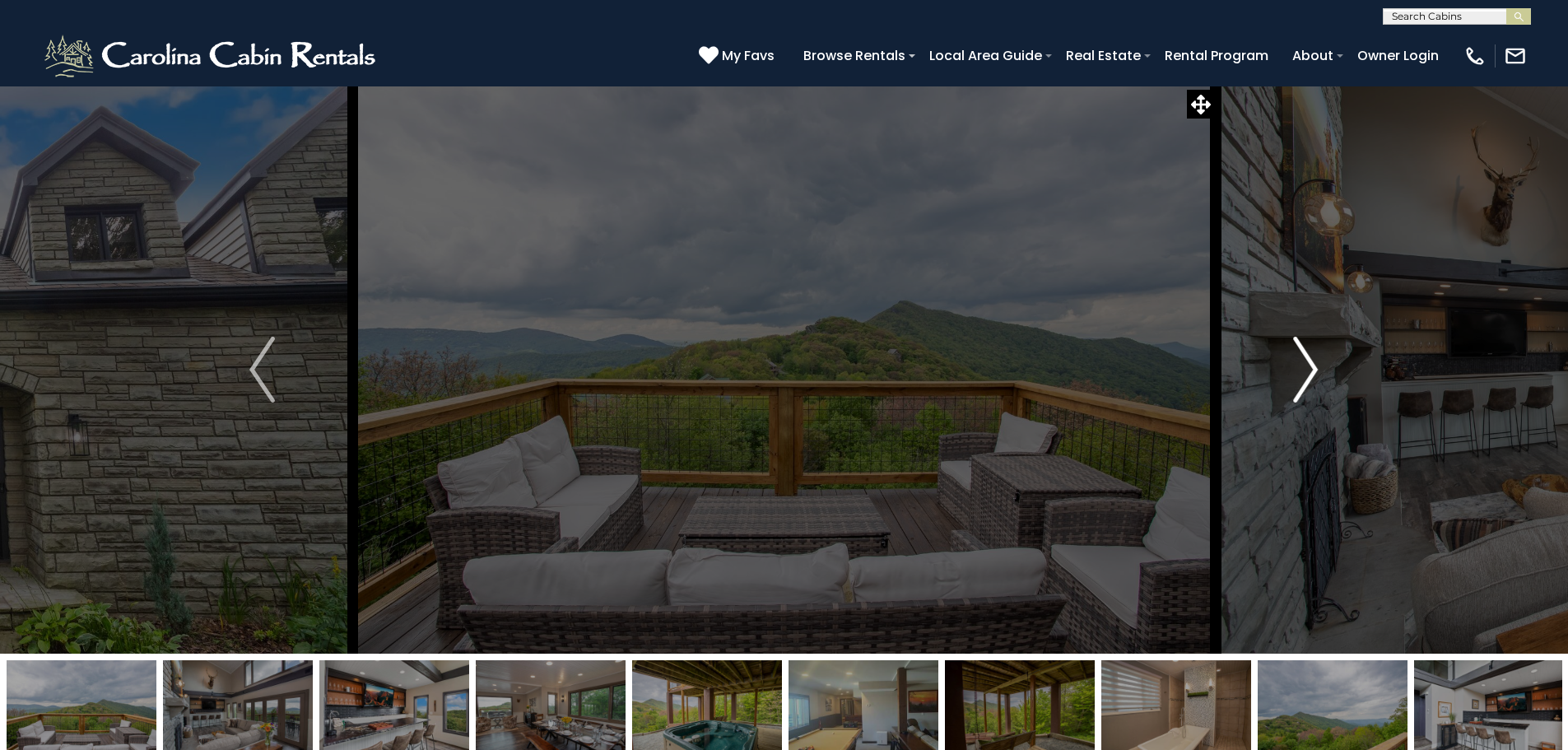
click at [1324, 380] on button "Next" at bounding box center [1305, 369] width 181 height 568
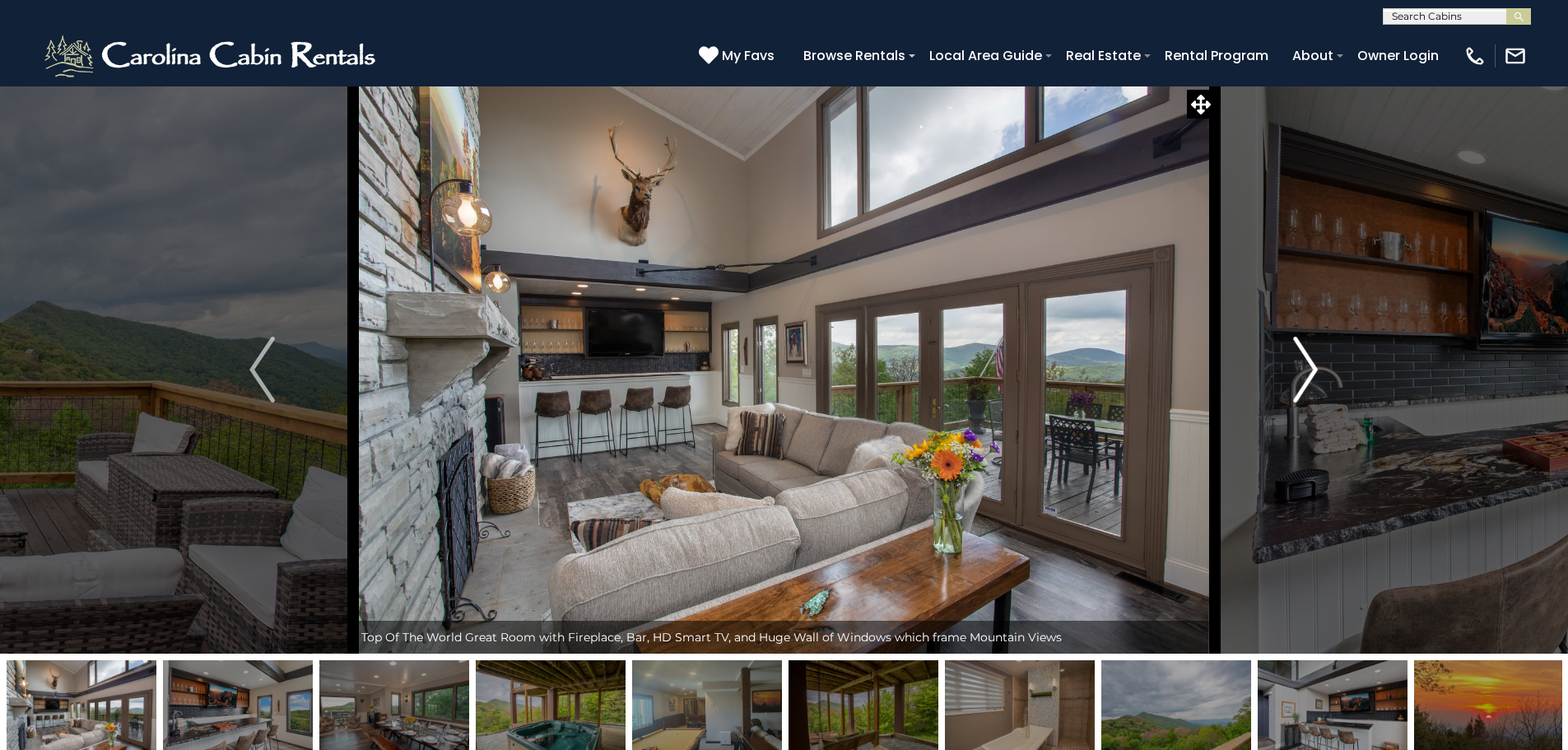
click at [1324, 380] on button "Next" at bounding box center [1305, 369] width 181 height 568
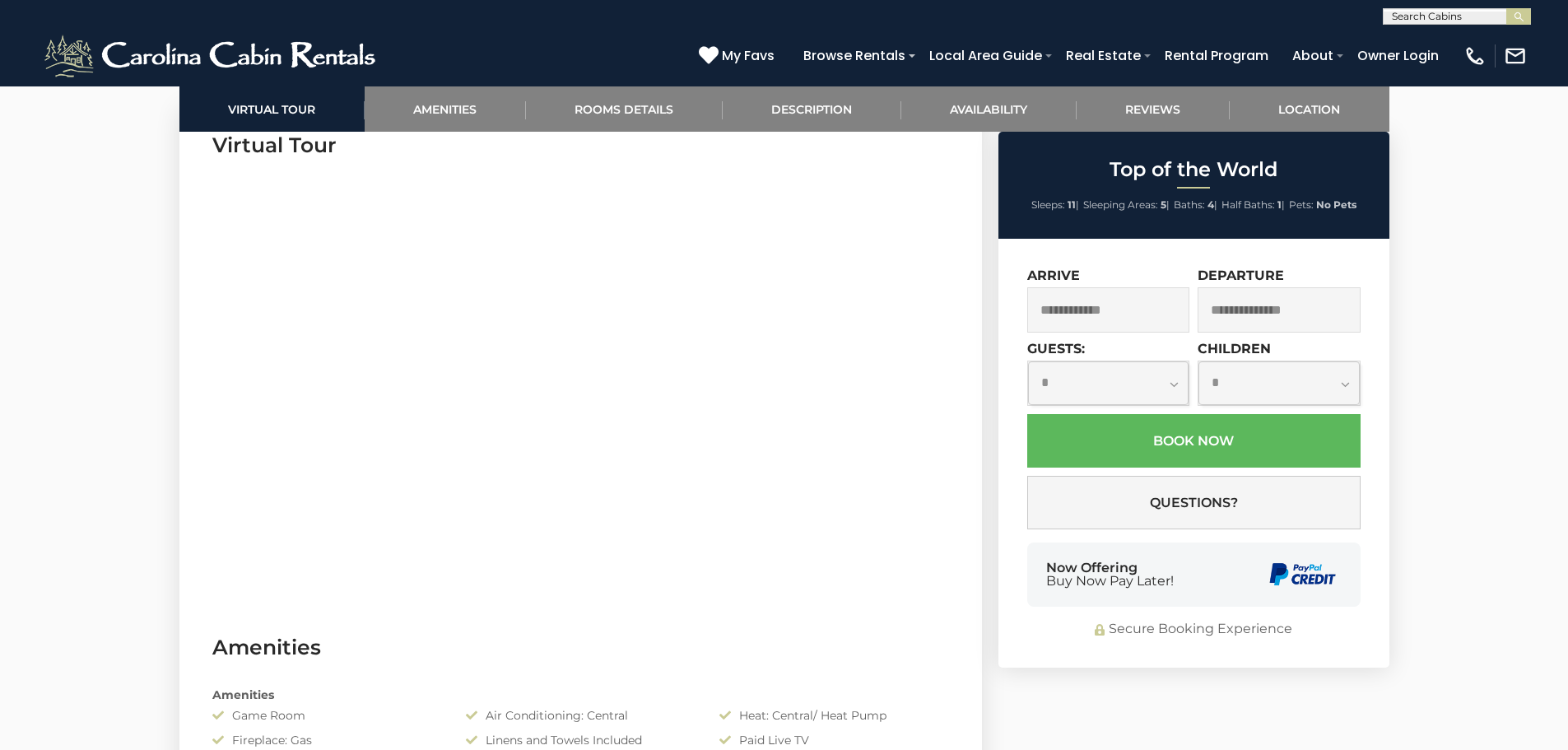
scroll to position [823, 0]
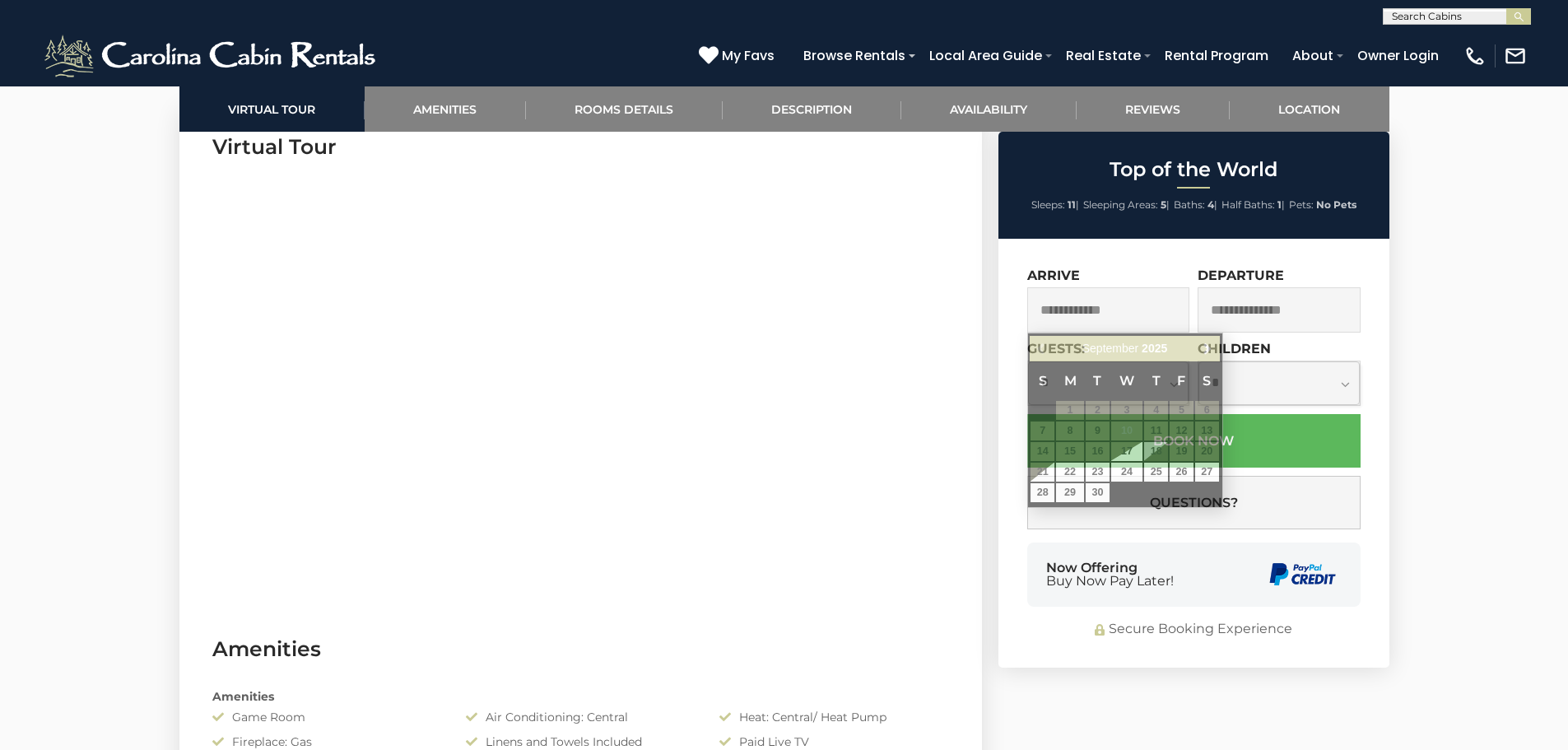
click at [1092, 314] on input "text" at bounding box center [1109, 310] width 163 height 46
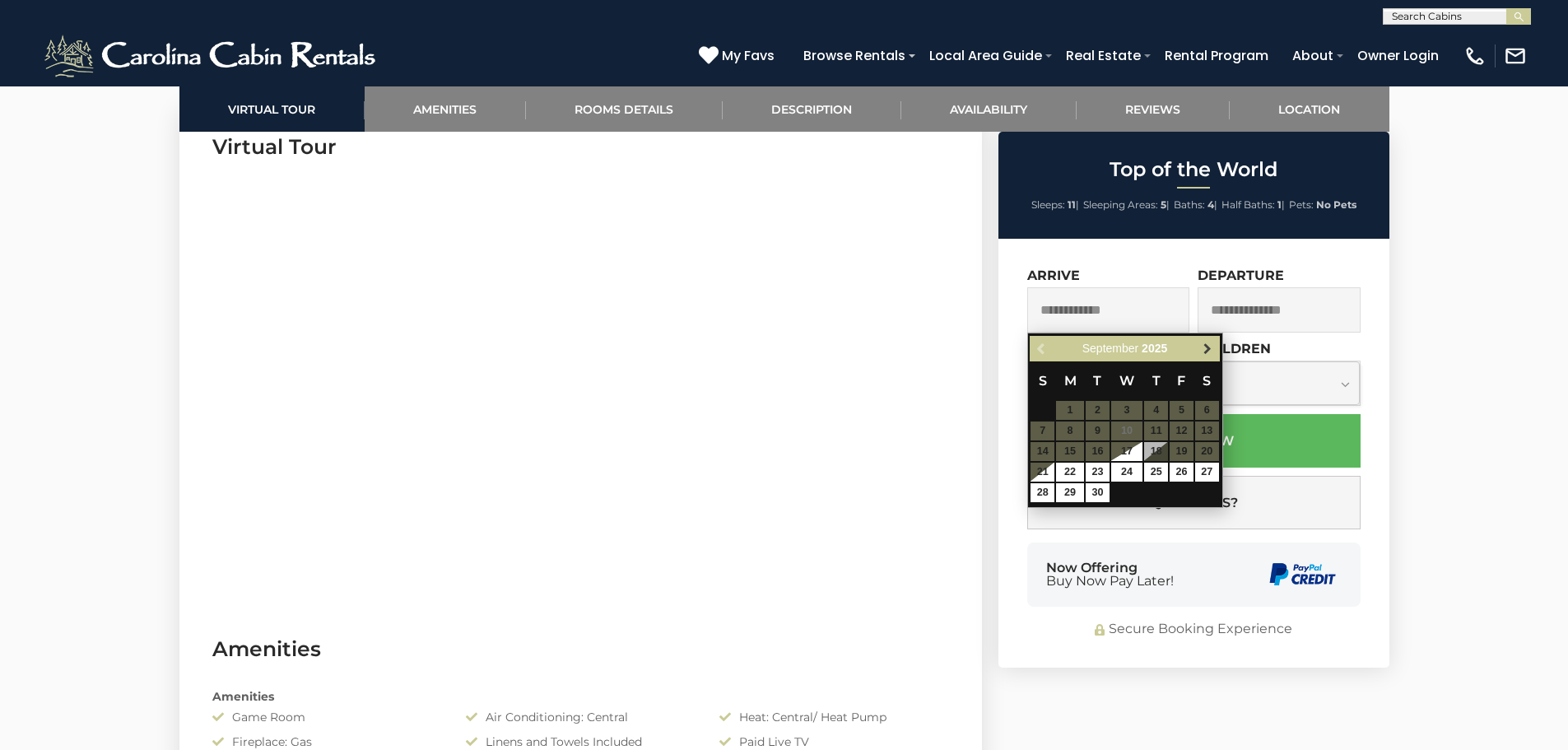
click at [1216, 357] on link "Next" at bounding box center [1208, 348] width 21 height 21
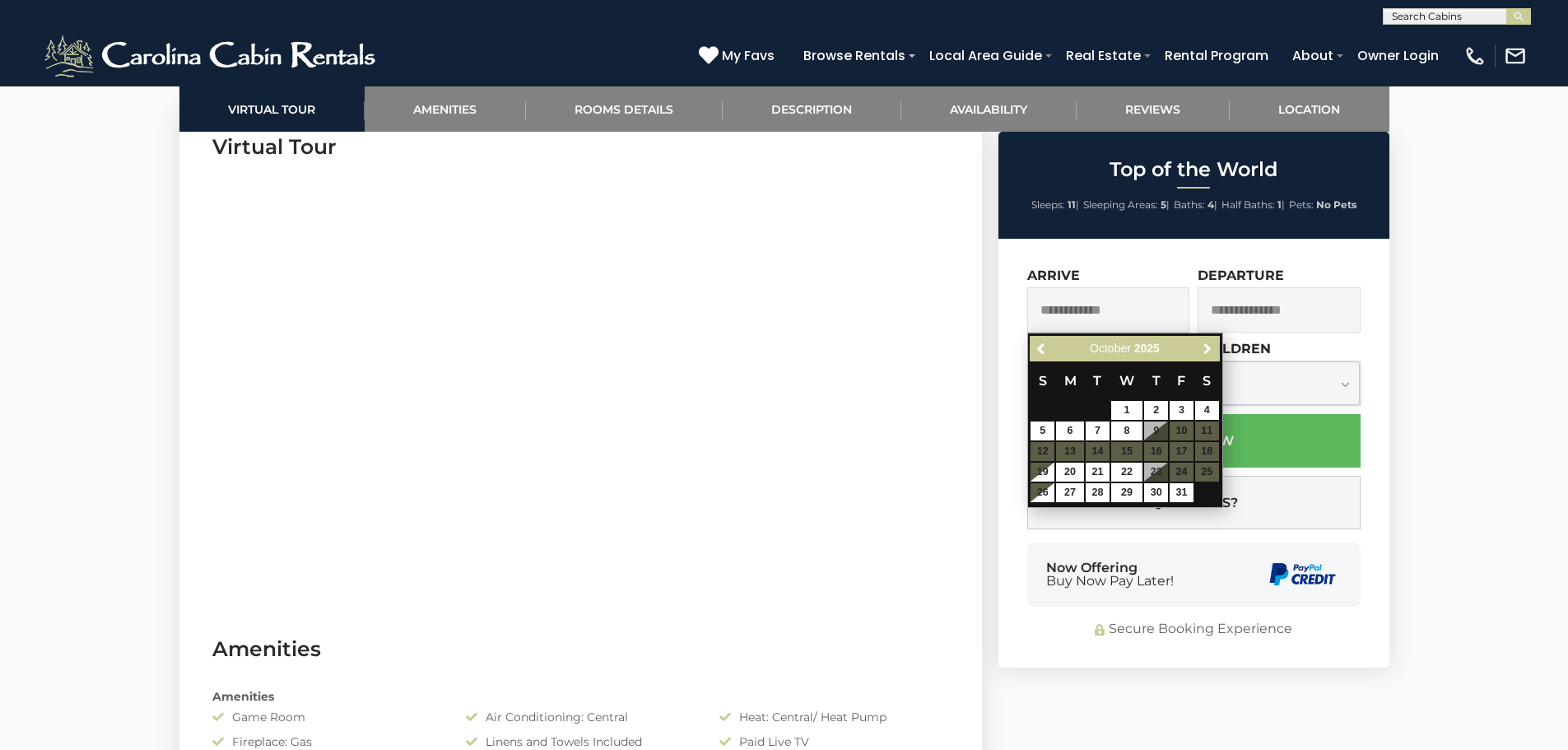
click at [1216, 357] on link "Next" at bounding box center [1208, 348] width 21 height 21
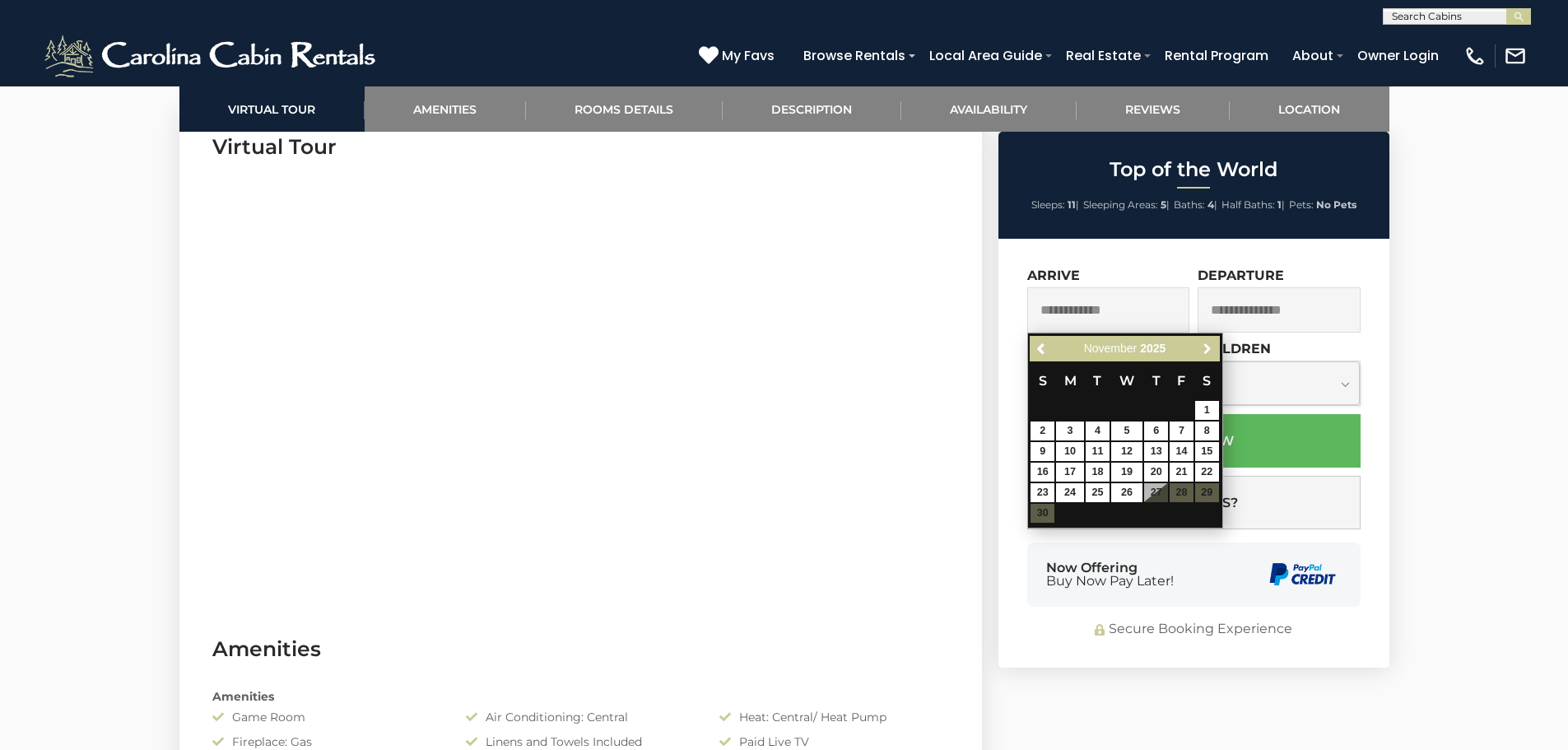
click at [1216, 357] on link "Next" at bounding box center [1208, 348] width 21 height 21
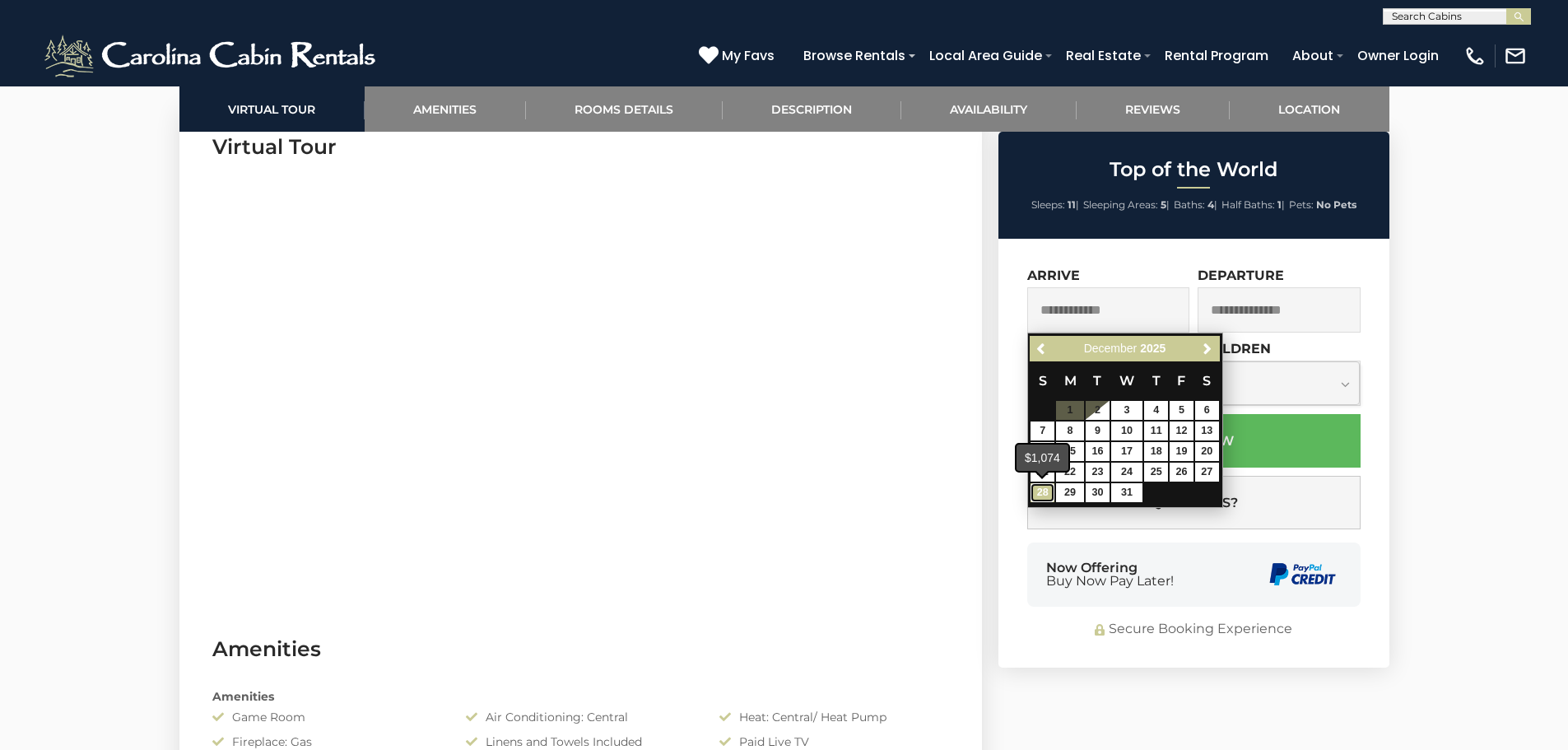
click at [1033, 490] on link "28" at bounding box center [1042, 493] width 24 height 19
type input "**********"
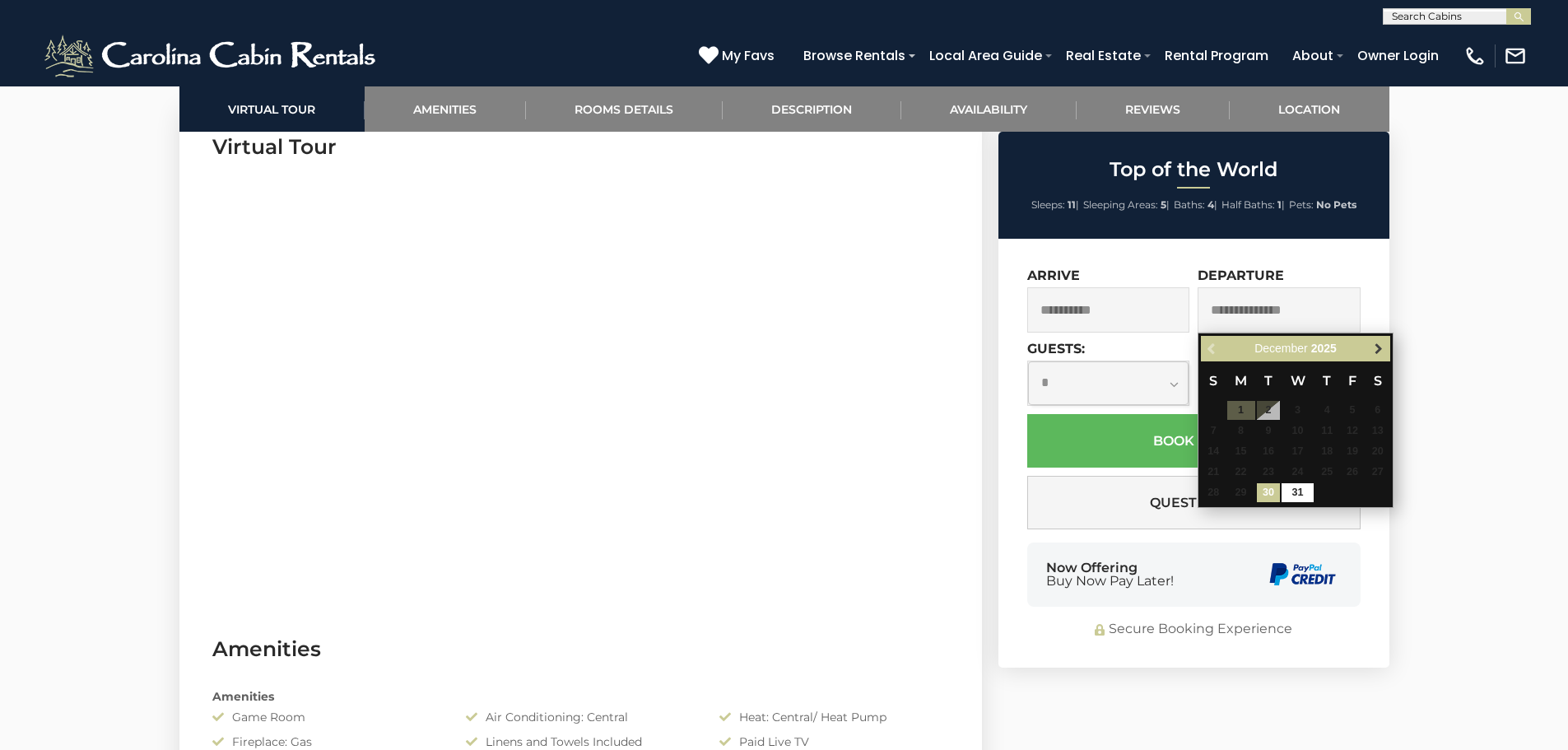
click at [1371, 350] on link "Next" at bounding box center [1378, 348] width 21 height 21
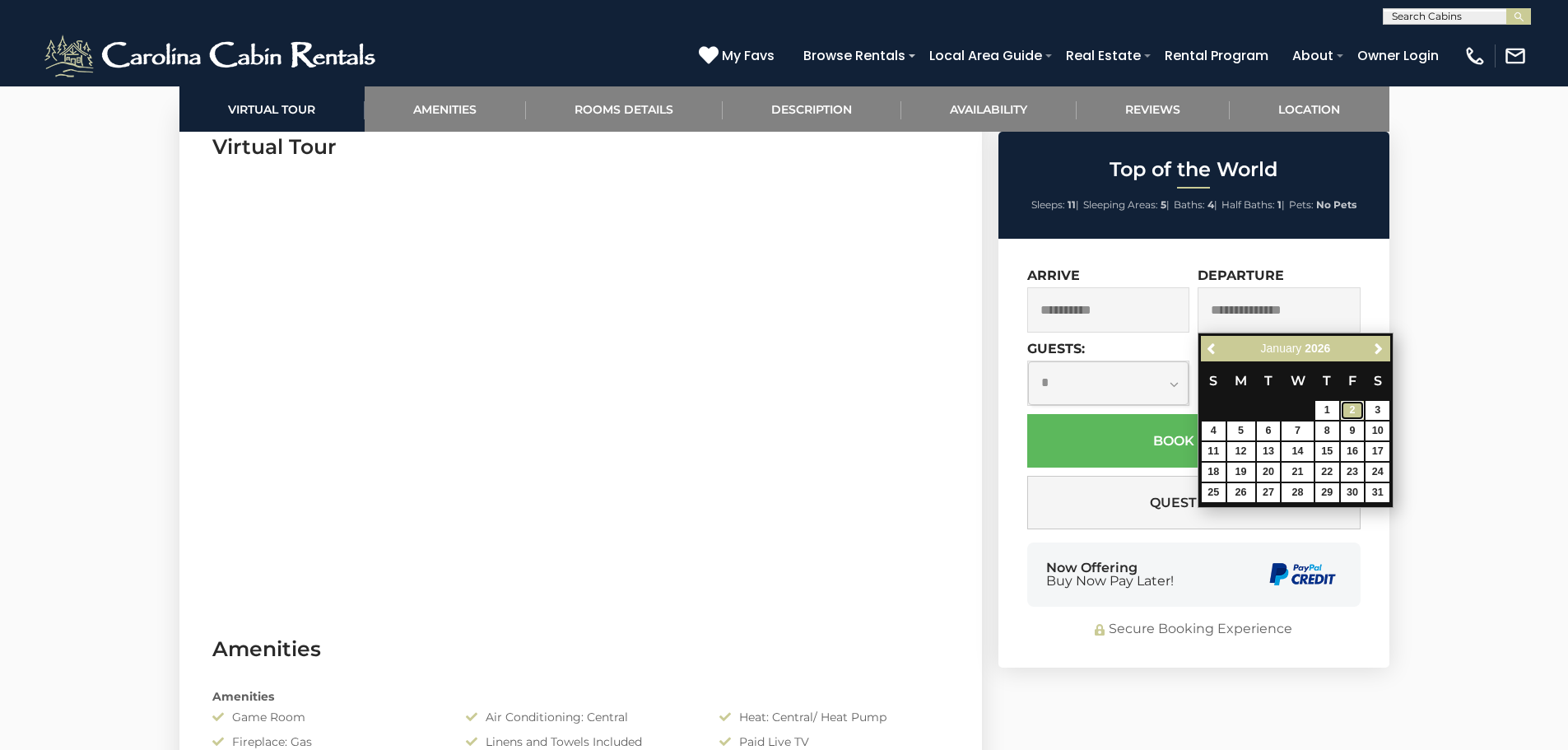
click at [1352, 405] on link "2" at bounding box center [1353, 410] width 24 height 19
type input "**********"
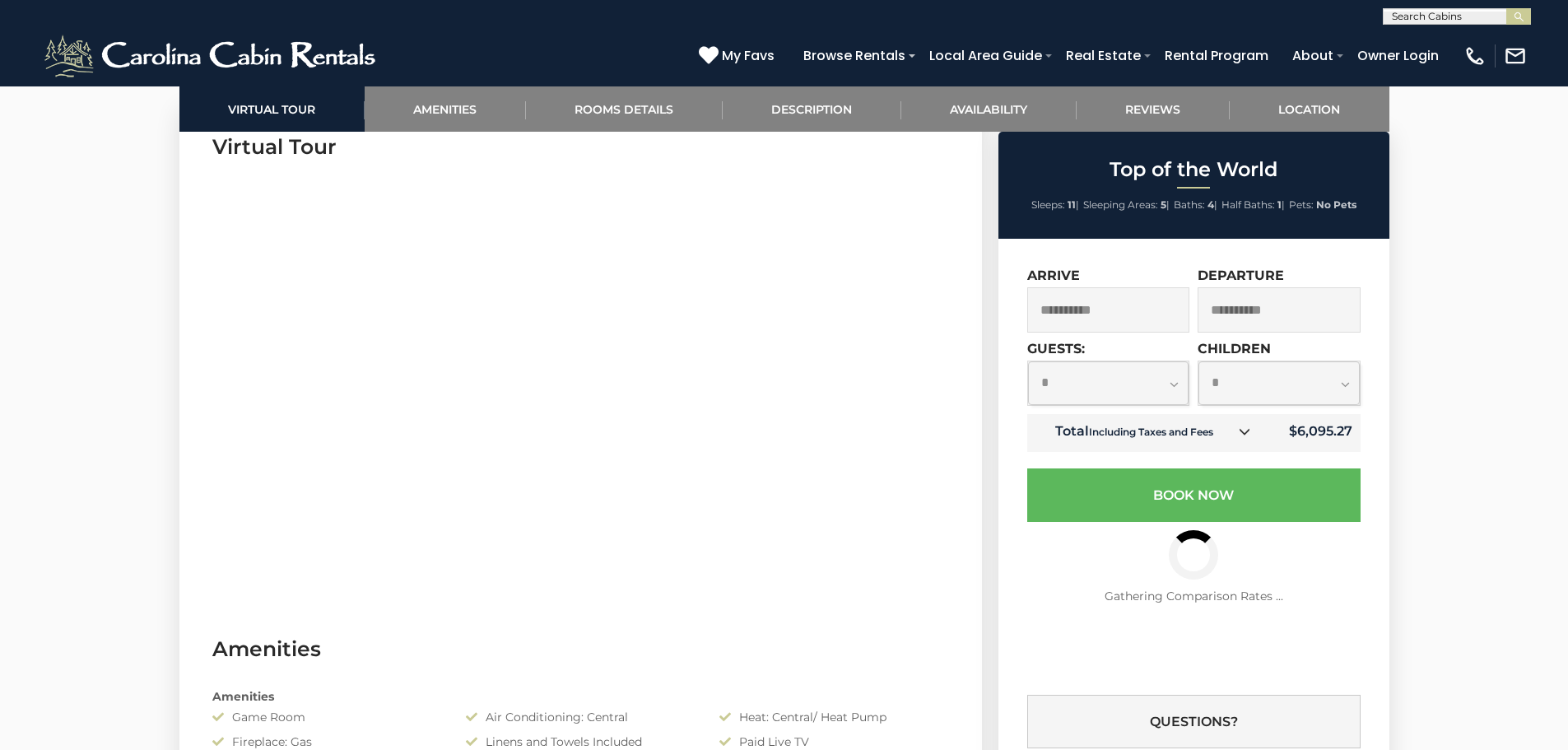
click at [1156, 385] on select "**********" at bounding box center [1109, 384] width 161 height 44
select select "**"
click at [1028, 362] on select "**********" at bounding box center [1109, 384] width 161 height 44
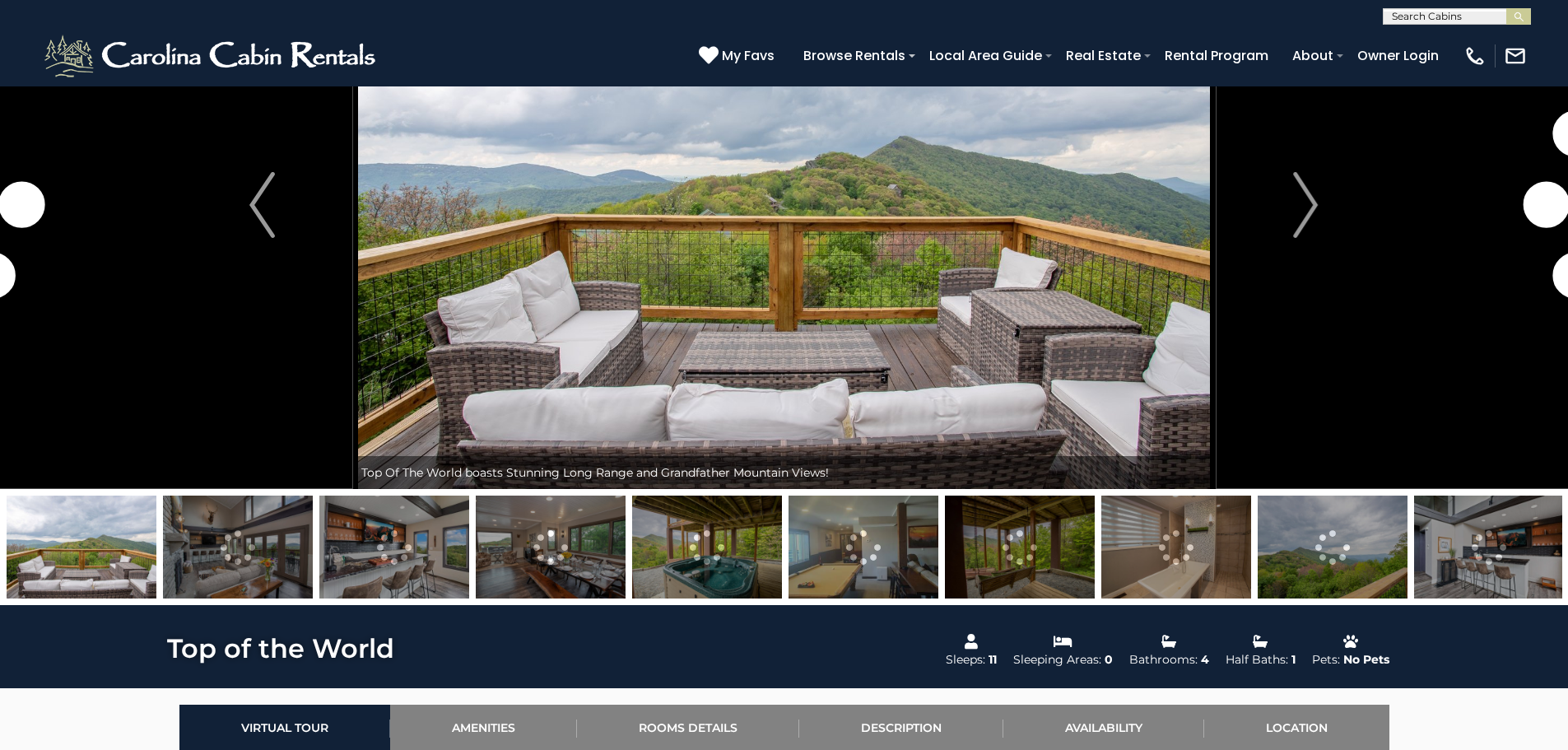
click at [253, 557] on img at bounding box center [238, 547] width 150 height 103
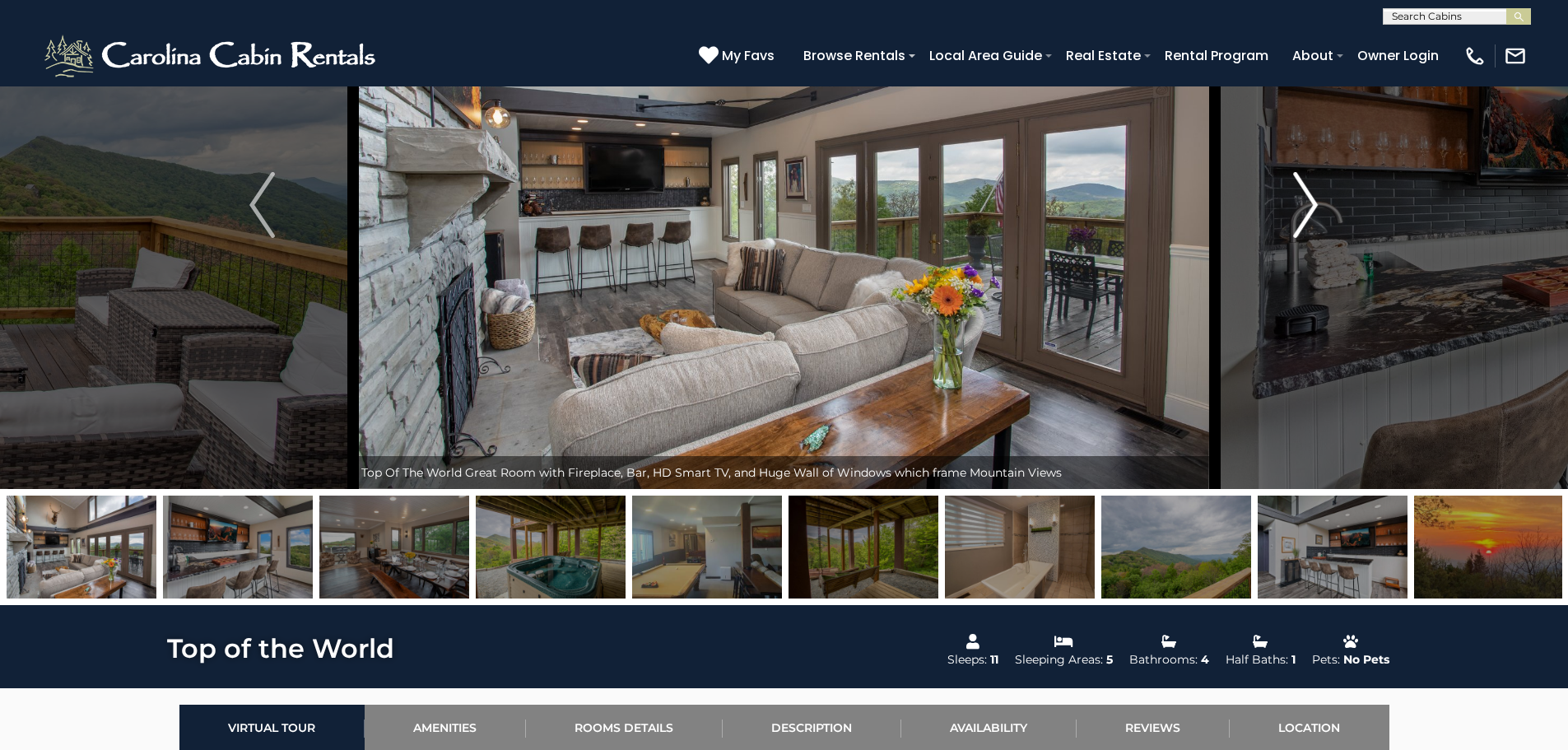
click at [1314, 197] on img "Next" at bounding box center [1305, 204] width 25 height 66
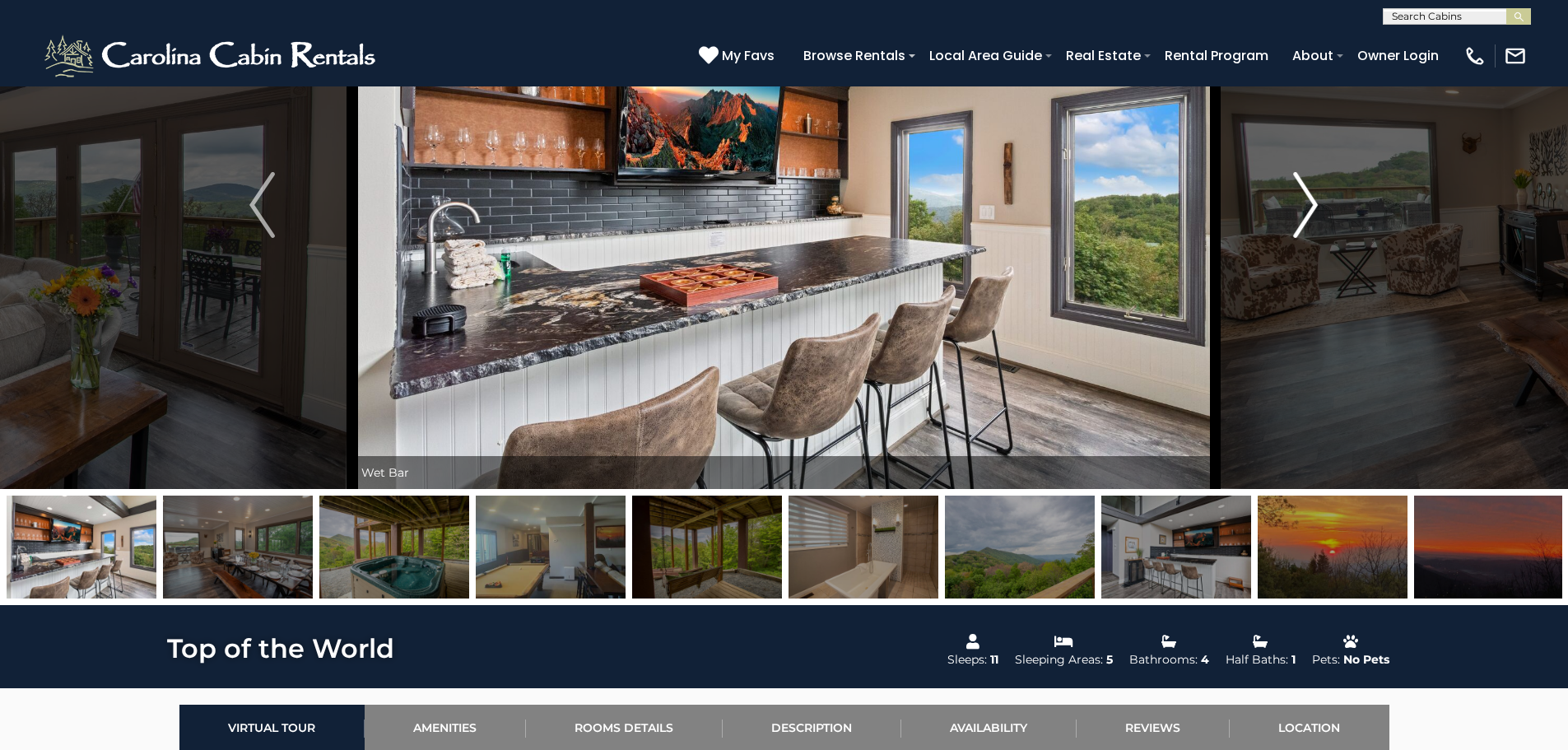
click at [1314, 197] on img "Next" at bounding box center [1305, 204] width 25 height 66
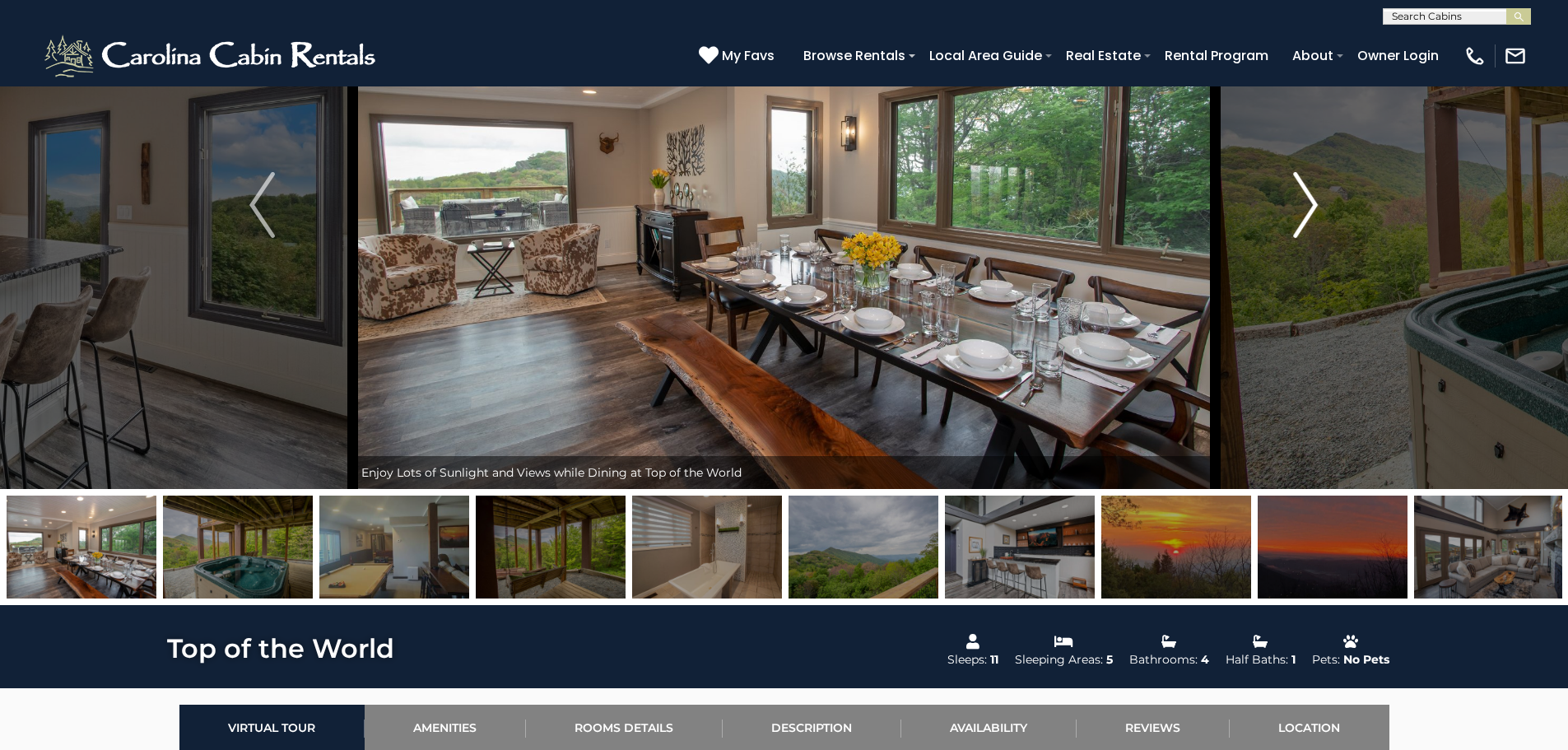
click at [1314, 197] on img "Next" at bounding box center [1305, 204] width 25 height 66
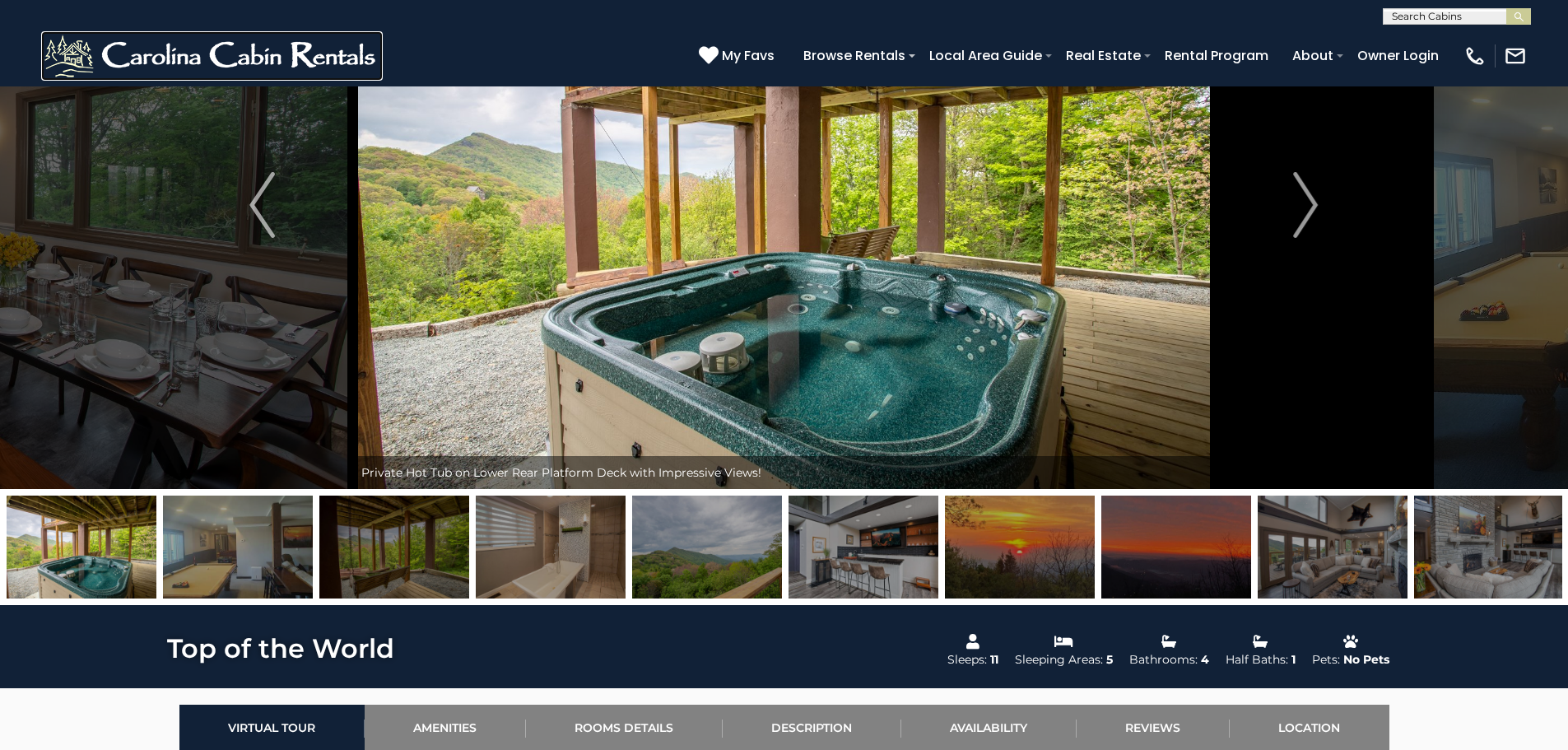
click at [226, 65] on img at bounding box center [212, 56] width 342 height 49
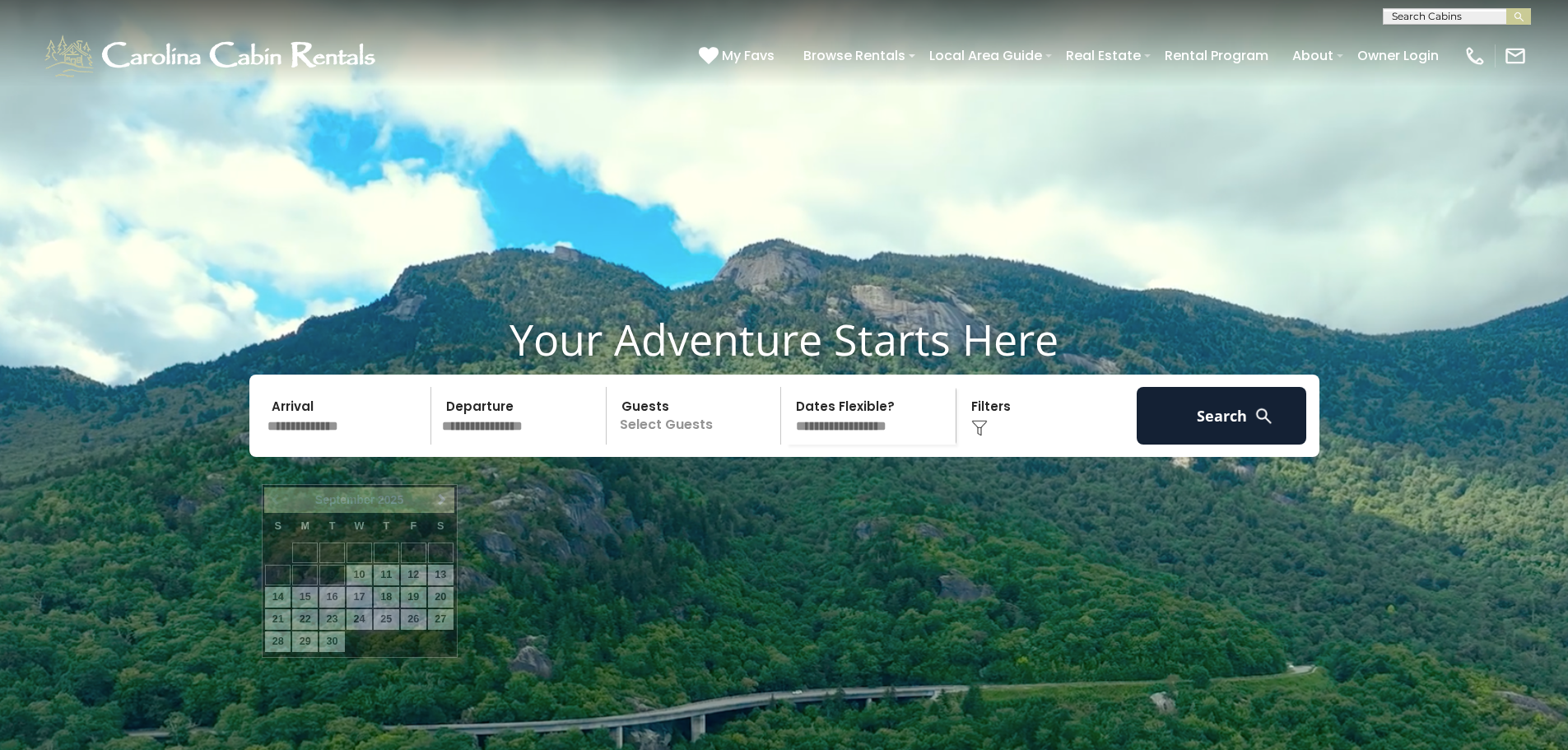
click at [348, 444] on input "text" at bounding box center [347, 416] width 171 height 58
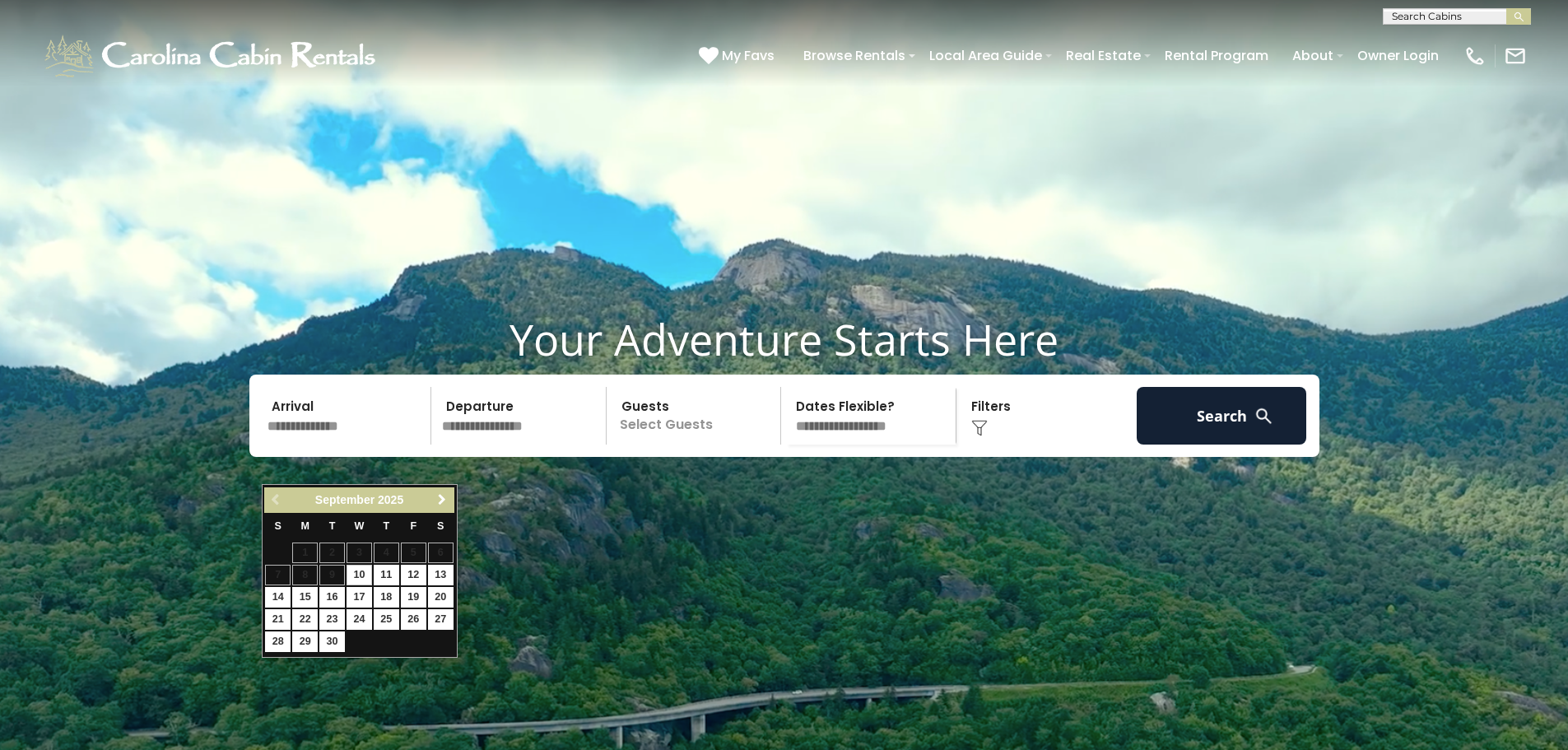
click at [442, 499] on span "Next" at bounding box center [442, 499] width 13 height 13
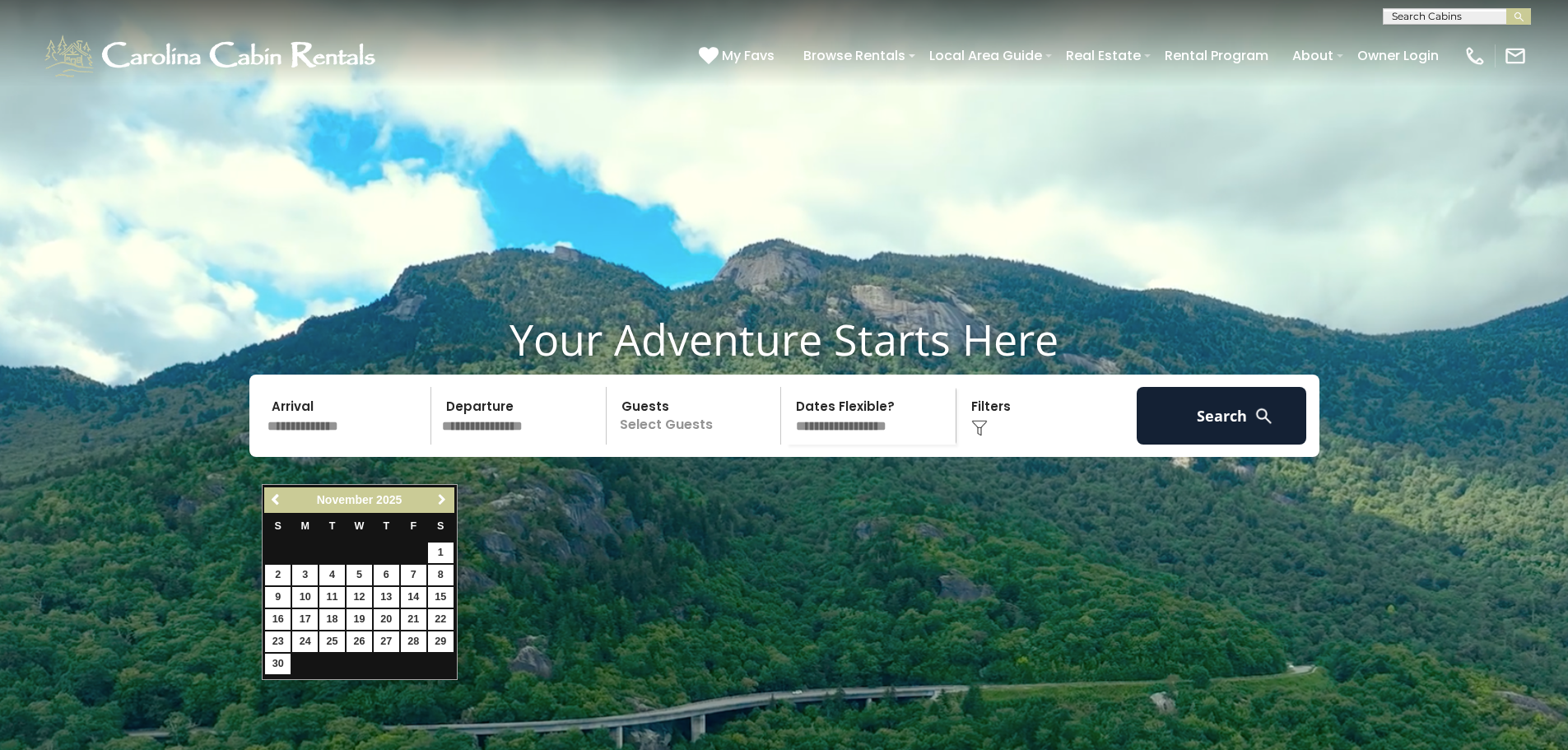
click at [442, 499] on span "Next" at bounding box center [442, 499] width 13 height 13
click at [277, 641] on link "28" at bounding box center [277, 642] width 26 height 21
type input "********"
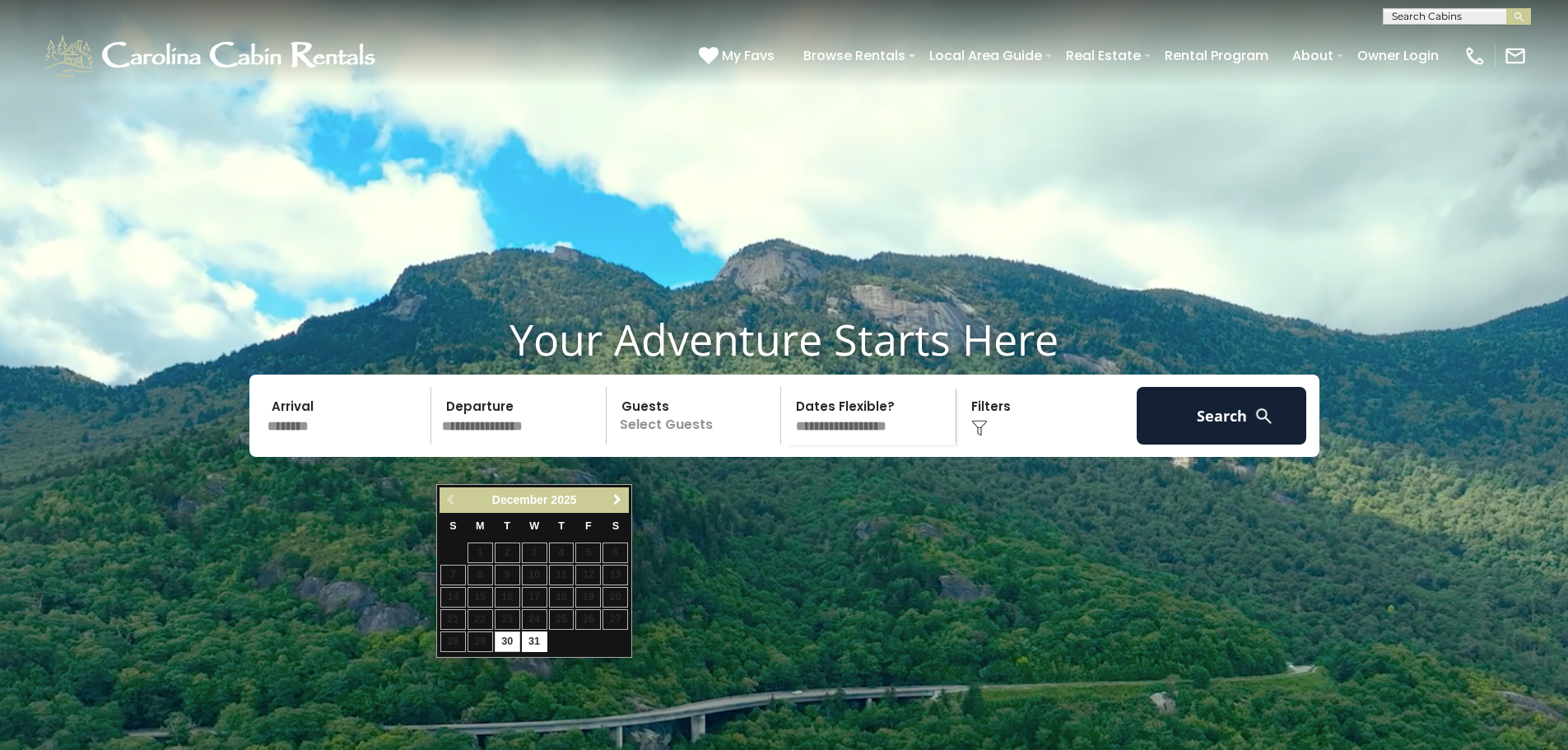
click at [624, 504] on link "Next" at bounding box center [617, 500] width 21 height 21
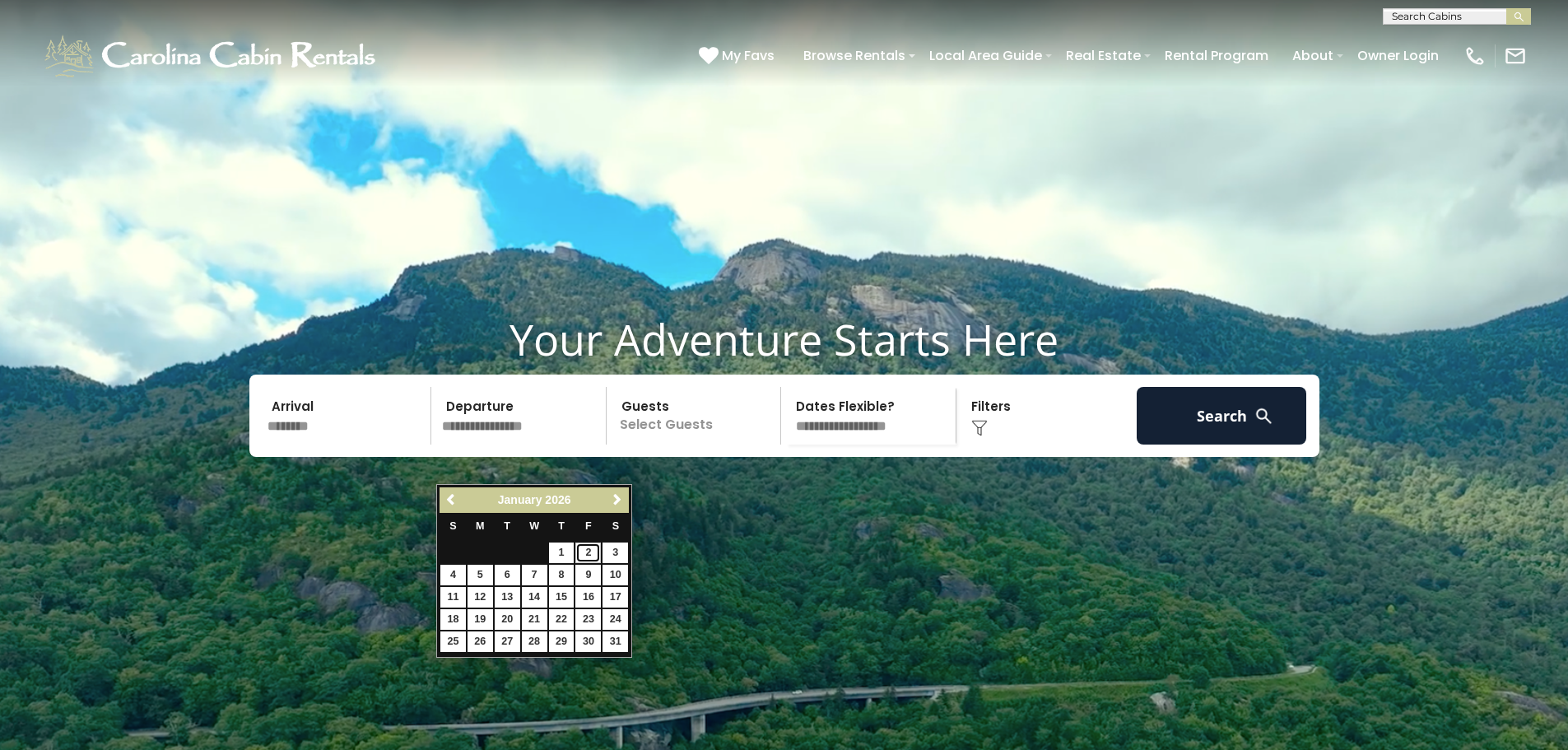
click at [592, 553] on link "2" at bounding box center [588, 553] width 26 height 21
type input "******"
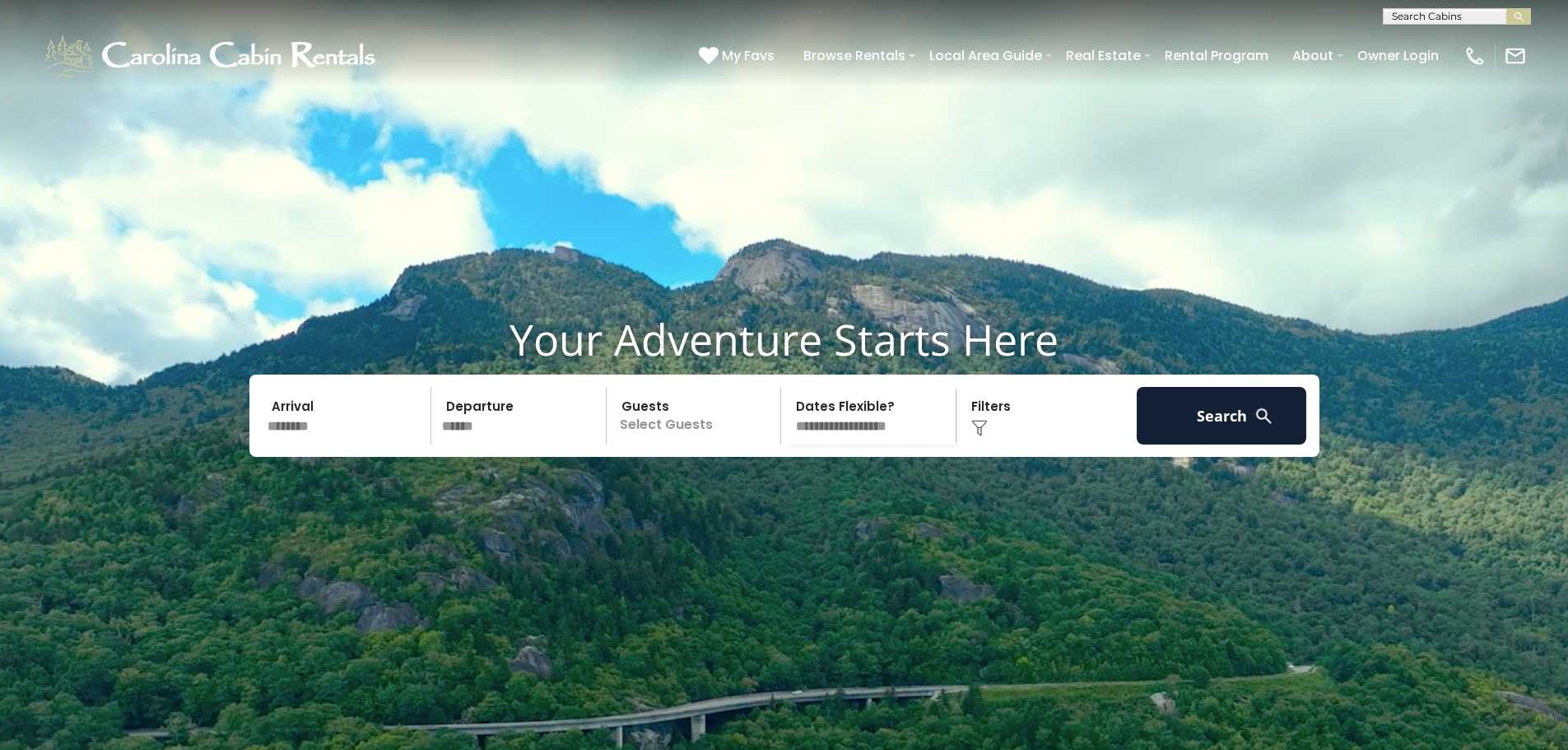
click at [734, 444] on p "Select Guests" at bounding box center [696, 416] width 170 height 58
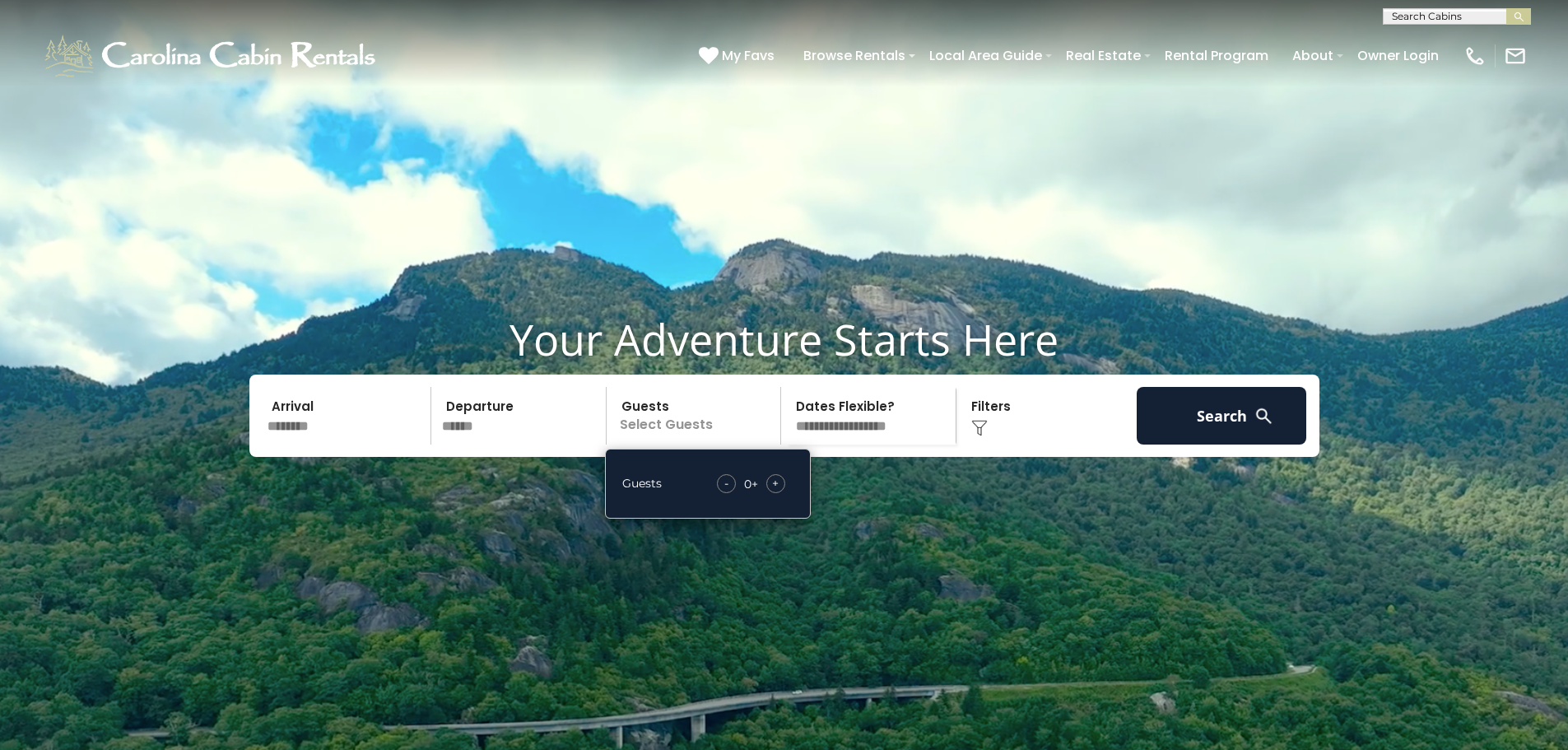
click at [778, 492] on span "+" at bounding box center [775, 482] width 7 height 16
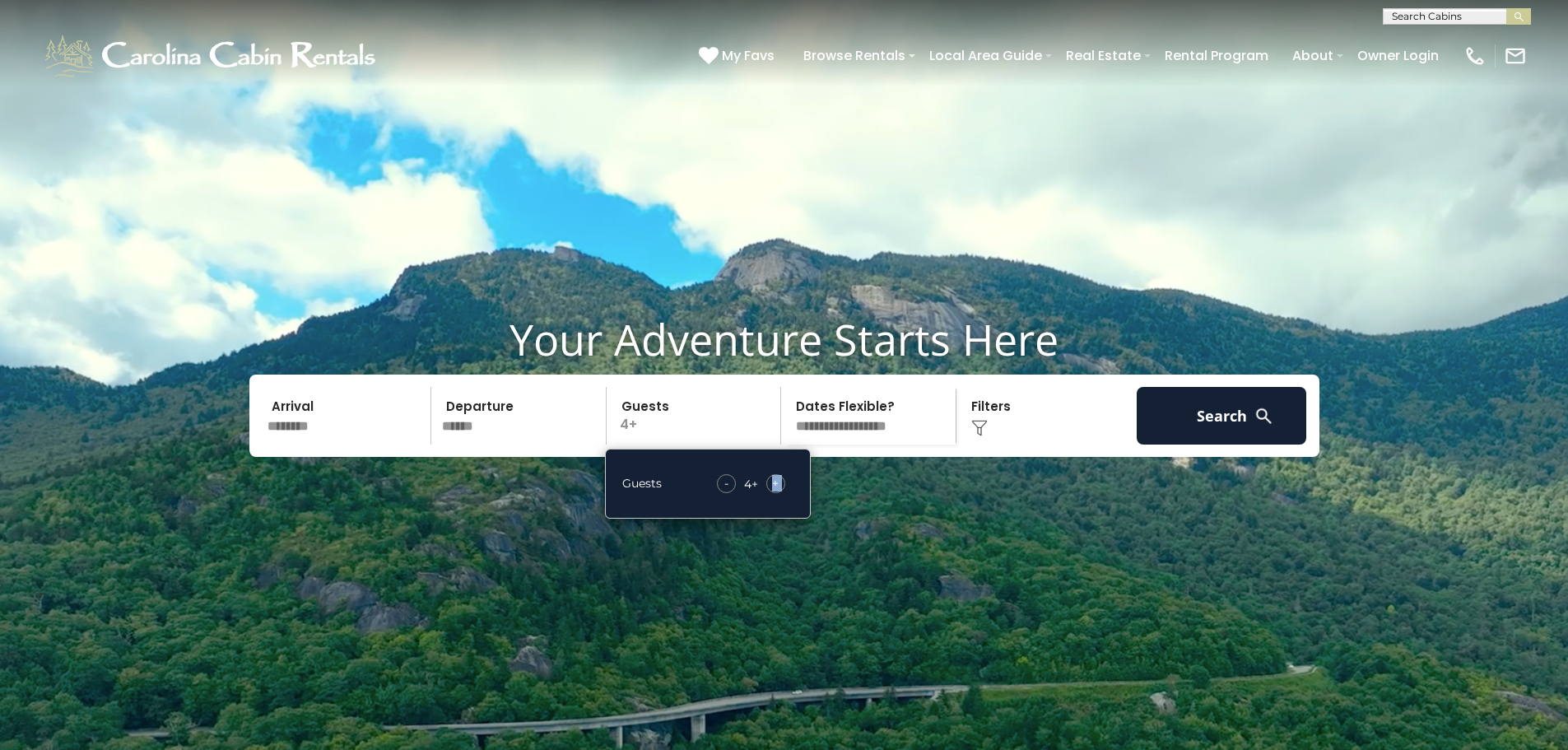
click at [778, 492] on span "+" at bounding box center [775, 482] width 7 height 16
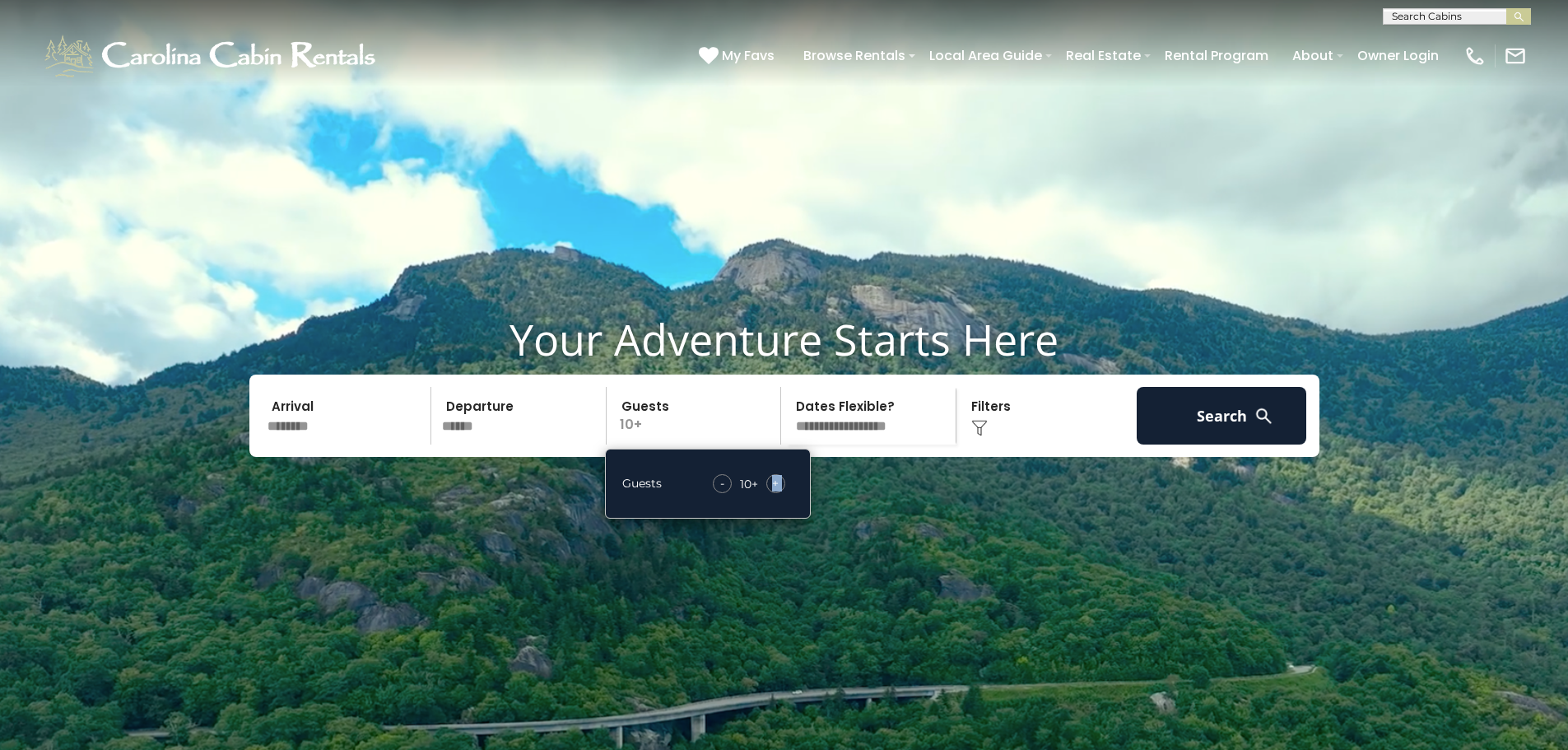
click at [983, 437] on img at bounding box center [979, 427] width 16 height 16
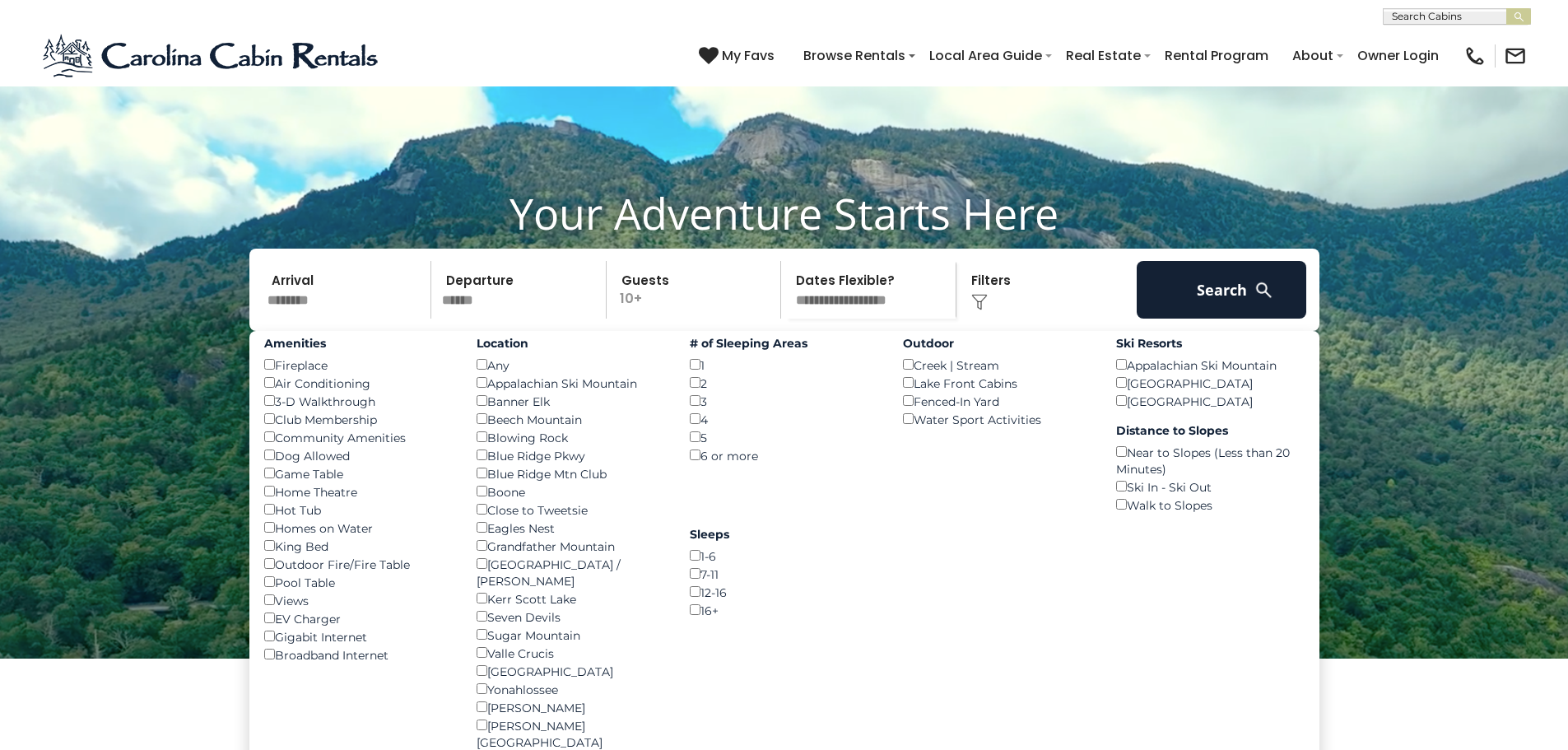
scroll to position [164, 0]
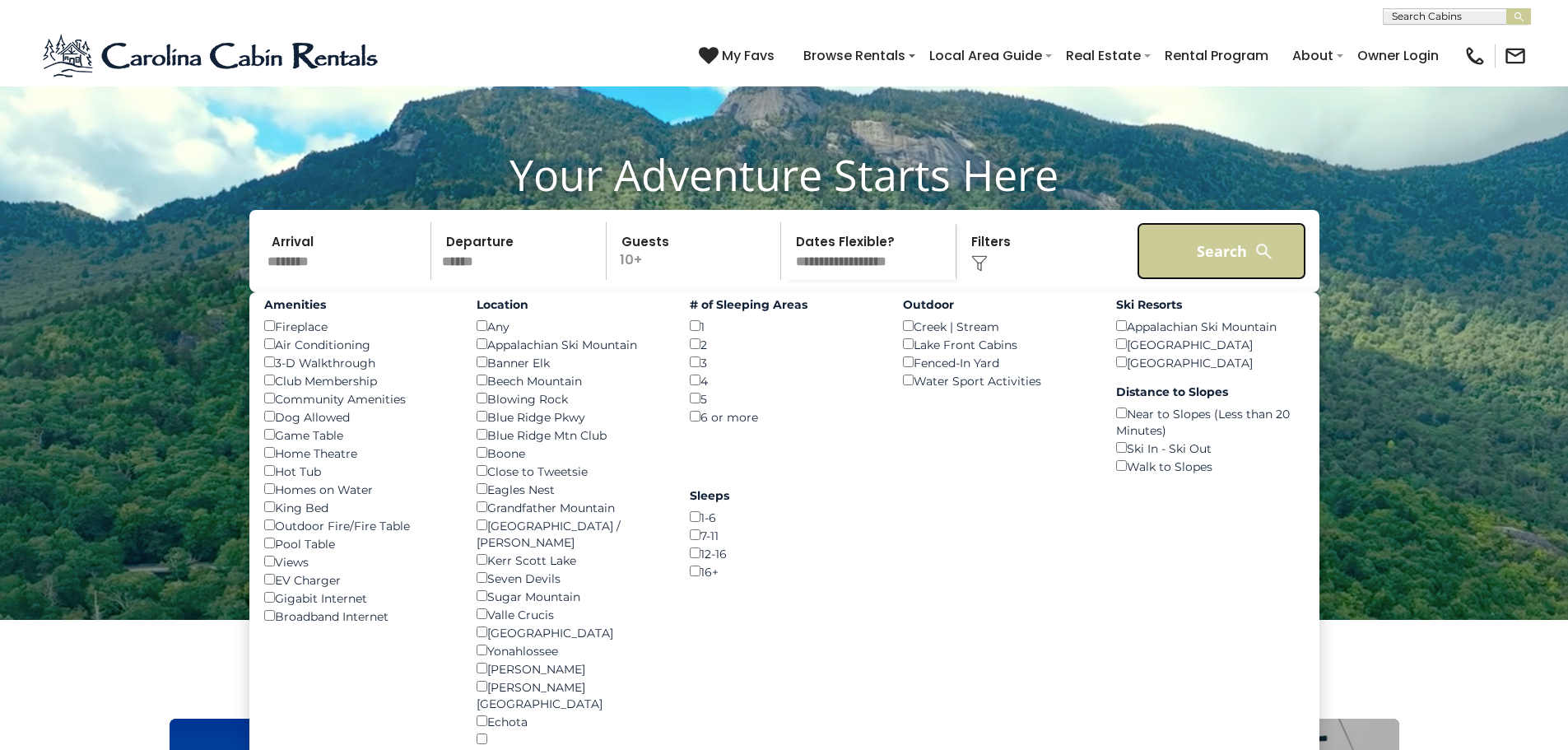
click at [1207, 280] on button "Search" at bounding box center [1223, 251] width 171 height 58
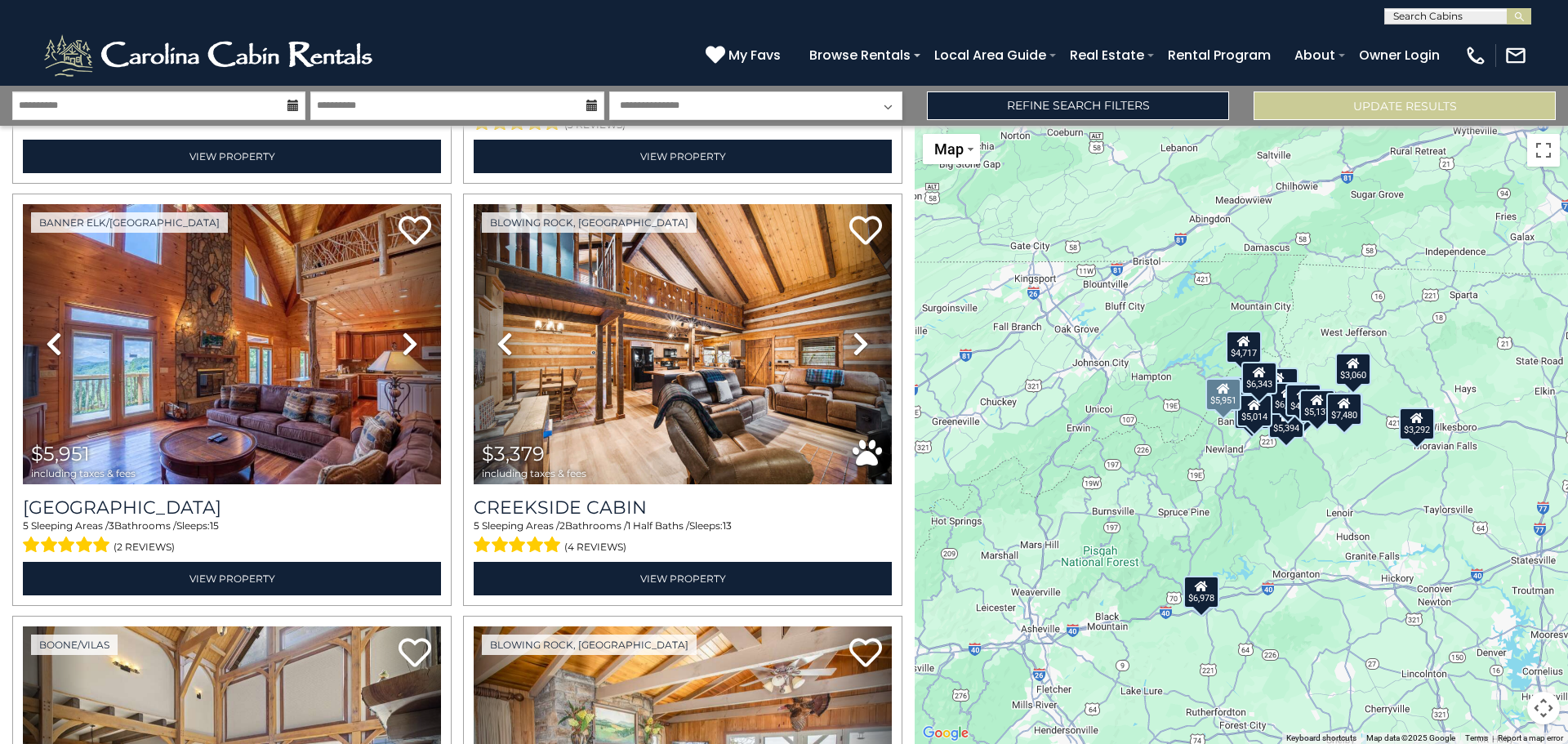
scroll to position [1225, 0]
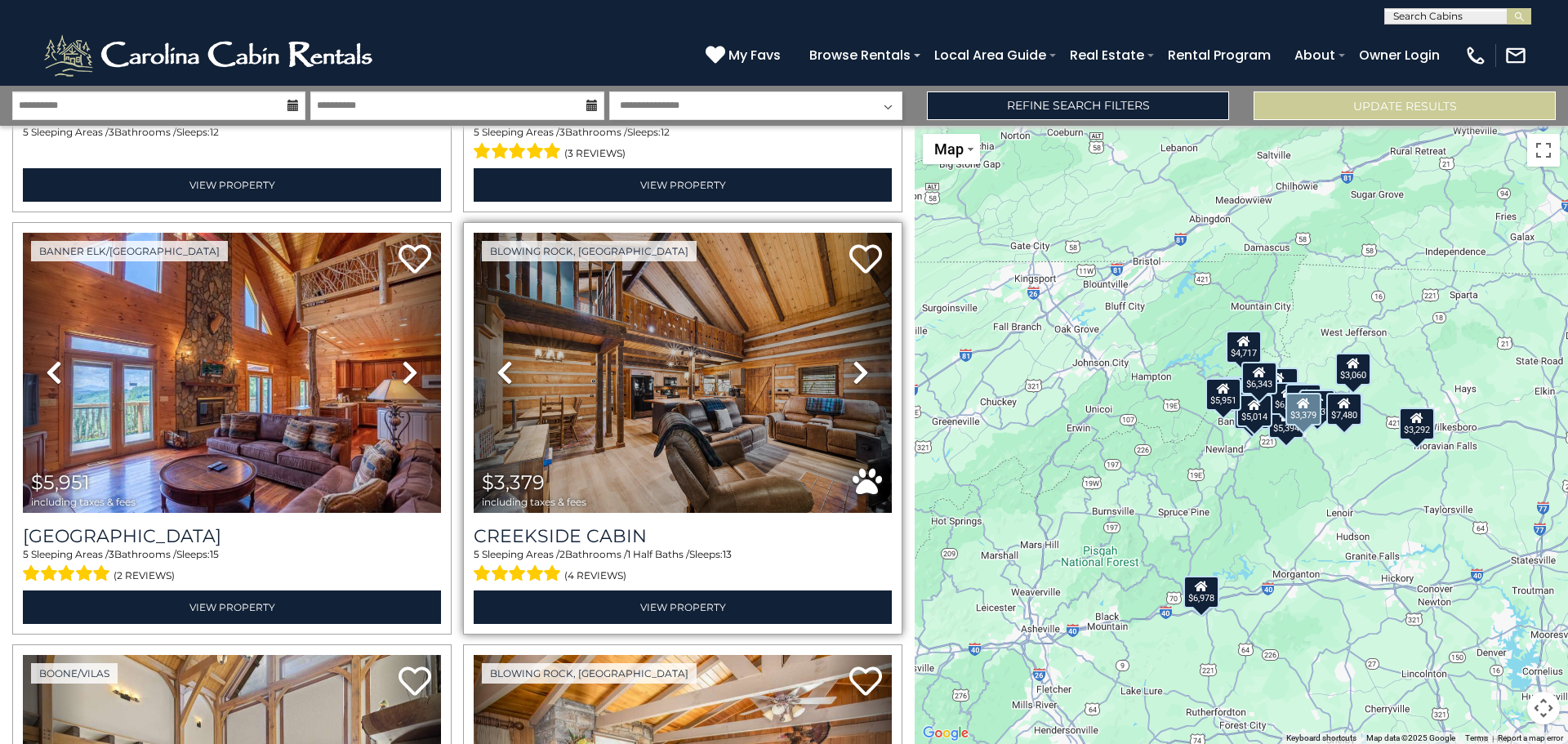
click at [852, 364] on icon at bounding box center [860, 373] width 16 height 26
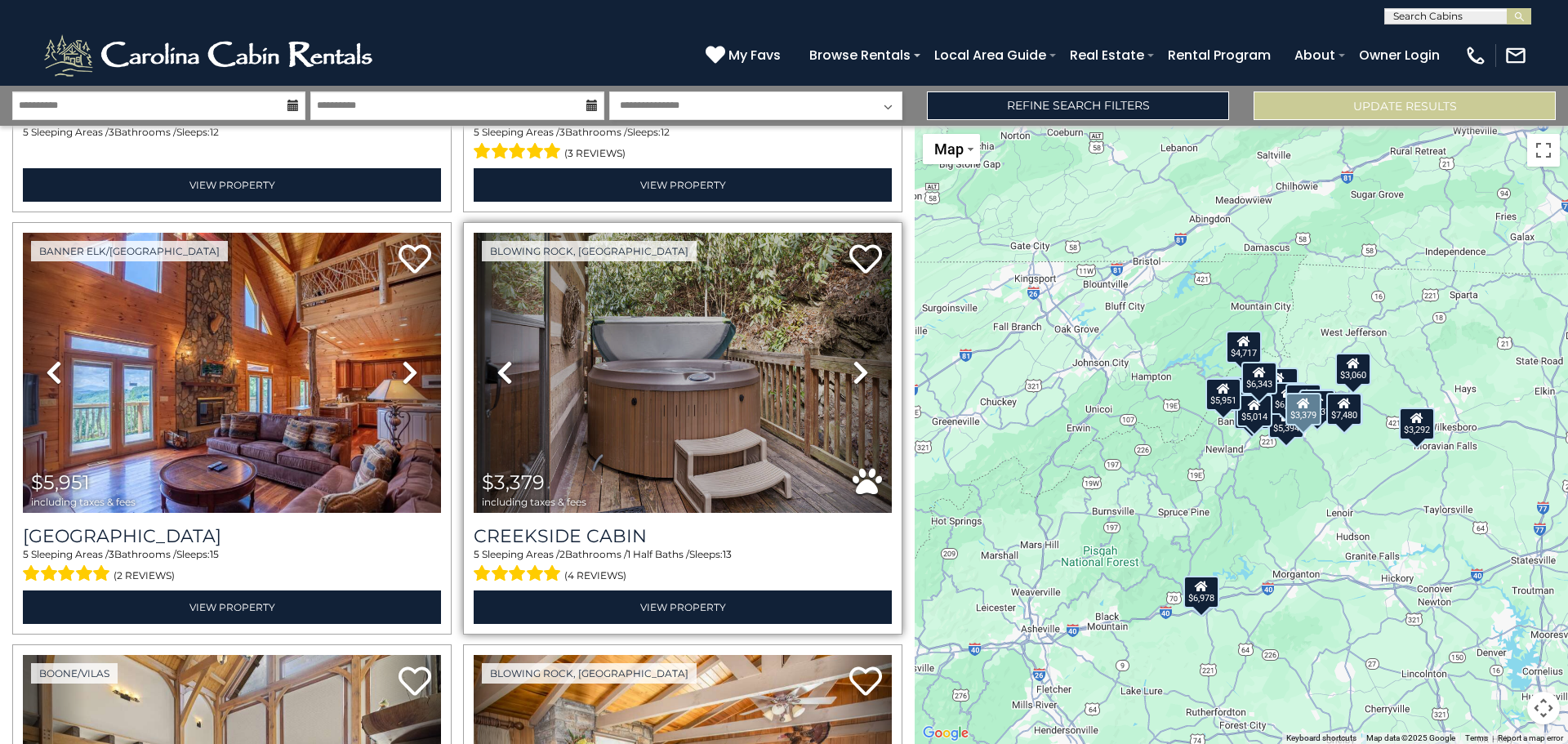
click at [852, 364] on icon at bounding box center [860, 373] width 16 height 26
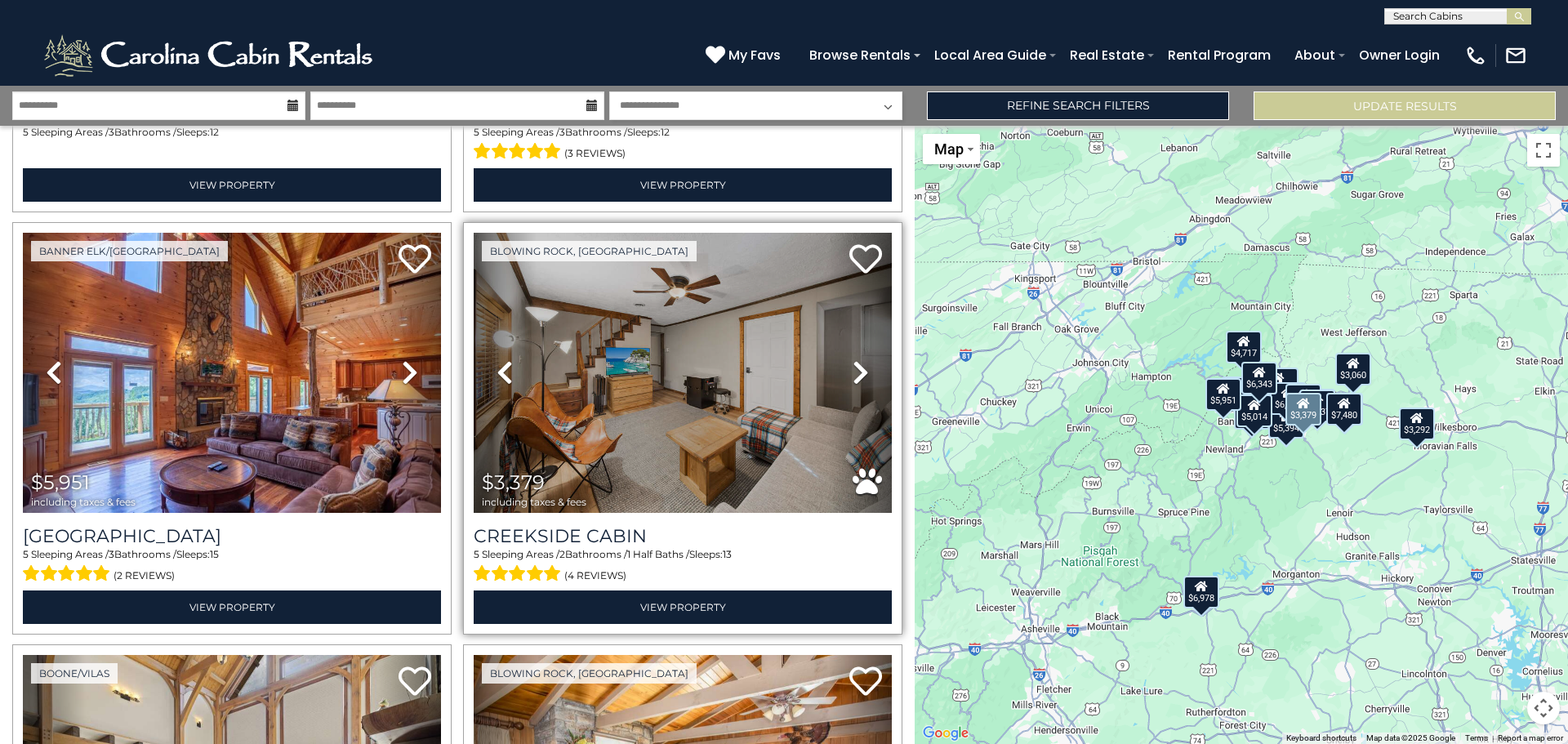
click at [852, 364] on icon at bounding box center [860, 373] width 16 height 26
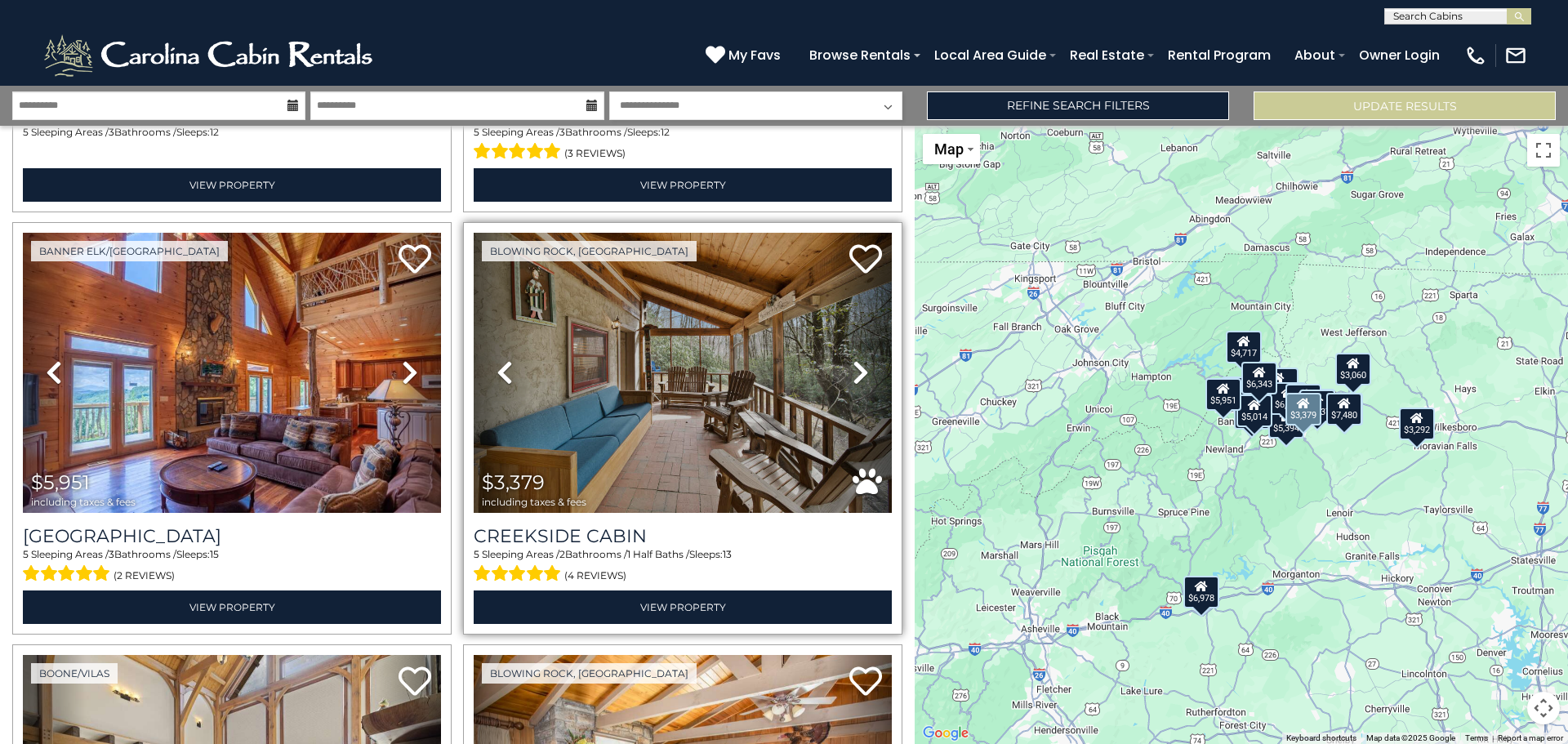
click at [852, 364] on icon at bounding box center [860, 373] width 16 height 26
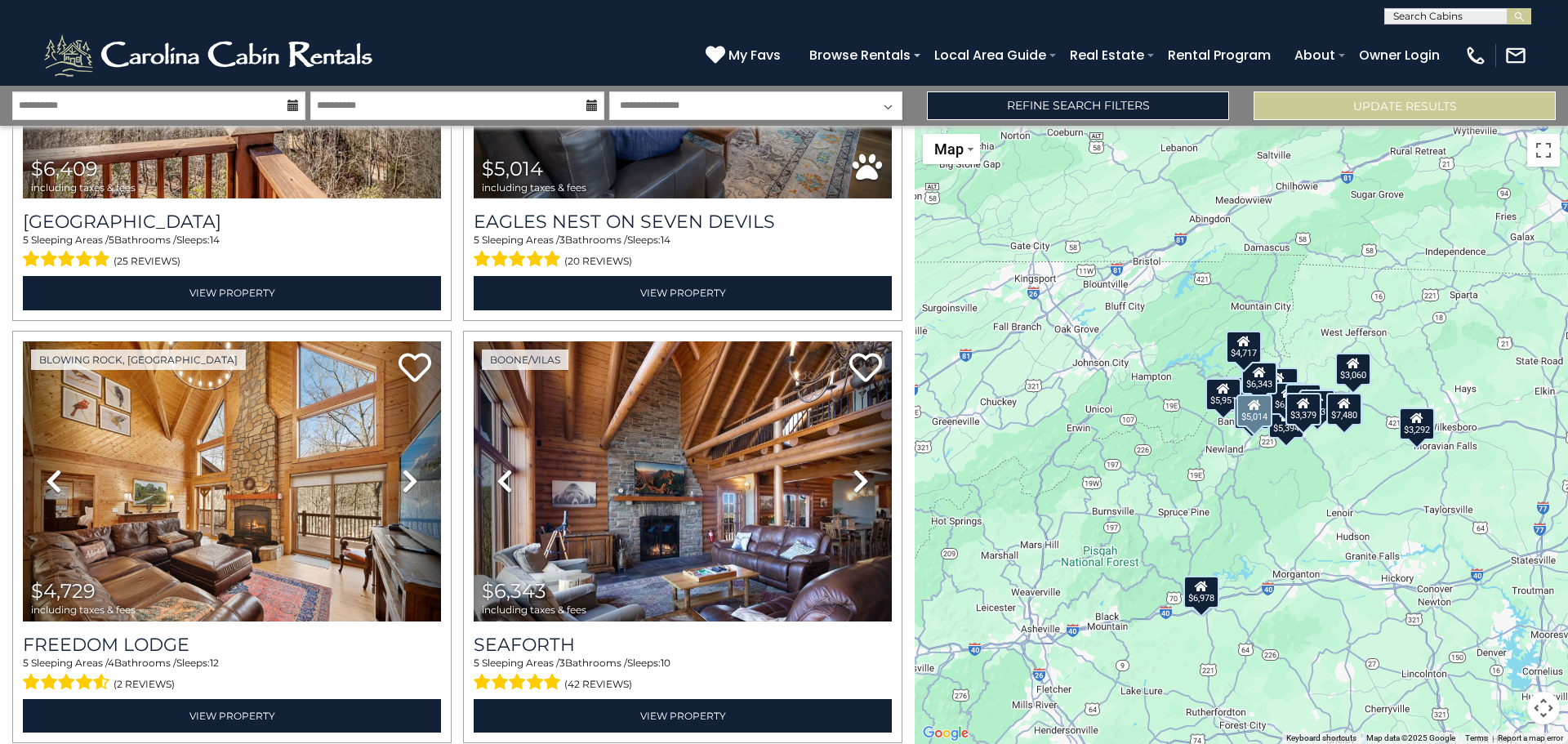
scroll to position [3267, 0]
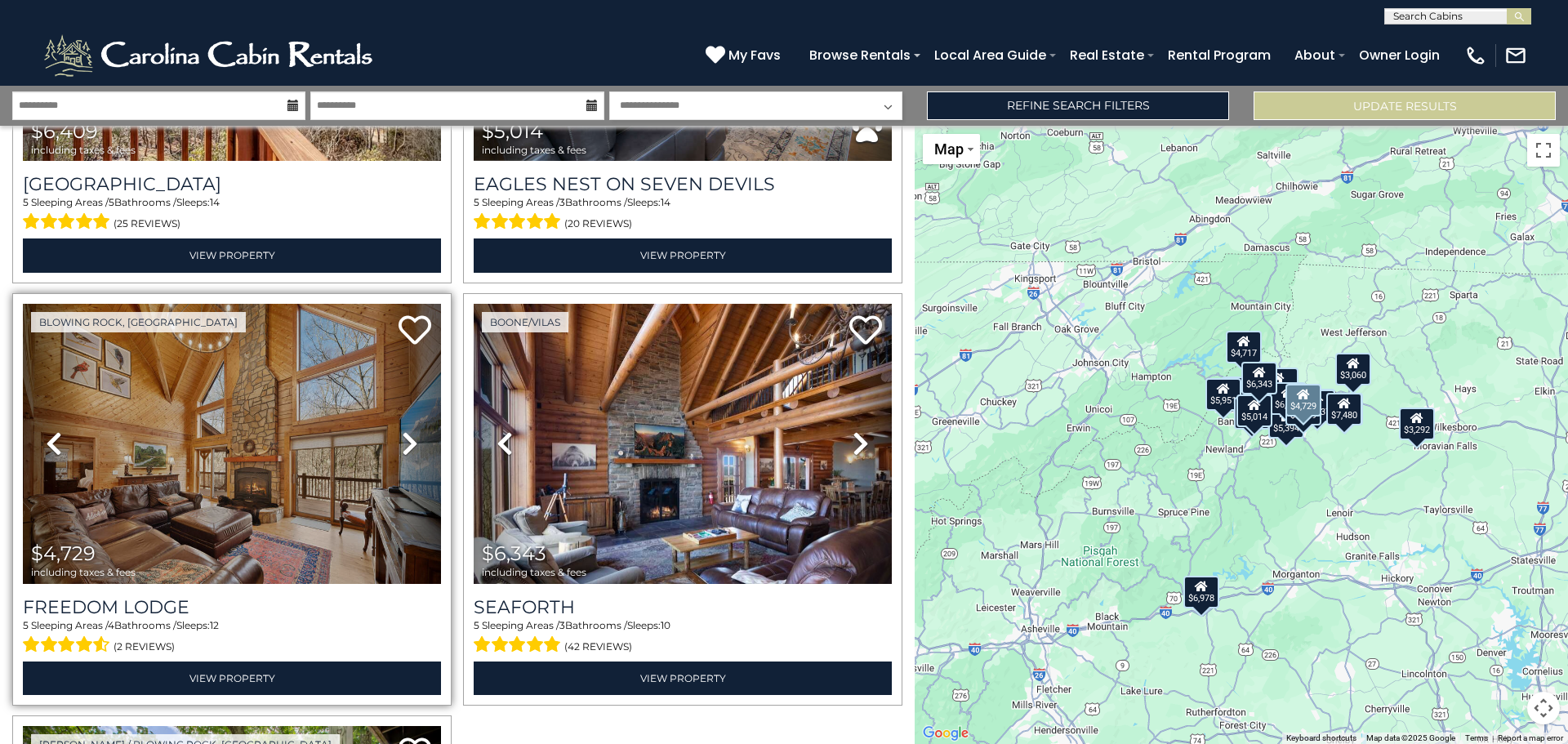
click at [396, 428] on link "Next" at bounding box center [410, 444] width 63 height 280
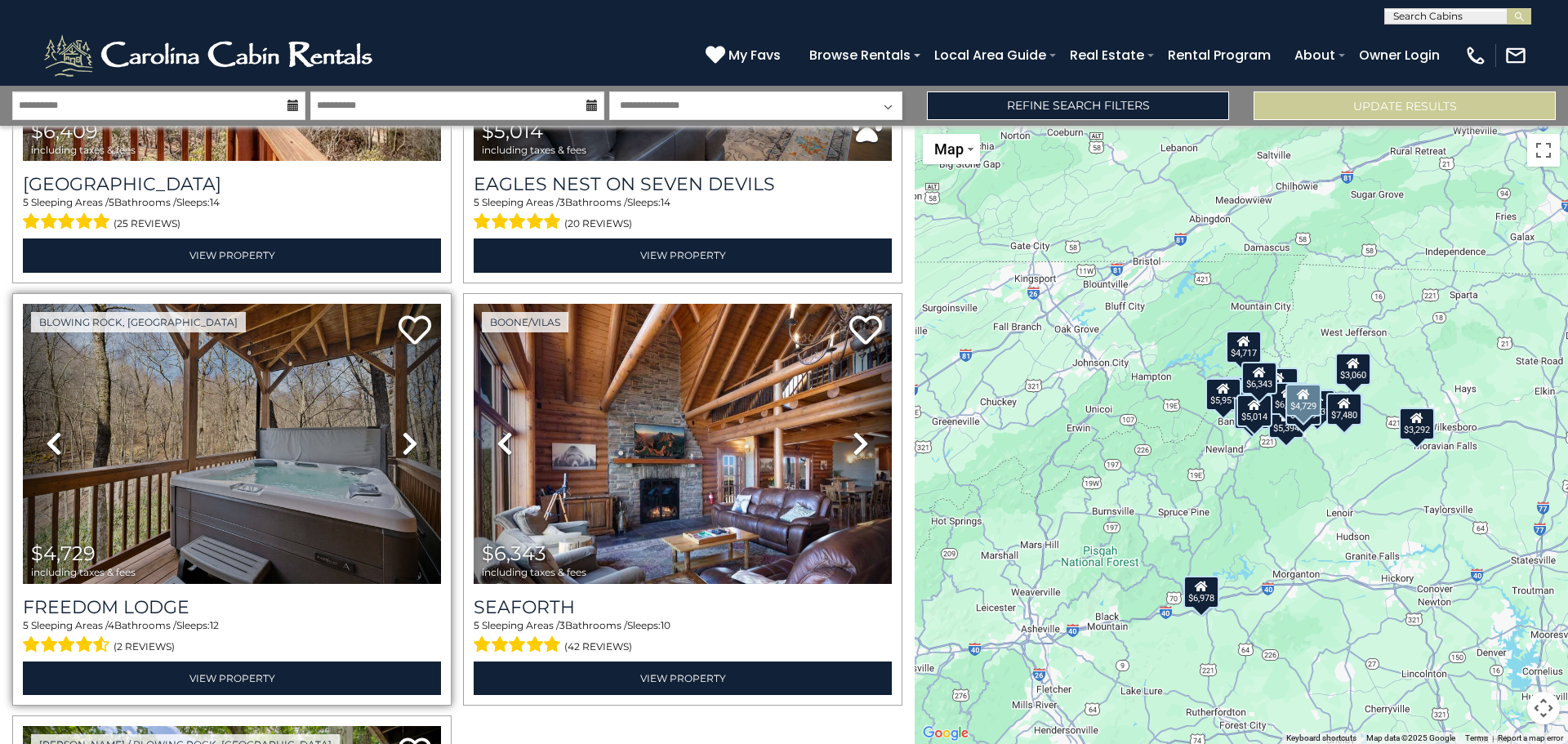
click at [396, 428] on link "Next" at bounding box center [410, 444] width 63 height 280
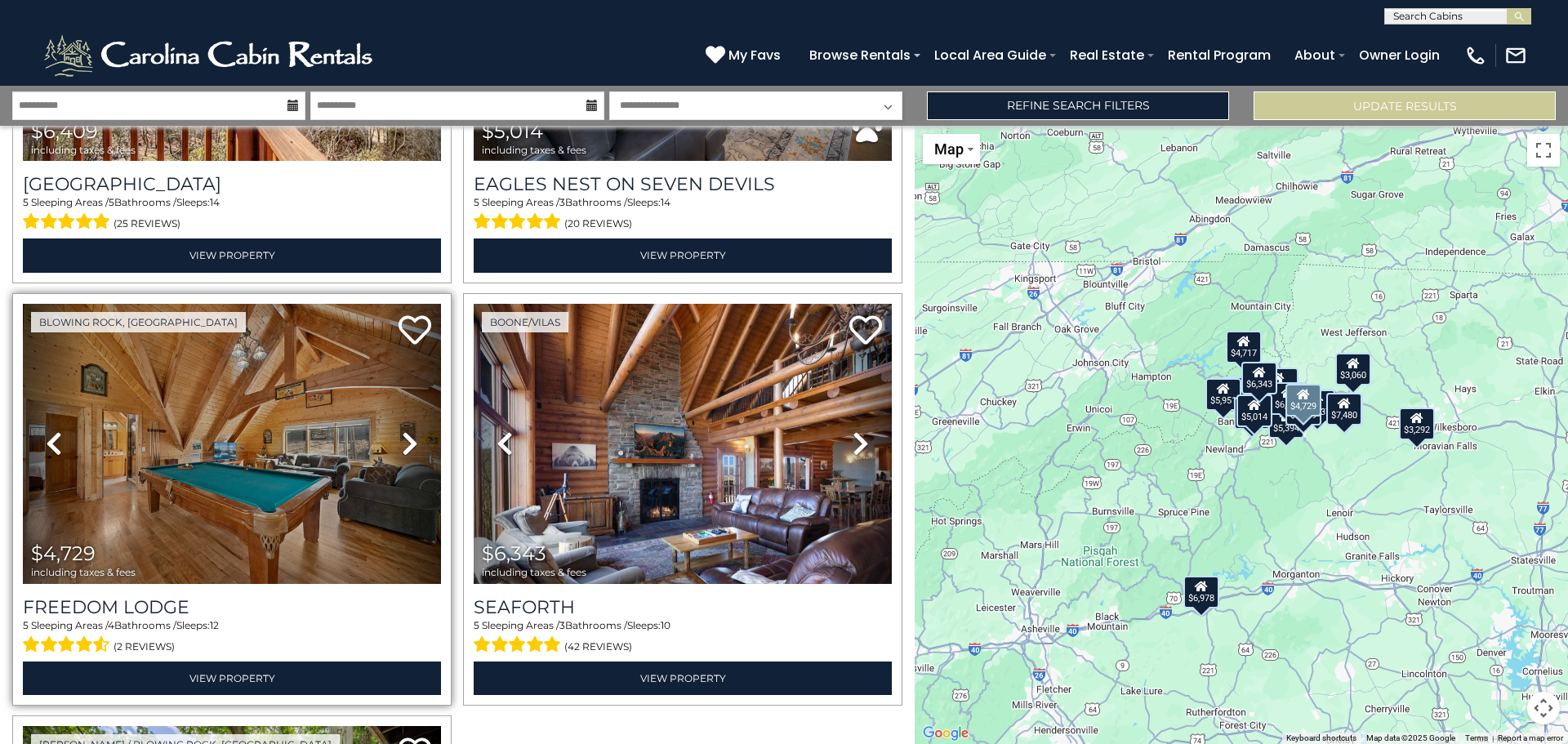
click at [396, 428] on link "Next" at bounding box center [410, 444] width 63 height 280
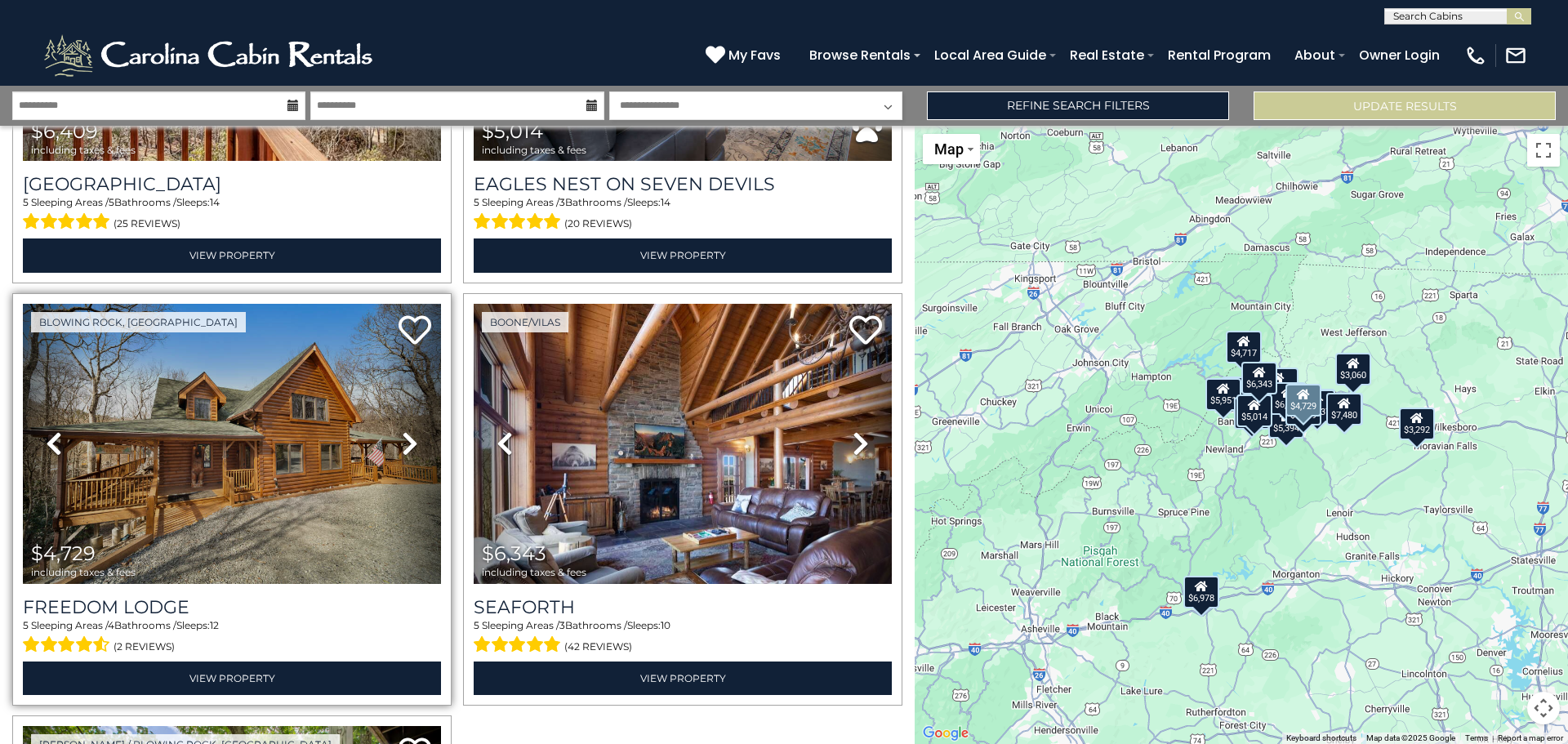
click at [396, 428] on link "Next" at bounding box center [410, 444] width 63 height 280
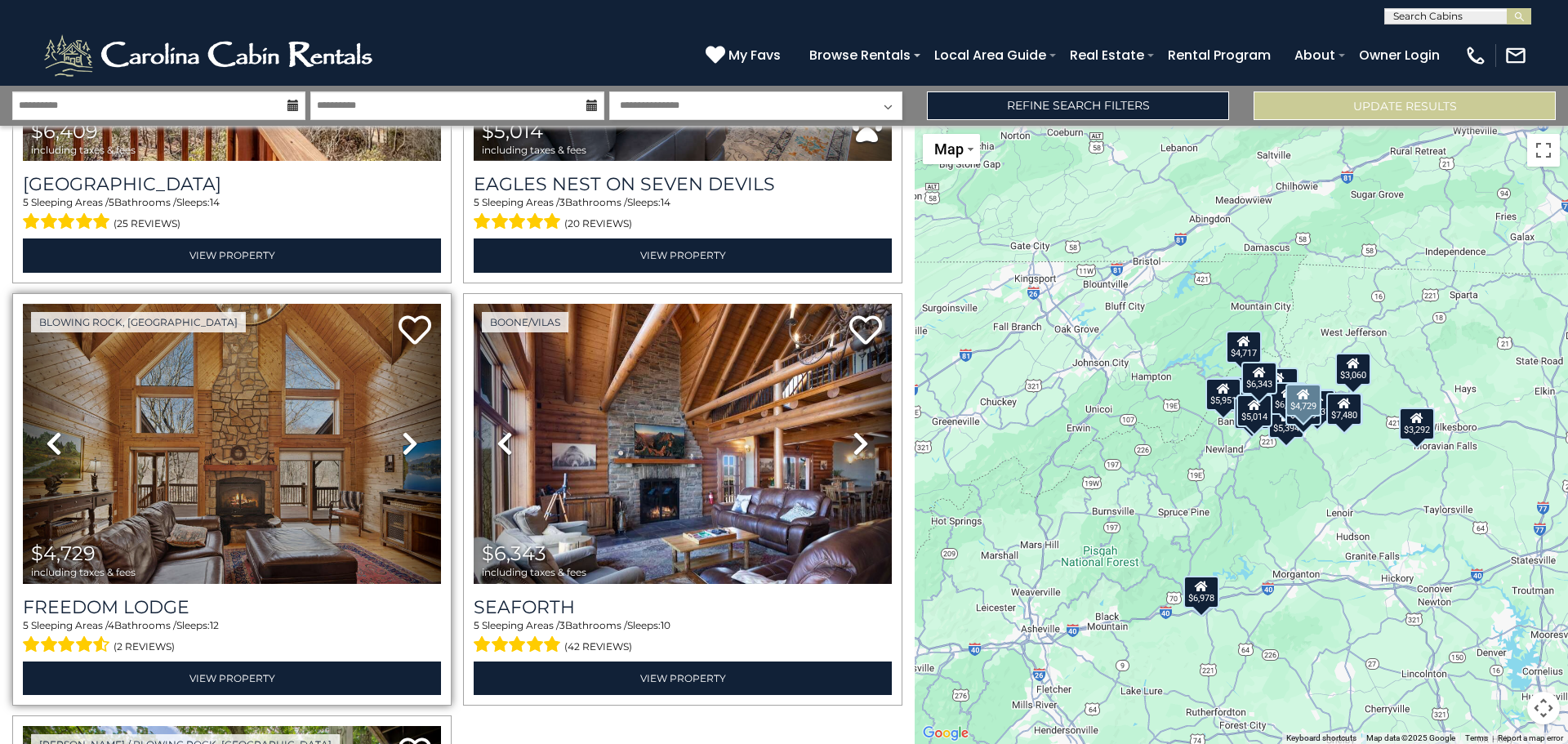
click at [396, 428] on link "Next" at bounding box center [410, 444] width 63 height 280
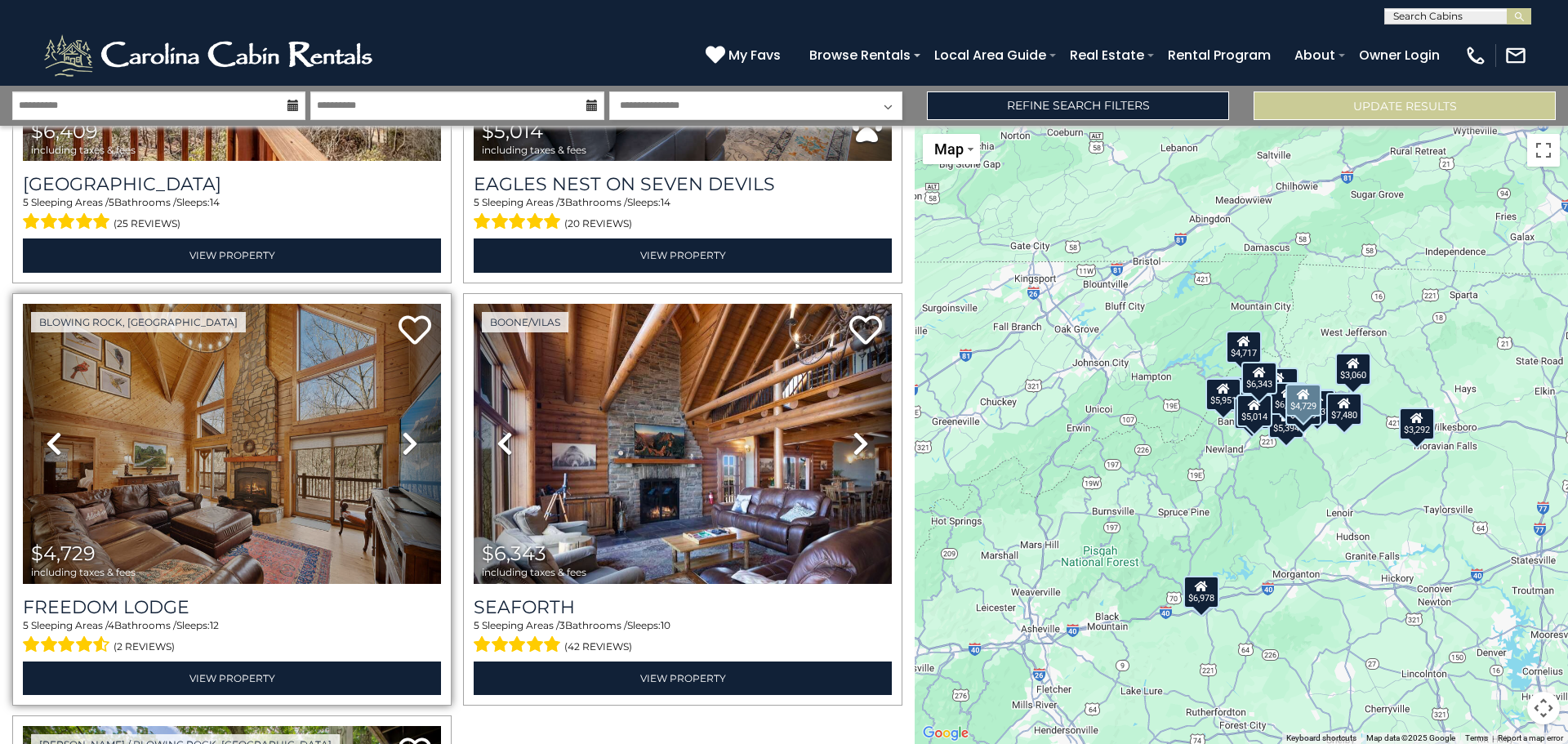
click at [396, 428] on link "Next" at bounding box center [410, 444] width 63 height 280
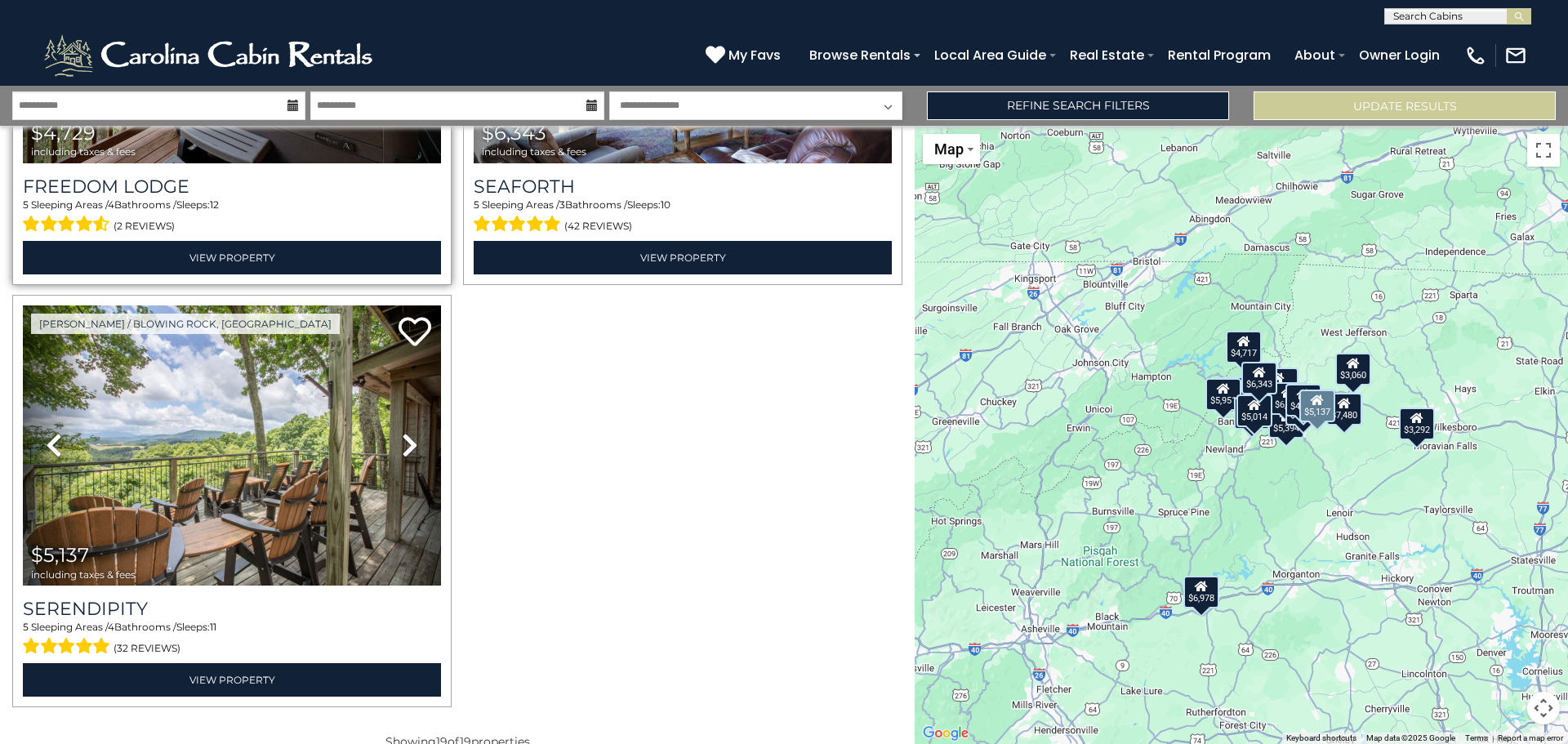
scroll to position [3691, 0]
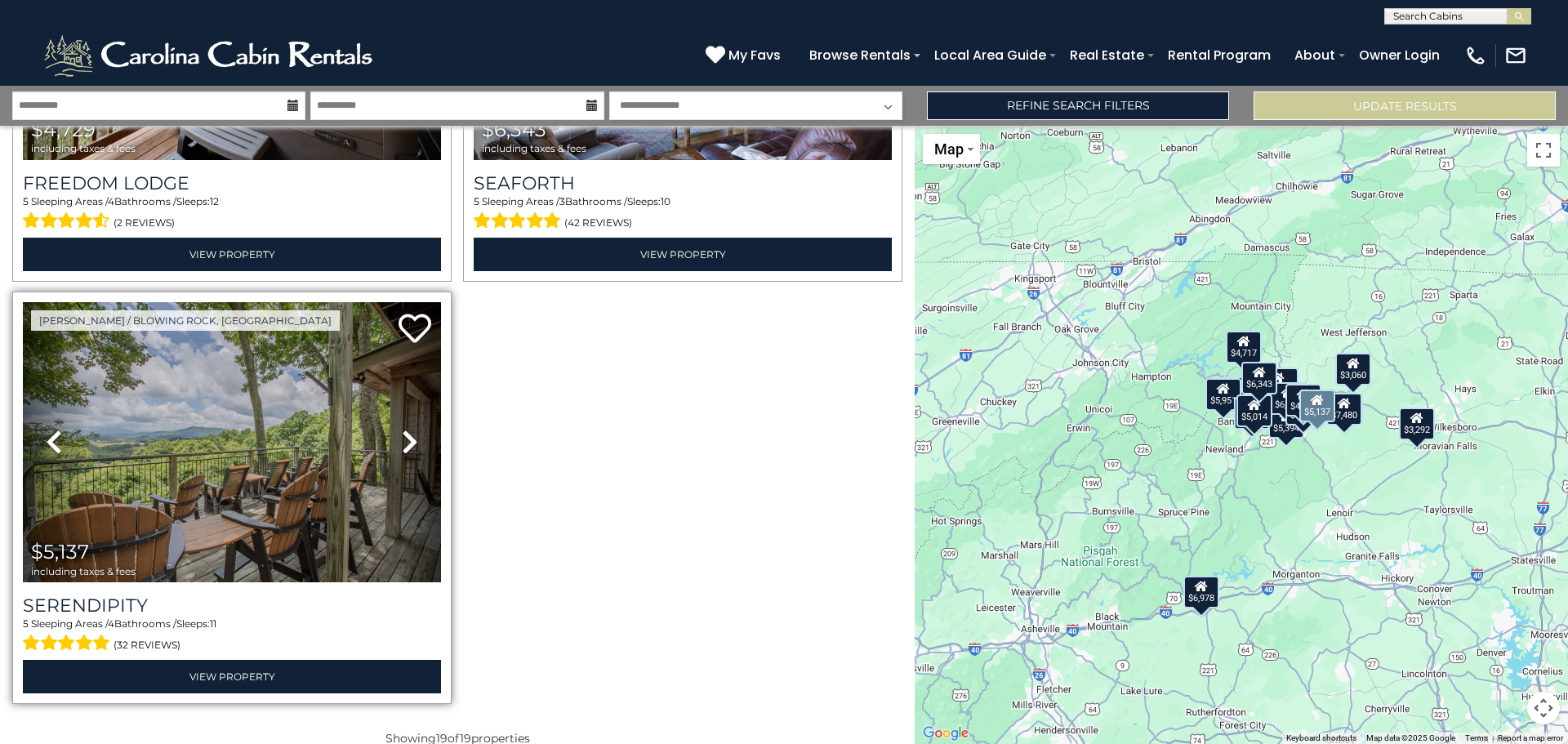
click at [392, 421] on link "Next" at bounding box center [410, 442] width 63 height 280
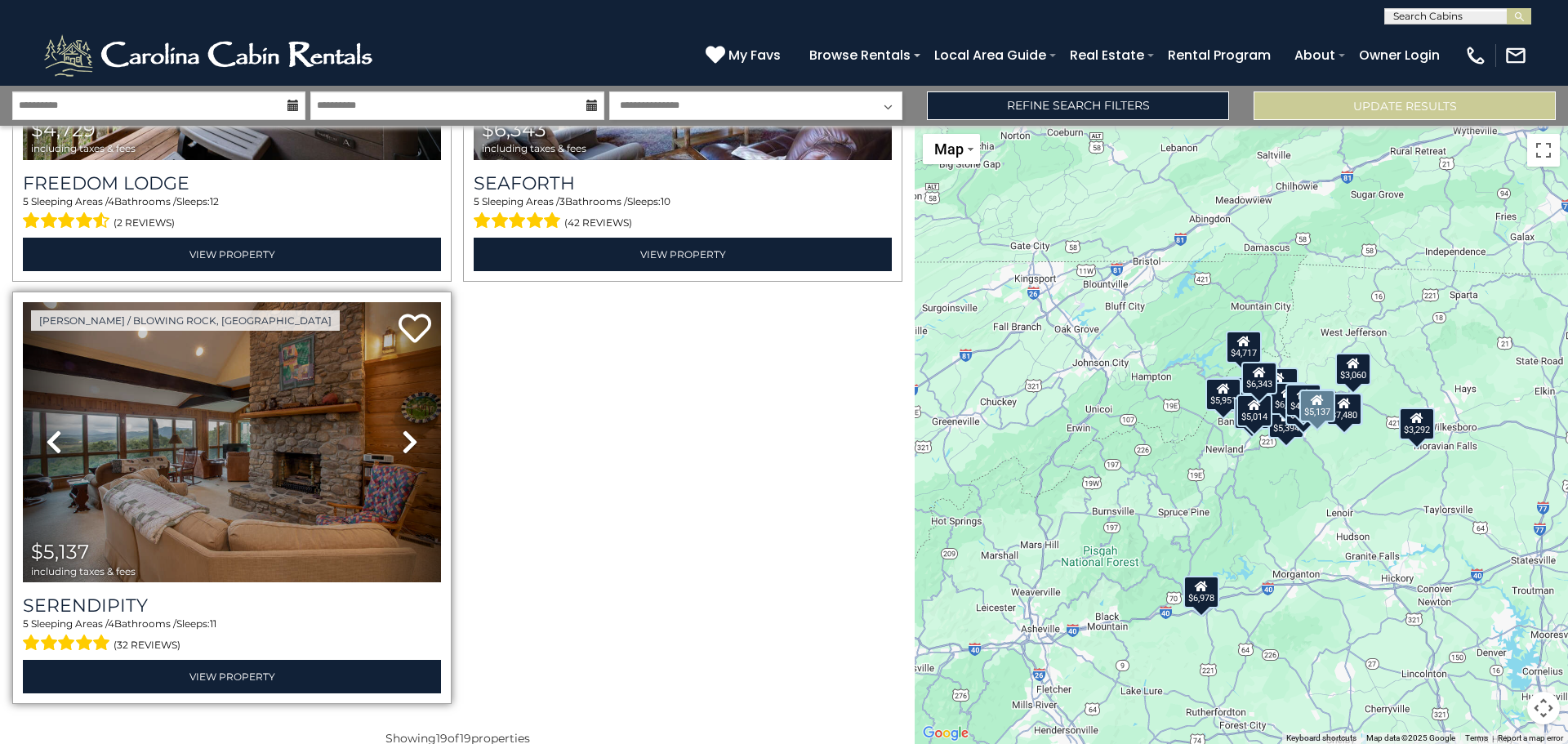
click at [392, 421] on link "Next" at bounding box center [410, 442] width 63 height 280
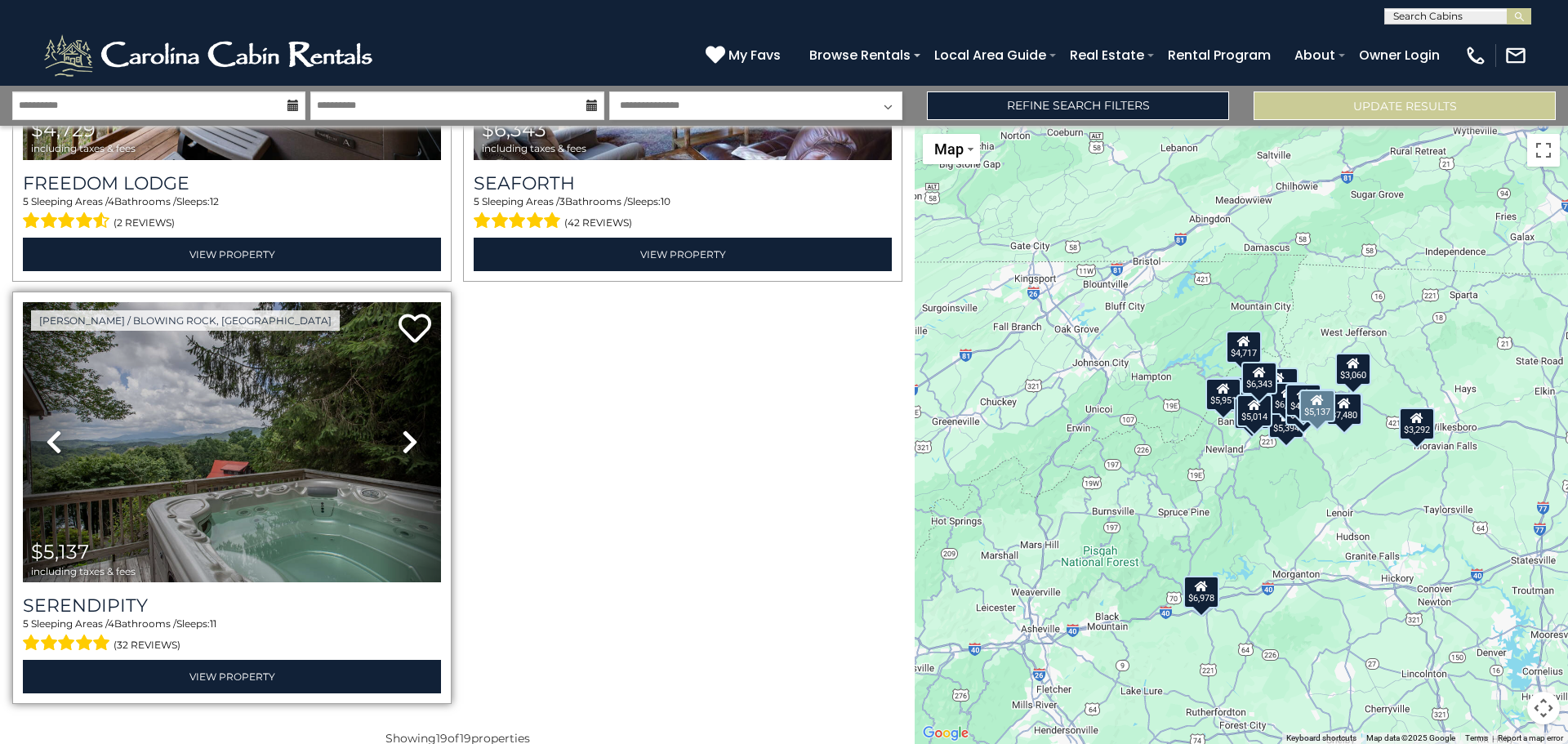
click at [392, 421] on link "Next" at bounding box center [410, 442] width 63 height 280
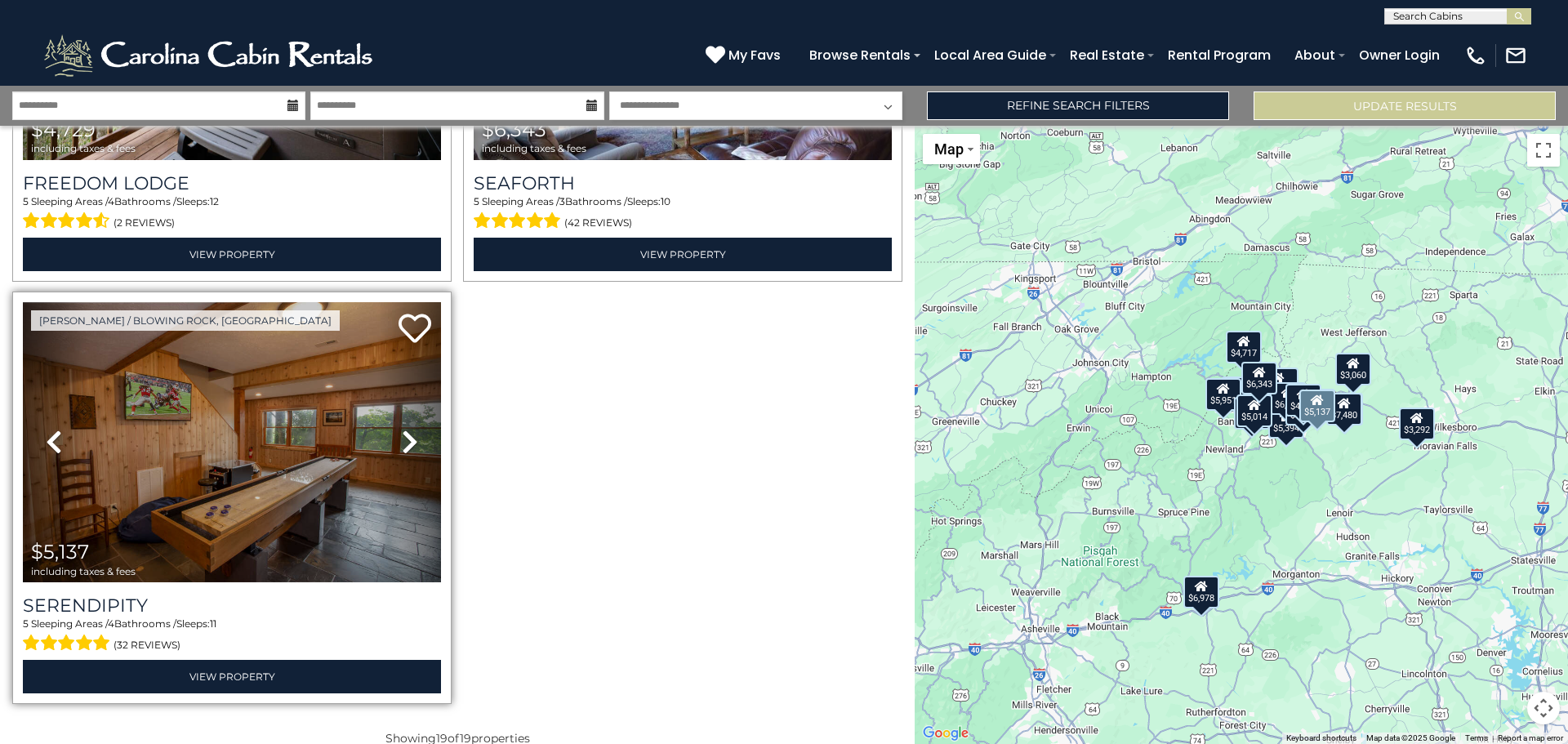
click at [392, 421] on link "Next" at bounding box center [410, 442] width 63 height 280
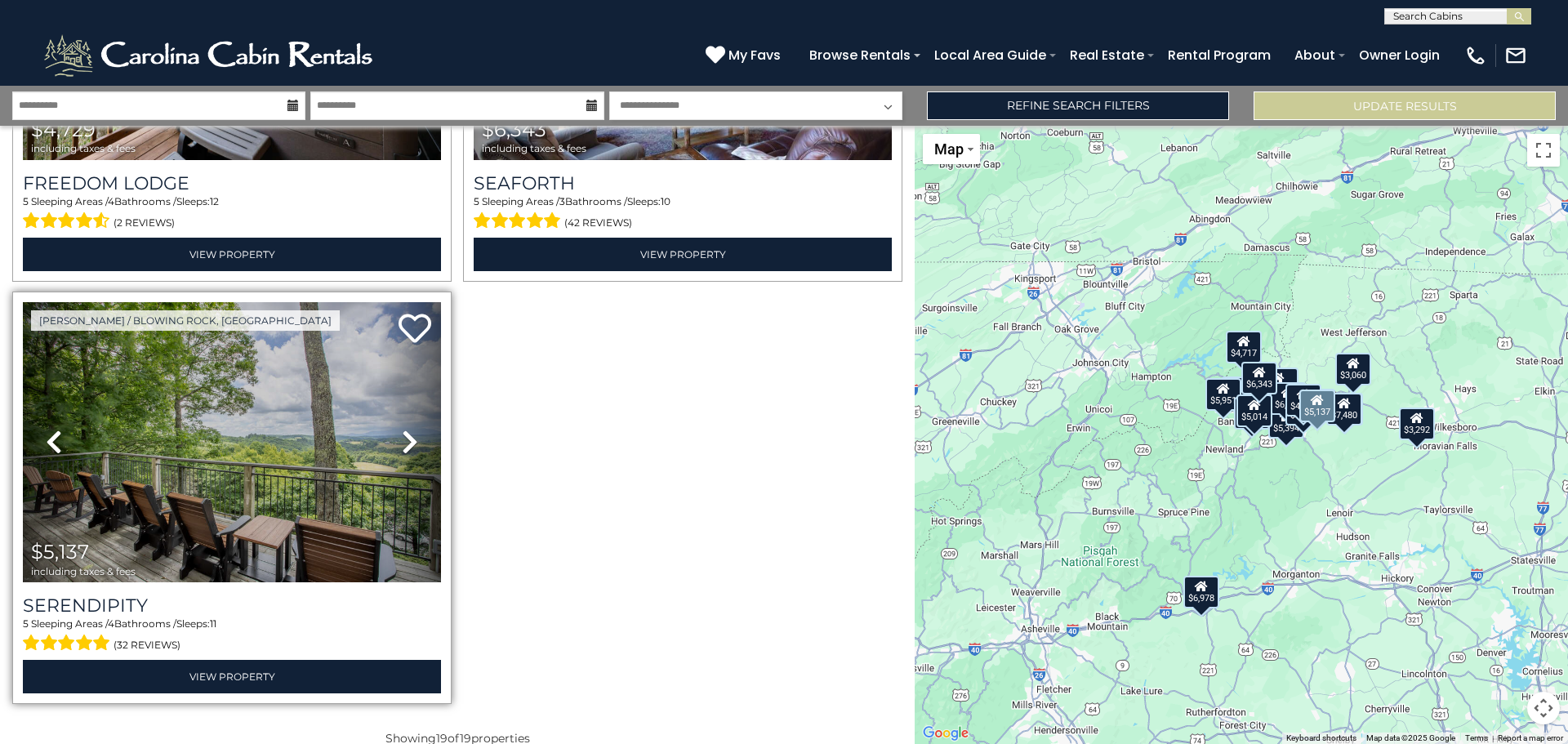
click at [392, 421] on link "Next" at bounding box center [410, 442] width 63 height 280
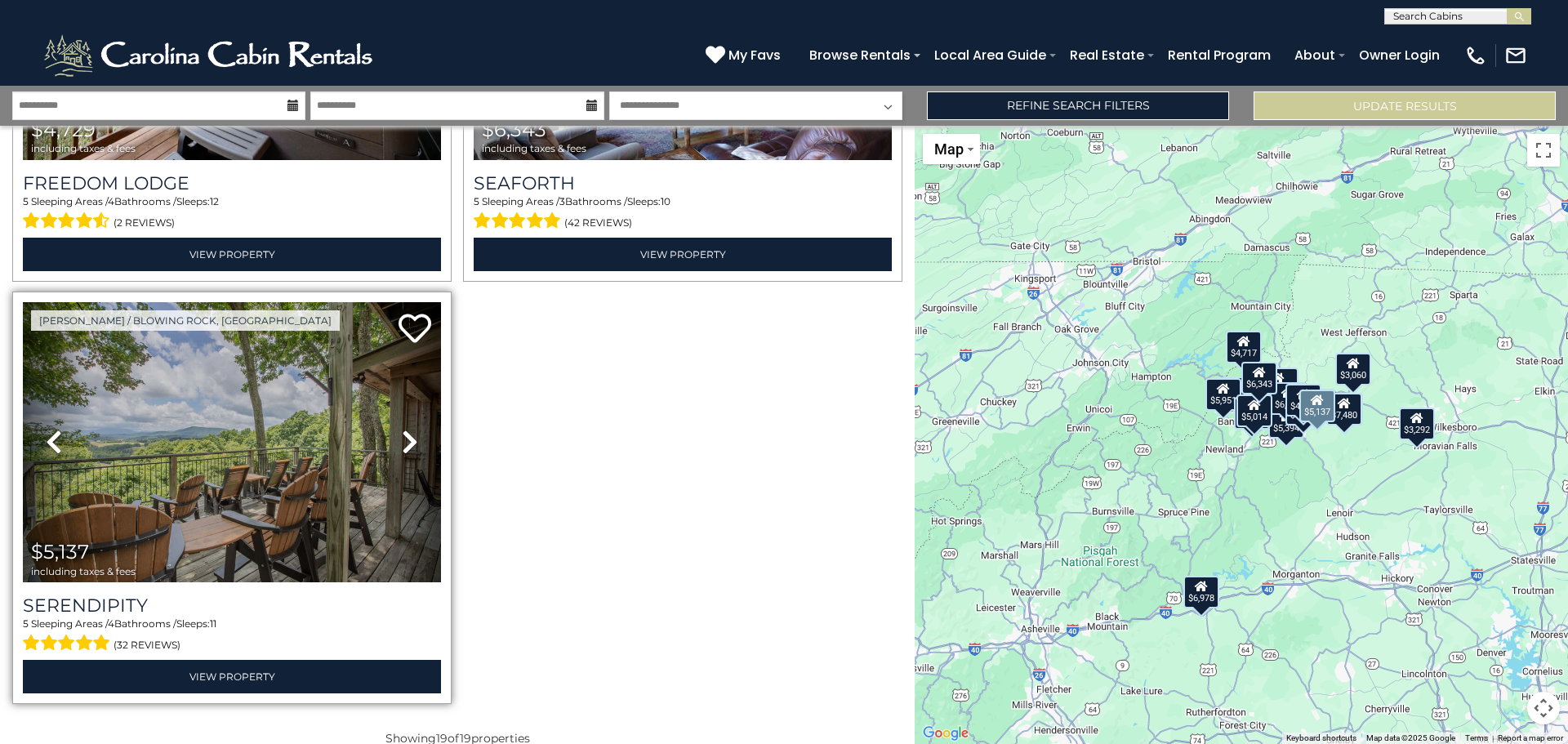
click at [392, 421] on link "Next" at bounding box center [410, 442] width 63 height 280
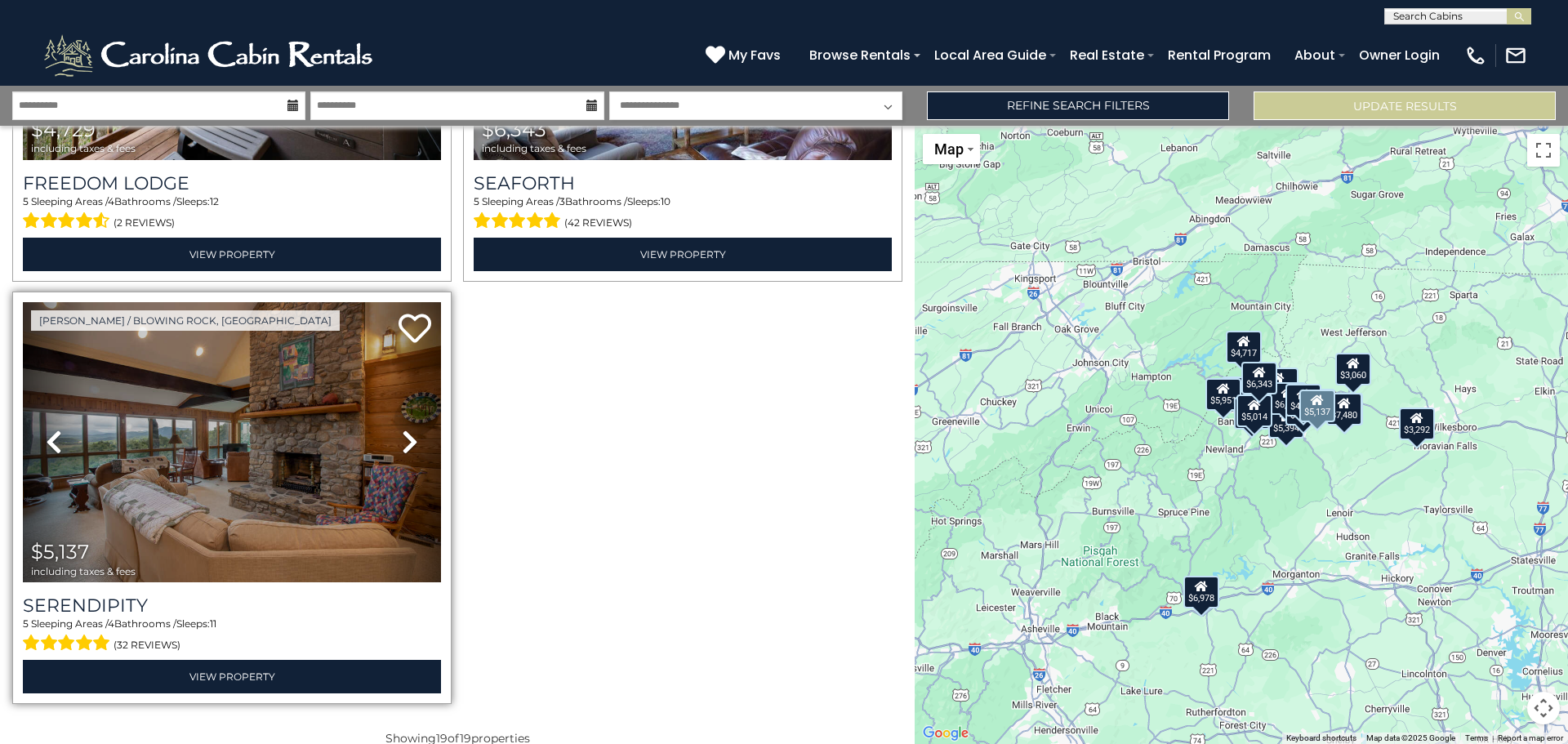
click at [392, 421] on link "Next" at bounding box center [410, 442] width 63 height 280
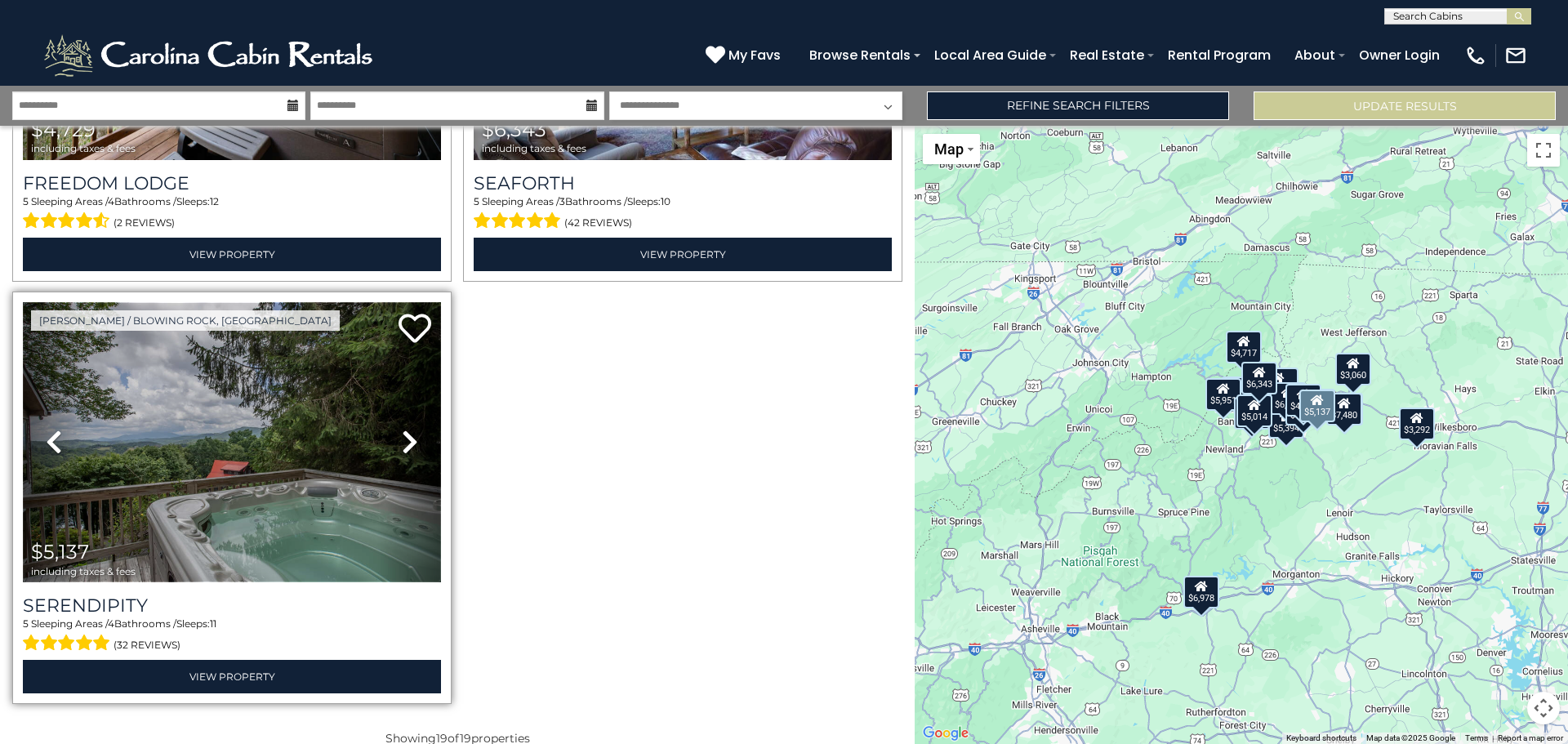
click at [243, 427] on img at bounding box center [232, 442] width 418 height 280
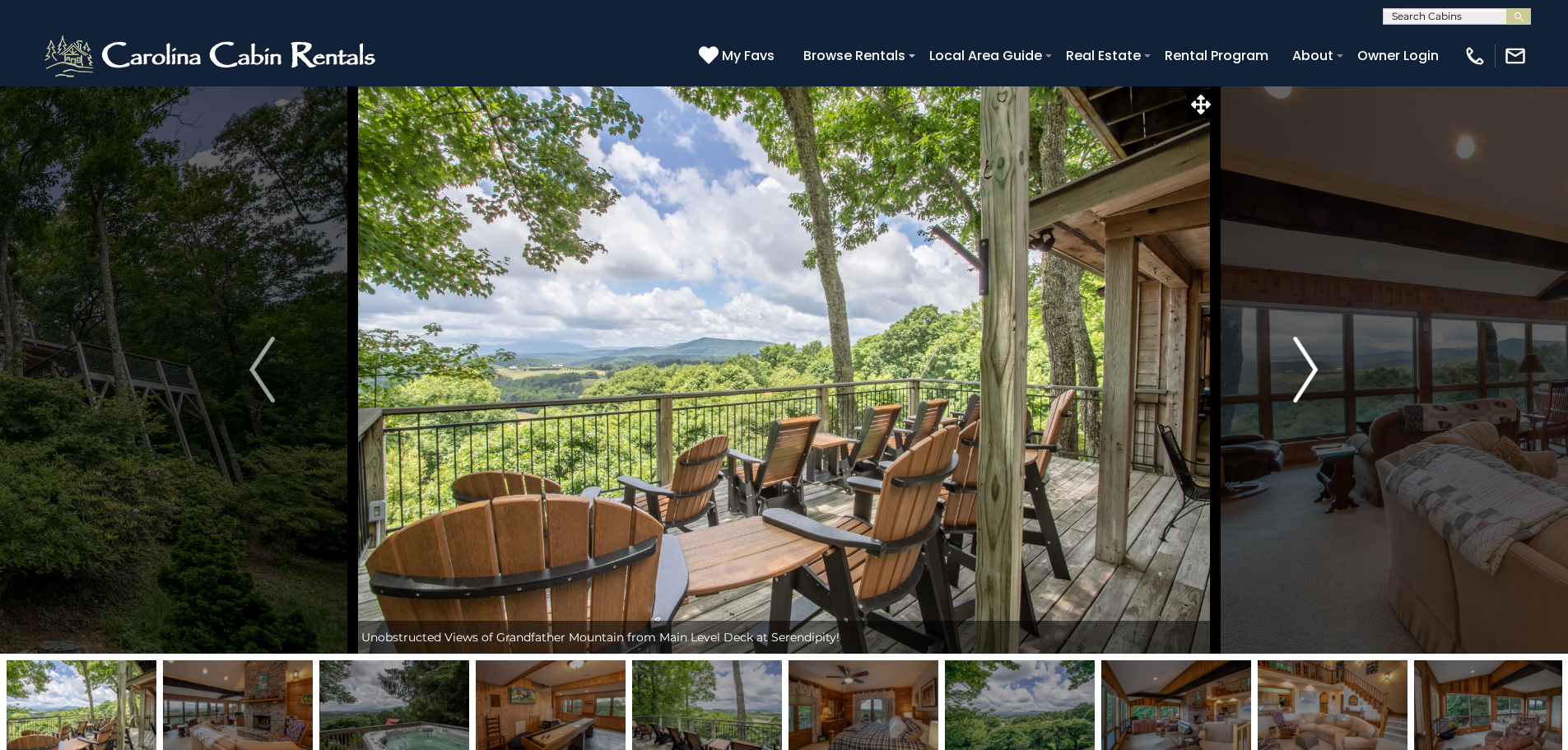
click at [1290, 358] on button "Next" at bounding box center [1305, 369] width 181 height 568
